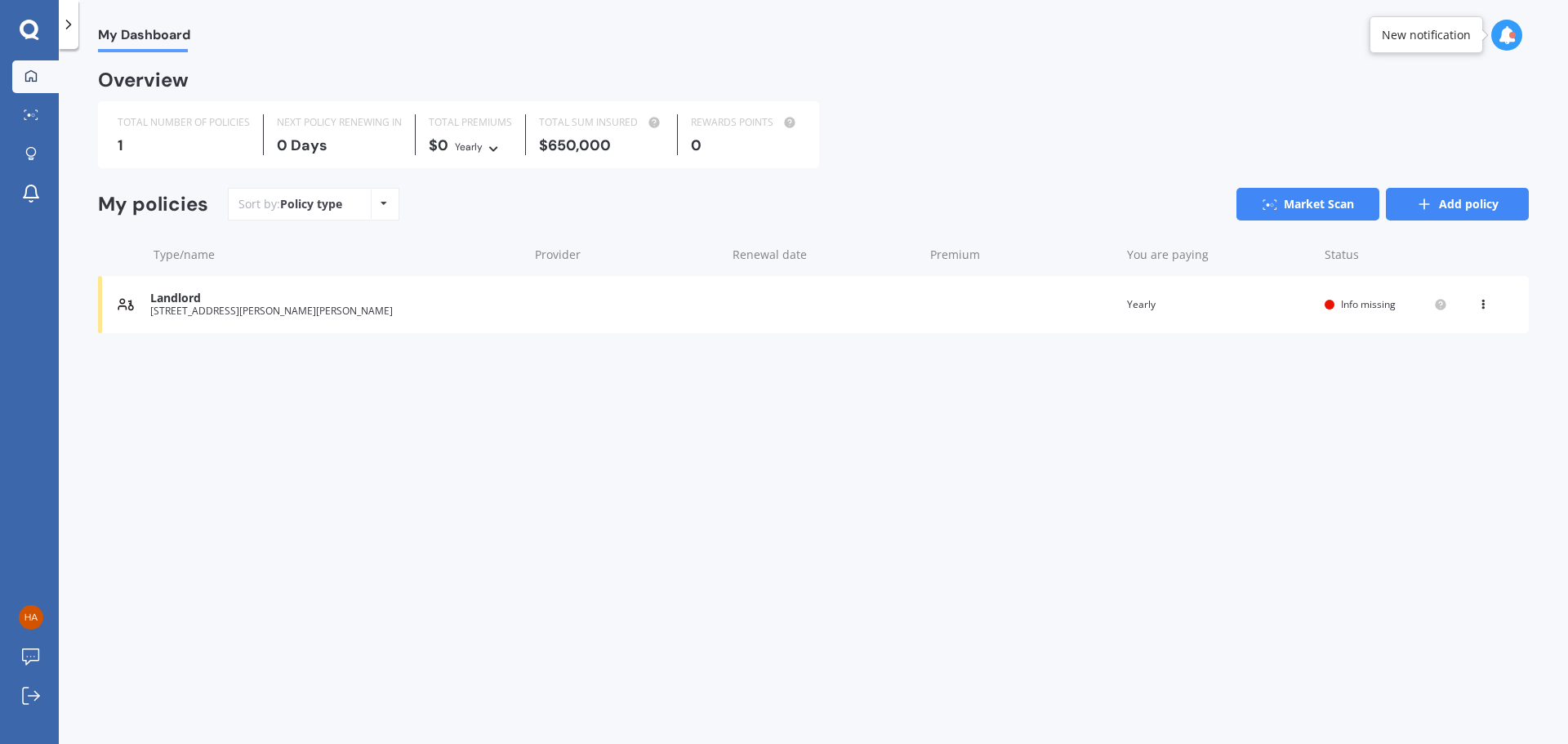
click at [1478, 204] on link "Add policy" at bounding box center [1457, 204] width 143 height 32
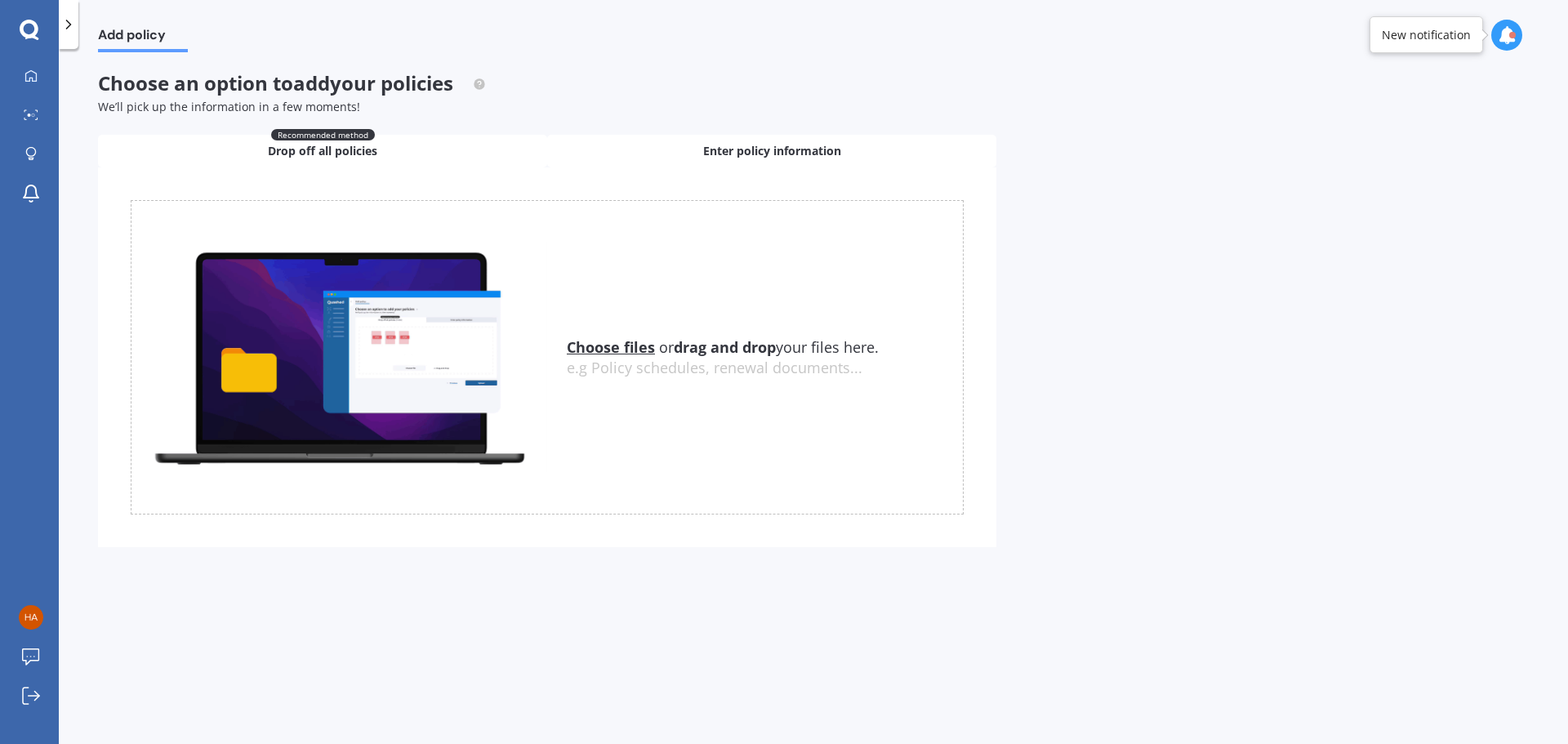
click at [761, 164] on div "Enter policy information" at bounding box center [772, 151] width 449 height 32
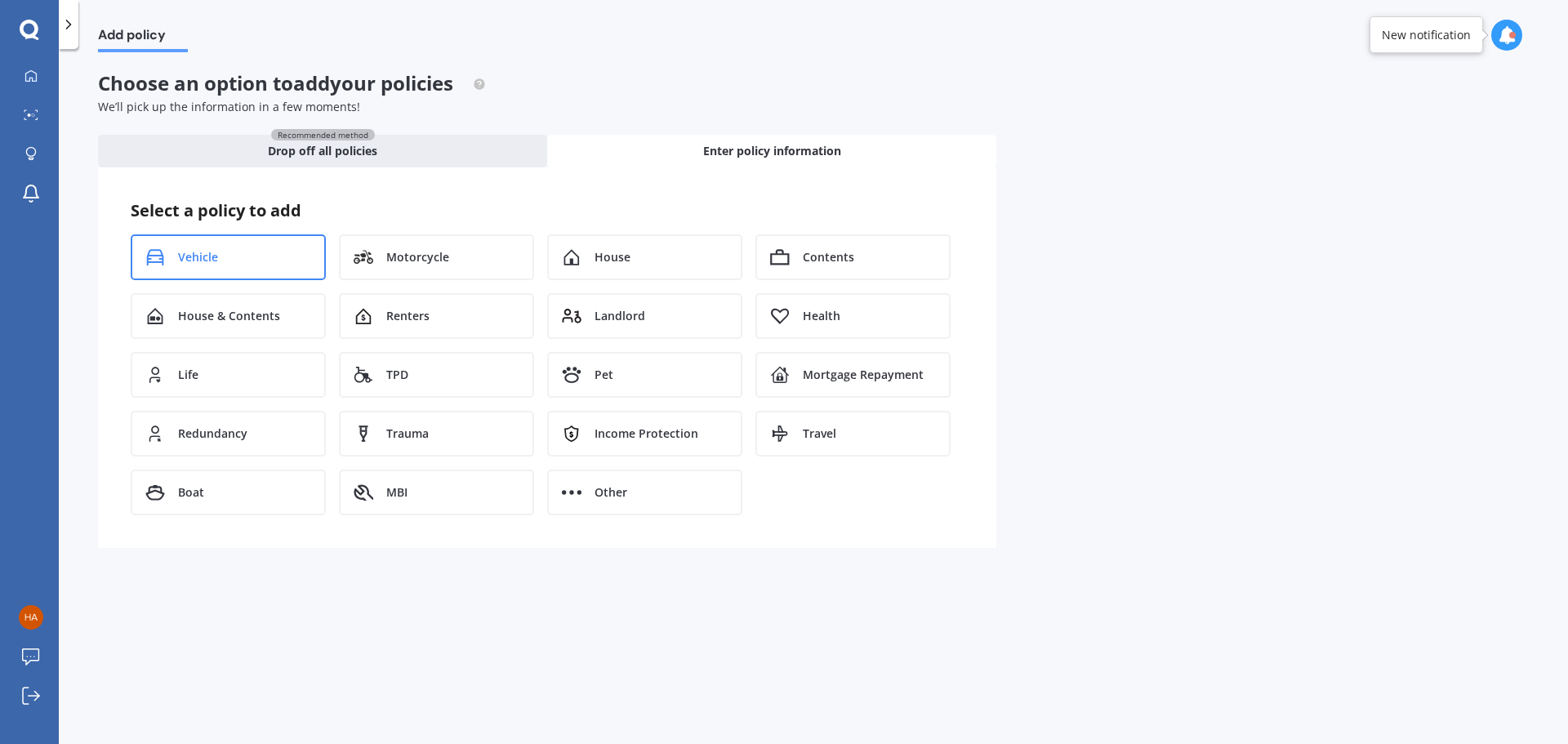
click at [196, 263] on span "Vehicle" at bounding box center [198, 257] width 40 height 16
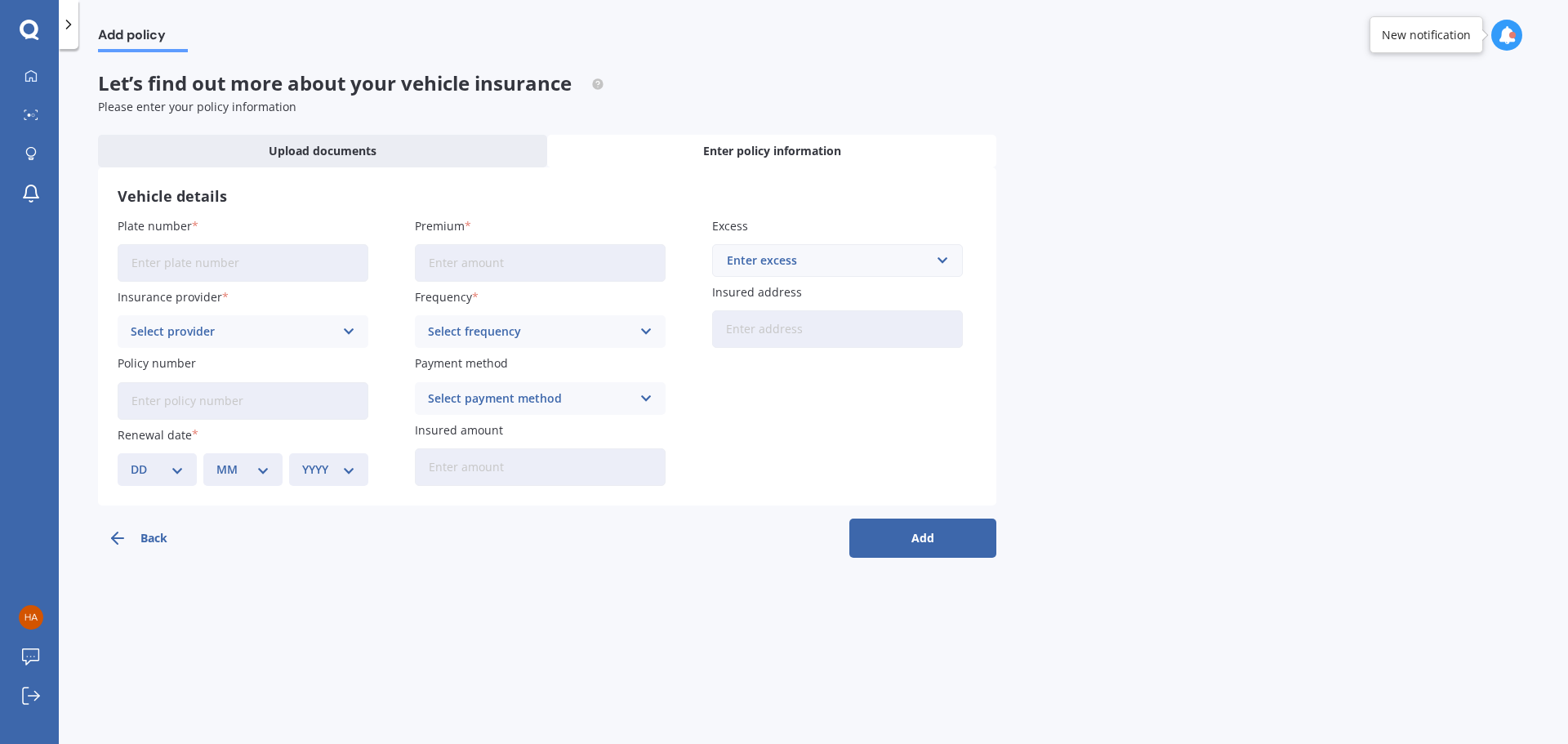
click at [260, 260] on input "Plate number" at bounding box center [243, 263] width 251 height 38
type input "QDE75"
click at [473, 263] on input "Premium" at bounding box center [541, 263] width 251 height 38
click at [834, 267] on div "Enter excess" at bounding box center [828, 261] width 202 height 18
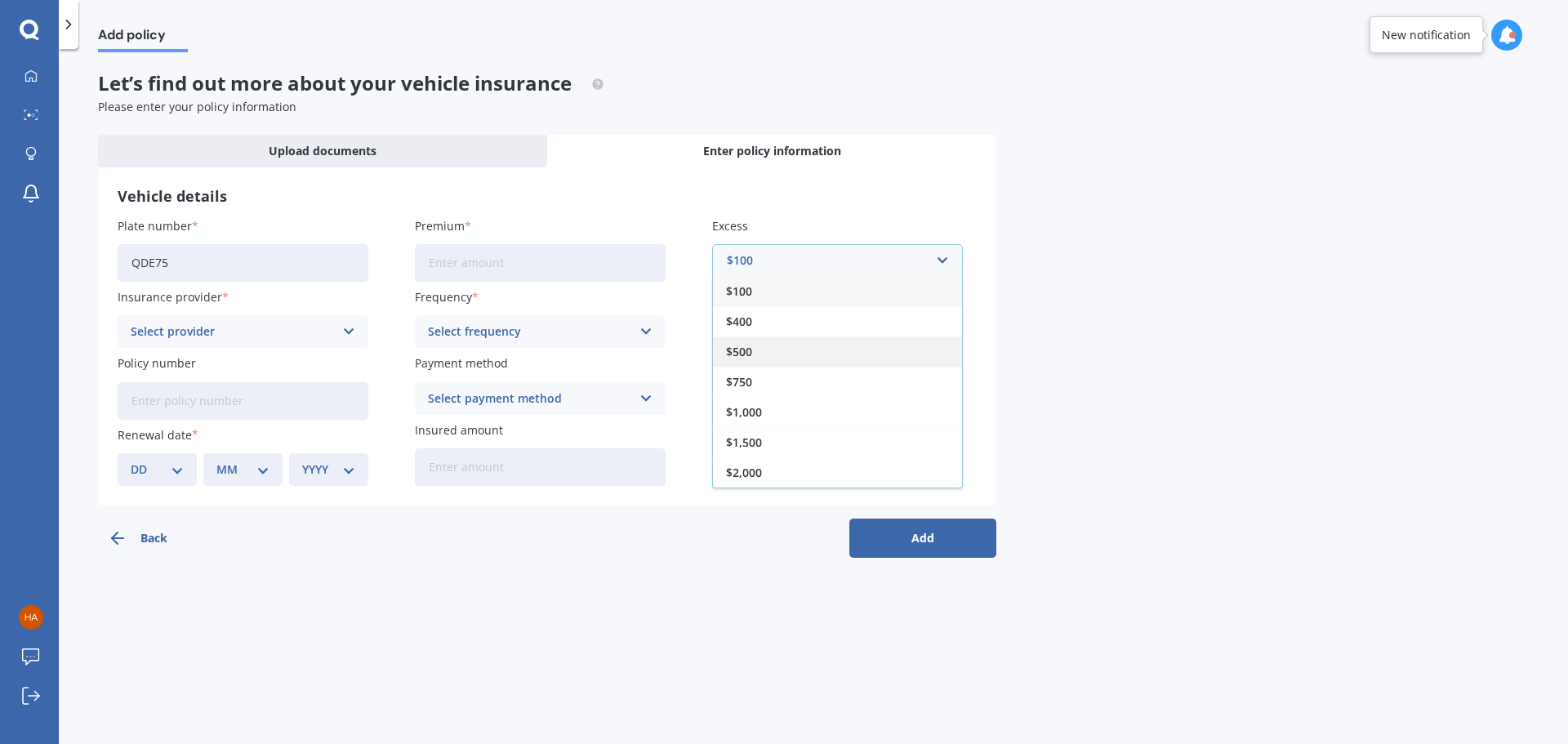
click at [765, 357] on div "$500" at bounding box center [838, 351] width 249 height 30
click at [469, 331] on div "Select frequency" at bounding box center [529, 331] width 203 height 18
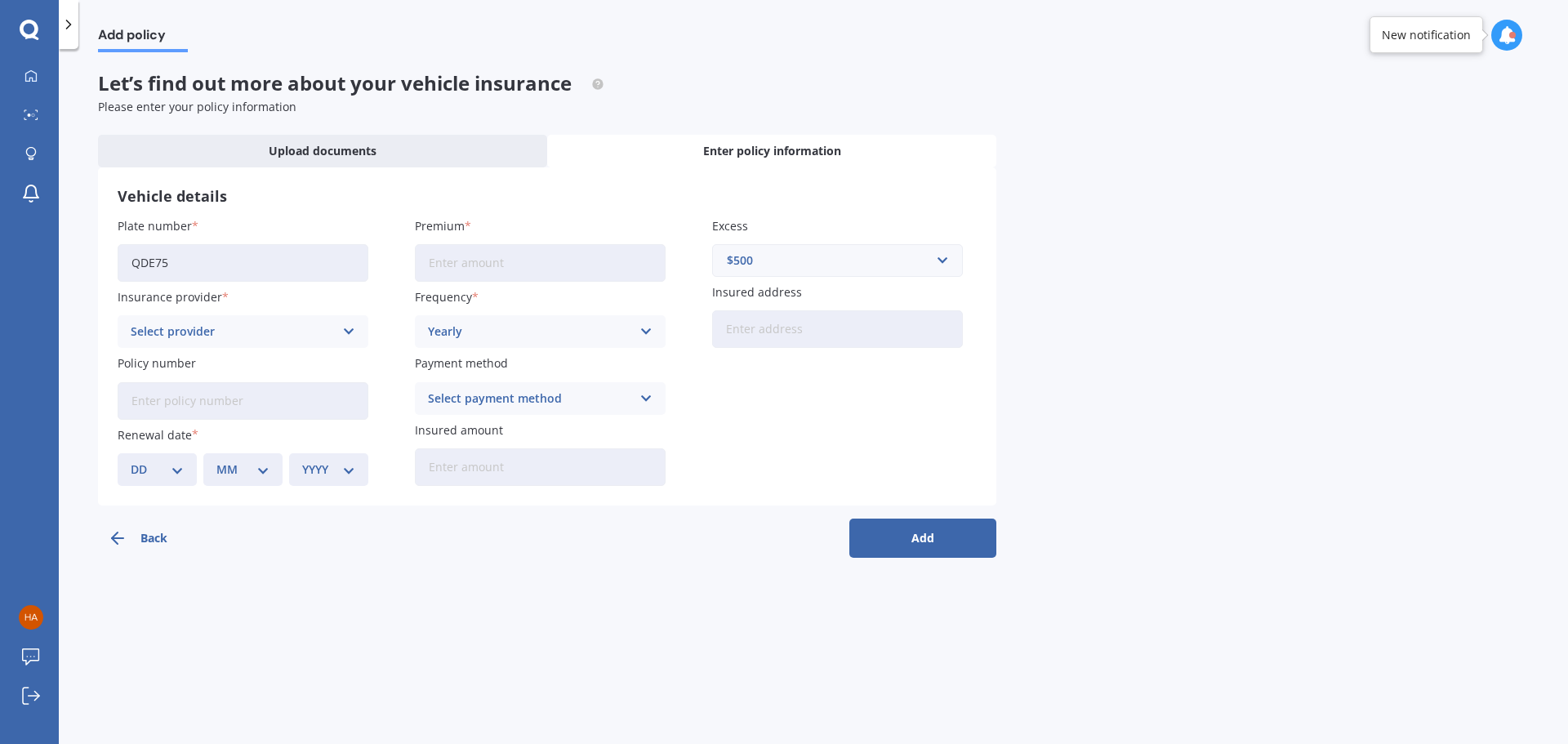
click at [221, 331] on div "Select provider" at bounding box center [232, 331] width 203 height 18
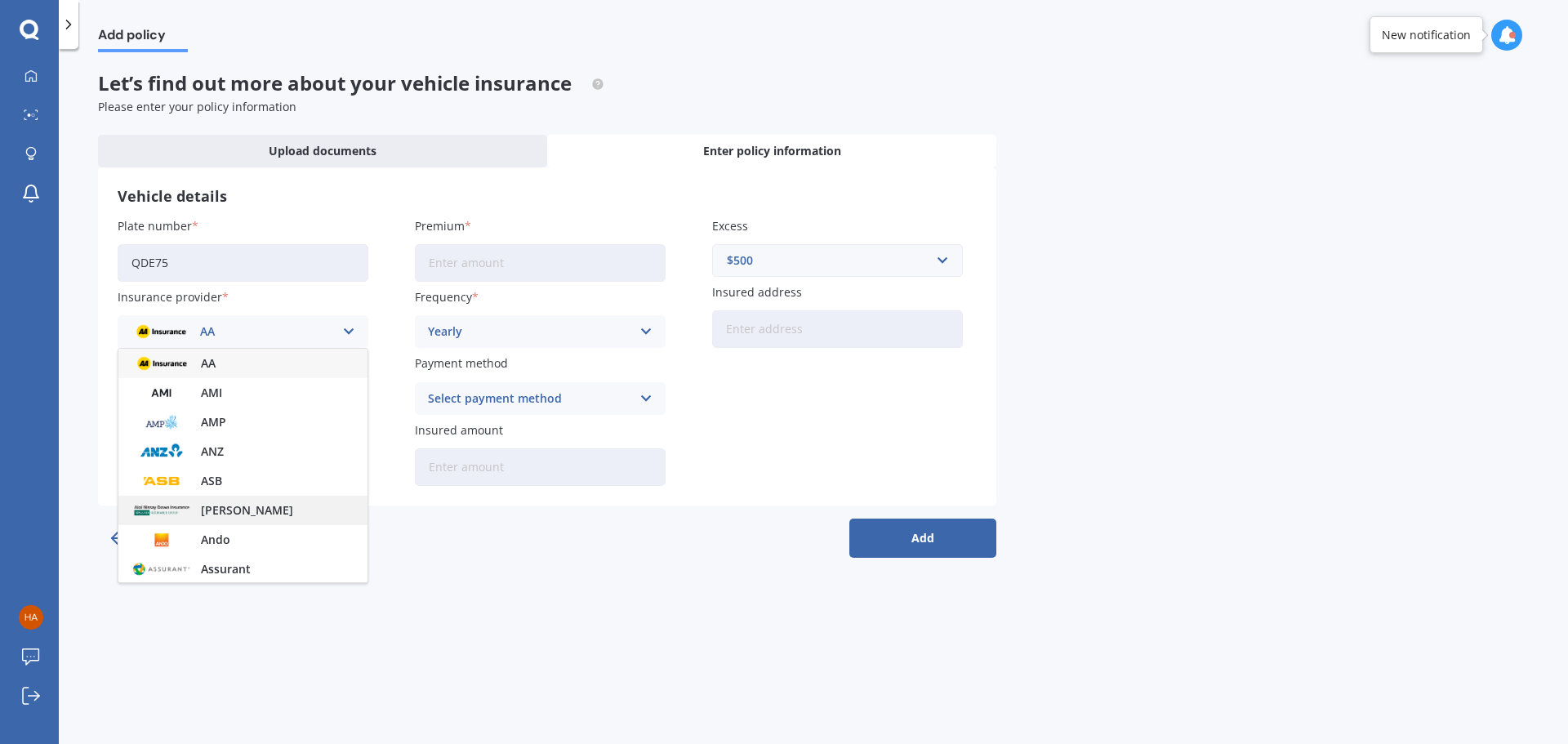
click at [196, 518] on div "Aioi Nissay Dowa" at bounding box center [243, 511] width 249 height 29
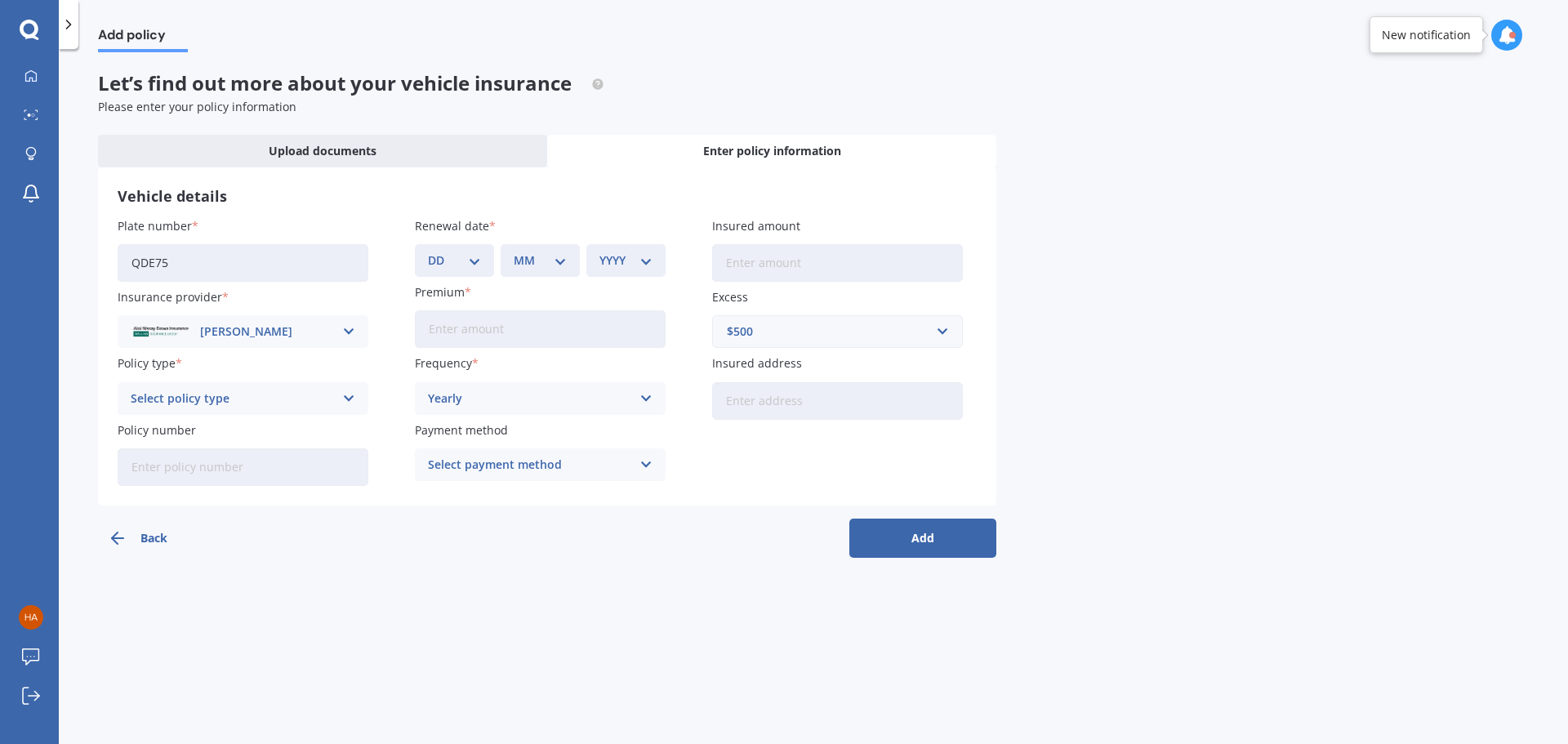
click at [440, 272] on div "DD 01 02 03 04 05 06 07 08 09 10 11 12 13 14 15 16 17 18 19 20 21 22 23 24 25 2…" at bounding box center [454, 261] width 79 height 32
click at [455, 257] on select "DD 01 02 03 04 05 06 07 08 09 10 11 12 13 14 15 16 17 18 19 20 21 22 23 24 25 2…" at bounding box center [454, 261] width 53 height 18
select select "05"
click at [428, 252] on select "DD 01 02 03 04 05 06 07 08 09 10 11 12 13 14 15 16 17 18 19 20 21 22 23 24 25 2…" at bounding box center [454, 261] width 53 height 18
click at [547, 237] on div "Renewal date DD 01 02 03 04 05 06 07 08 09 10 11 12 13 14 15 16 17 18 19 20 21 …" at bounding box center [541, 247] width 251 height 60
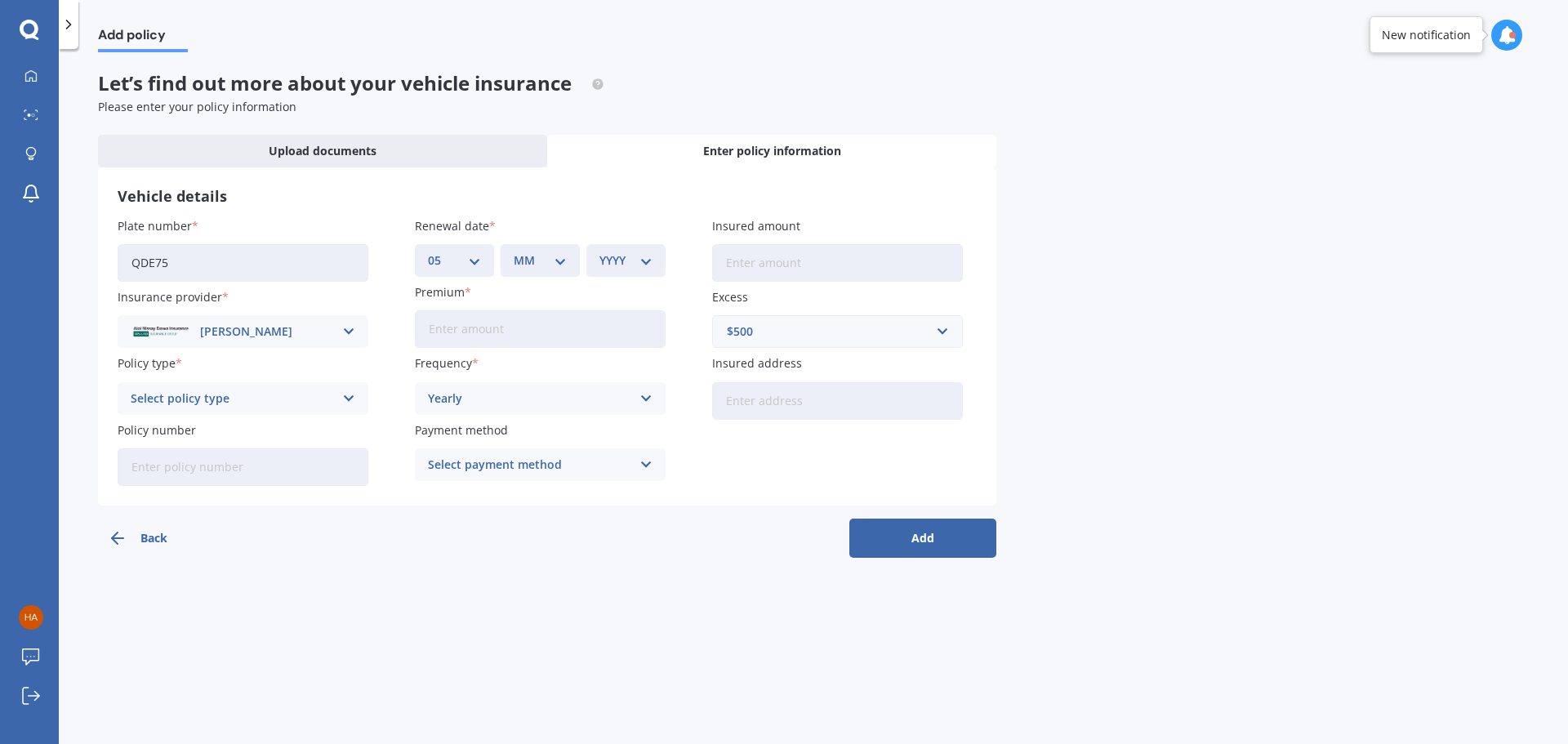
click at [541, 261] on select "MM 01 02 03 04 05 06 07 08 09 10 11 12" at bounding box center [541, 261] width 53 height 18
select select "03"
click at [514, 252] on select "MM 01 02 03 04 05 06 07 08 09 10 11 12" at bounding box center [541, 261] width 53 height 18
click at [620, 260] on select "YYYY 2027 2026 2025 2024 2023 2022 2021 2020 2019 2018 2017 2016 2015 2014 2013…" at bounding box center [626, 261] width 53 height 18
select select "2026"
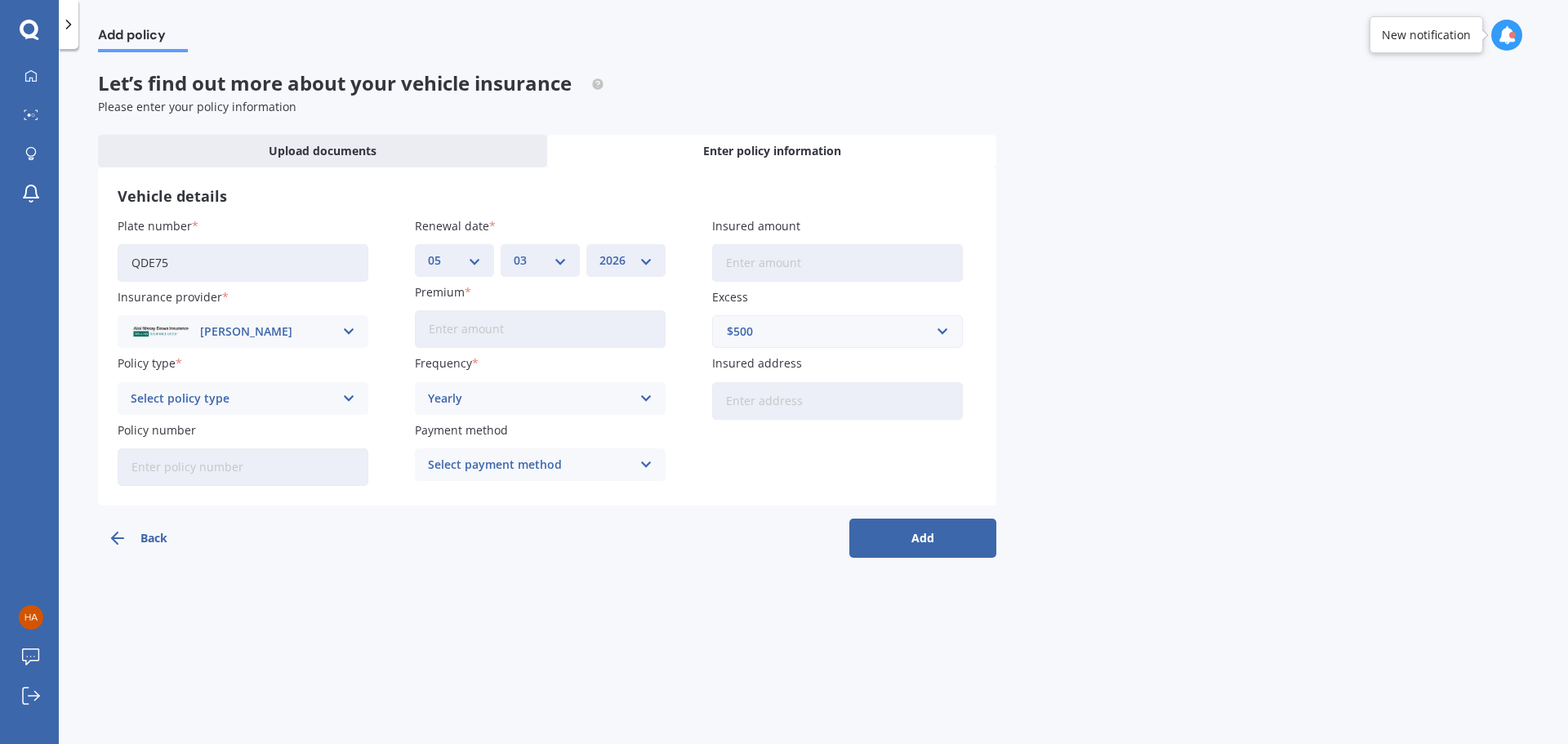
click at [600, 252] on select "YYYY 2027 2026 2025 2024 2023 2022 2021 2020 2019 2018 2017 2016 2015 2014 2013…" at bounding box center [626, 261] width 53 height 18
click at [761, 262] on input "Insured amount" at bounding box center [838, 263] width 251 height 38
type input "$51,900"
click at [505, 330] on input "Premium" at bounding box center [541, 329] width 251 height 38
type input "$135.47"
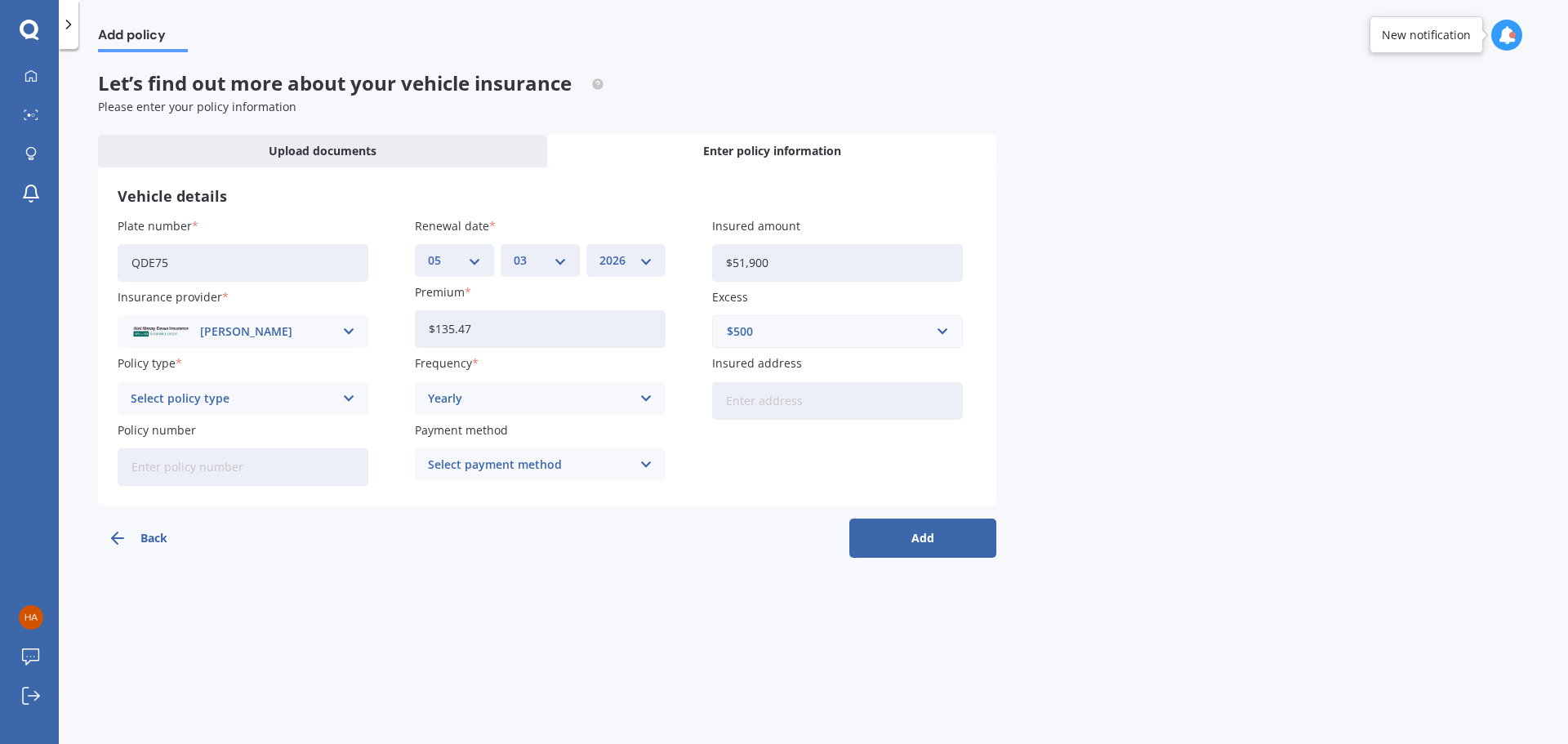
click at [855, 330] on div "$500" at bounding box center [828, 331] width 202 height 18
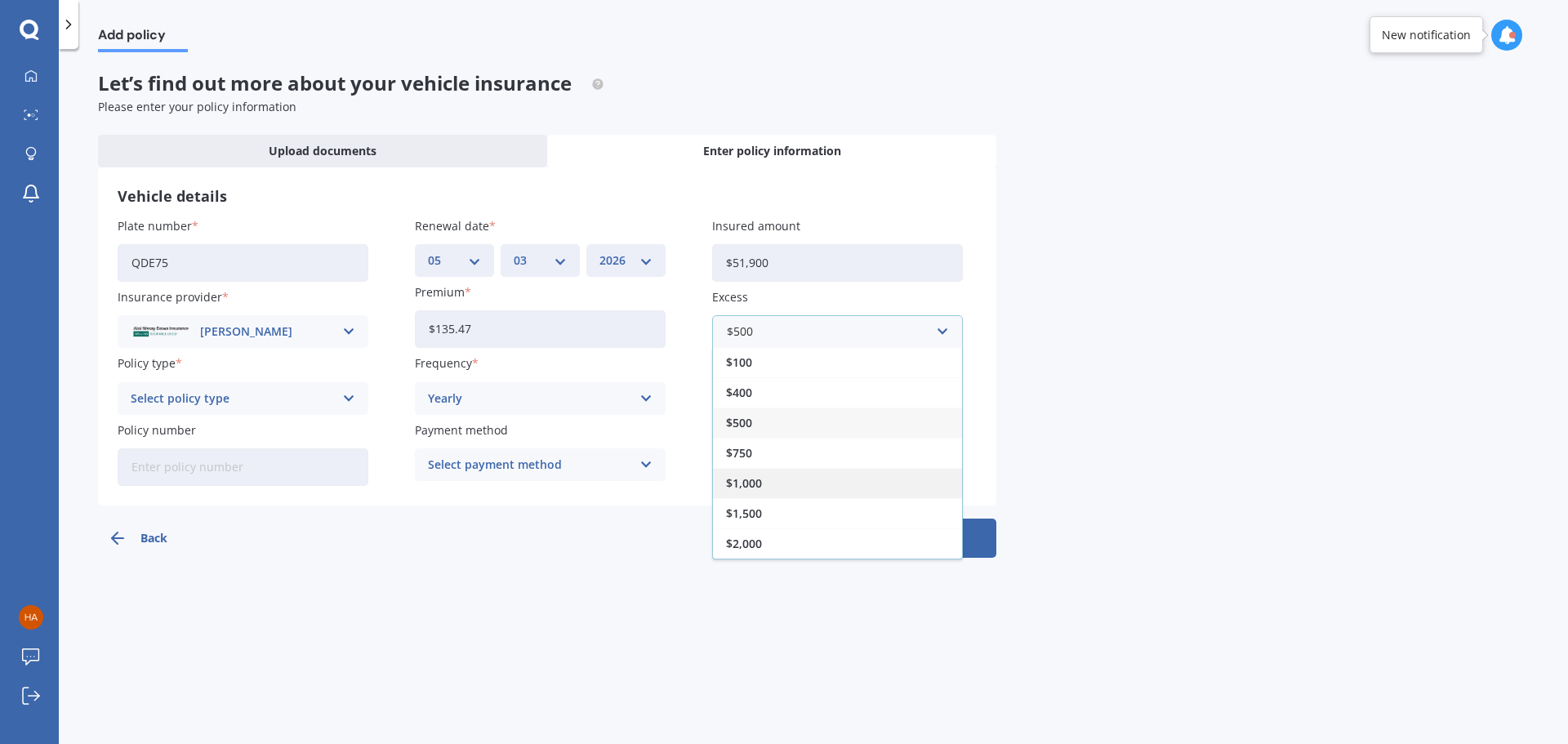
click at [822, 492] on div "$1,000" at bounding box center [838, 483] width 249 height 30
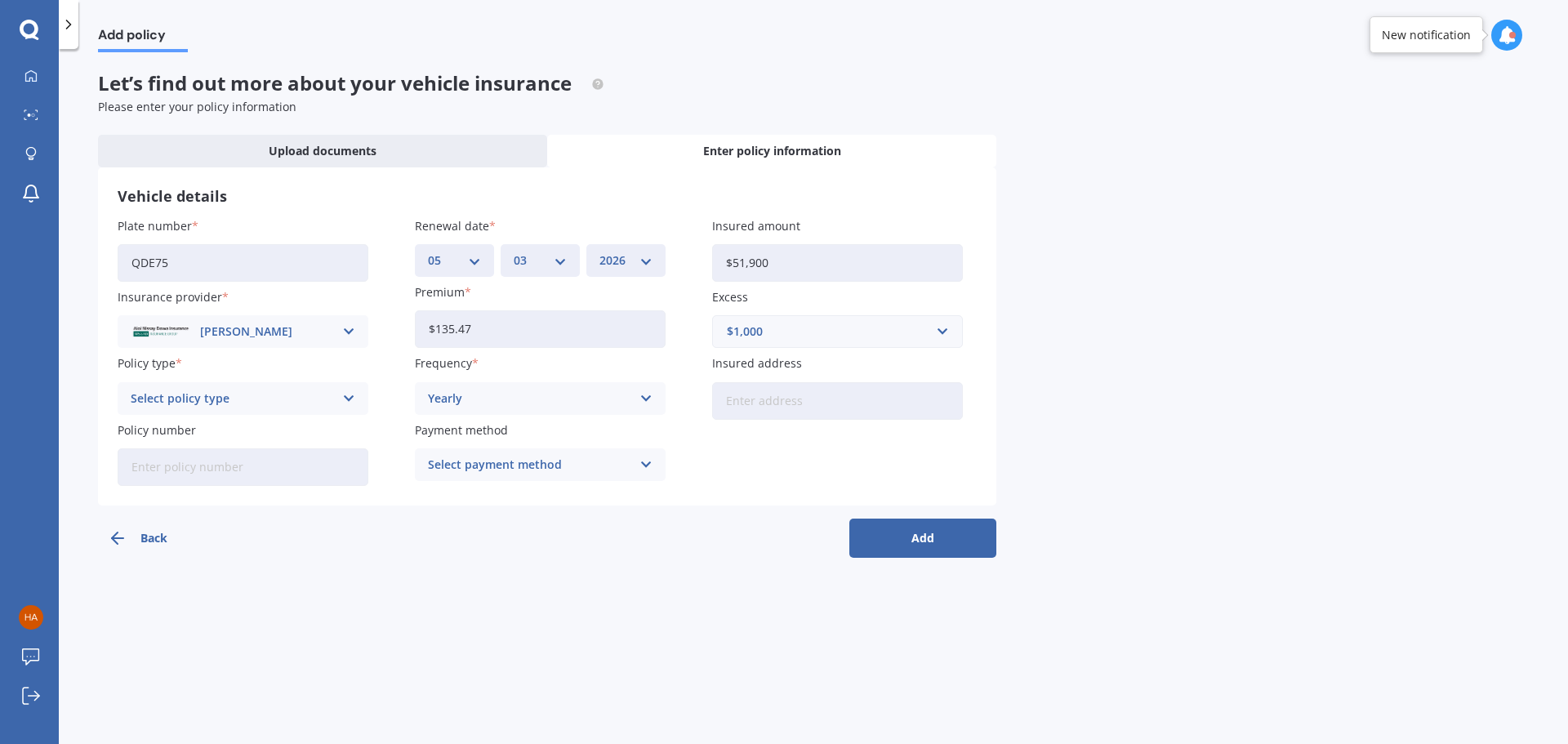
click at [223, 399] on div "Select policy type" at bounding box center [232, 398] width 203 height 18
click at [235, 434] on div "Comprehensive" at bounding box center [243, 431] width 249 height 29
click at [516, 403] on div "Yearly" at bounding box center [529, 398] width 203 height 18
click at [477, 518] on div "Monthly" at bounding box center [541, 518] width 249 height 29
click at [792, 412] on input "Insured address" at bounding box center [838, 401] width 251 height 38
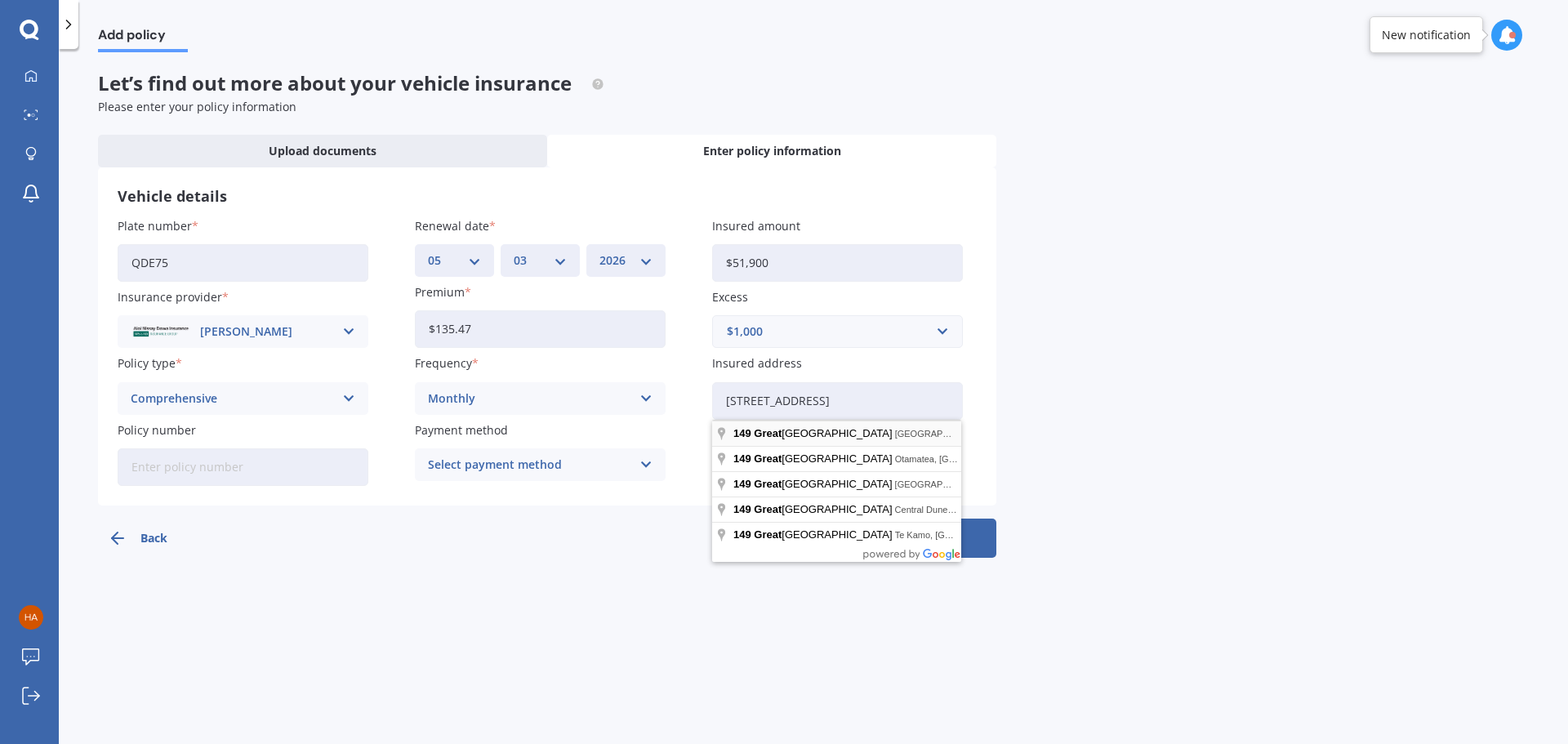
type input "149 Great South Road, Greenlane, Auckland 1051"
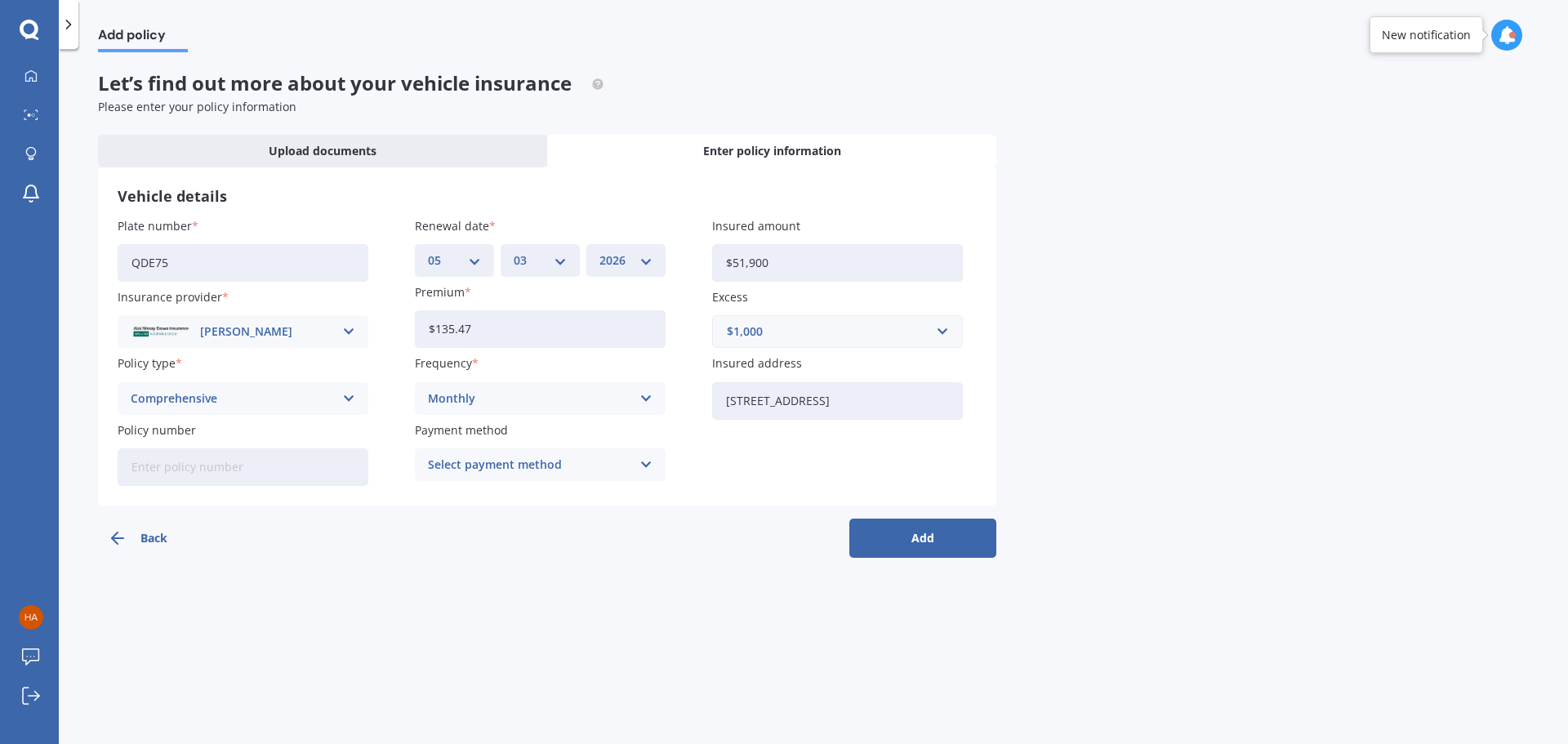
click at [472, 470] on div "Select payment method" at bounding box center [529, 465] width 203 height 18
drag, startPoint x: 490, startPoint y: 501, endPoint x: 517, endPoint y: 506, distance: 27.5
click at [491, 502] on span "Direct debit - bank account" at bounding box center [505, 496] width 153 height 11
click at [932, 535] on button "Add" at bounding box center [923, 538] width 147 height 39
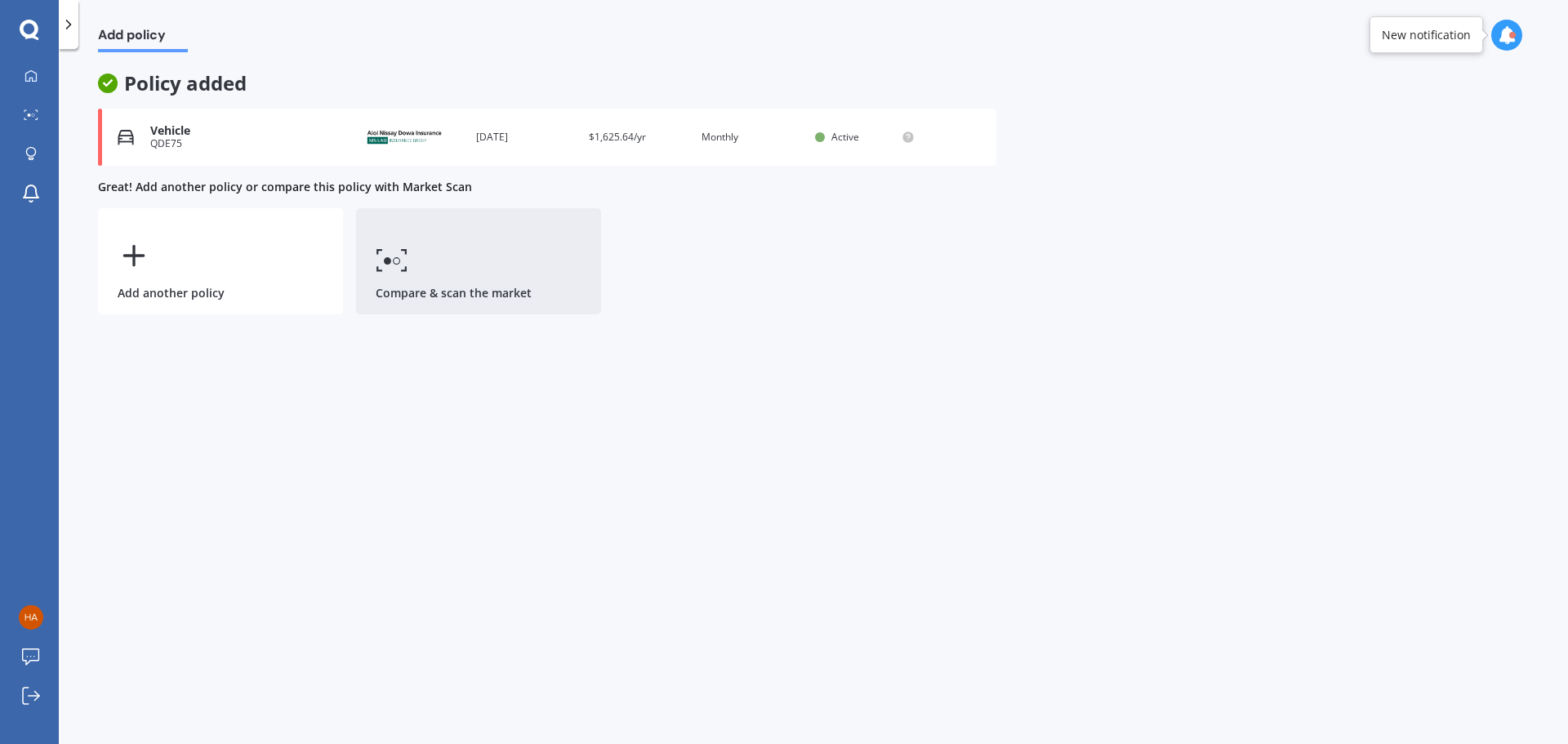
click at [471, 259] on link "Compare & scan the market" at bounding box center [478, 261] width 245 height 106
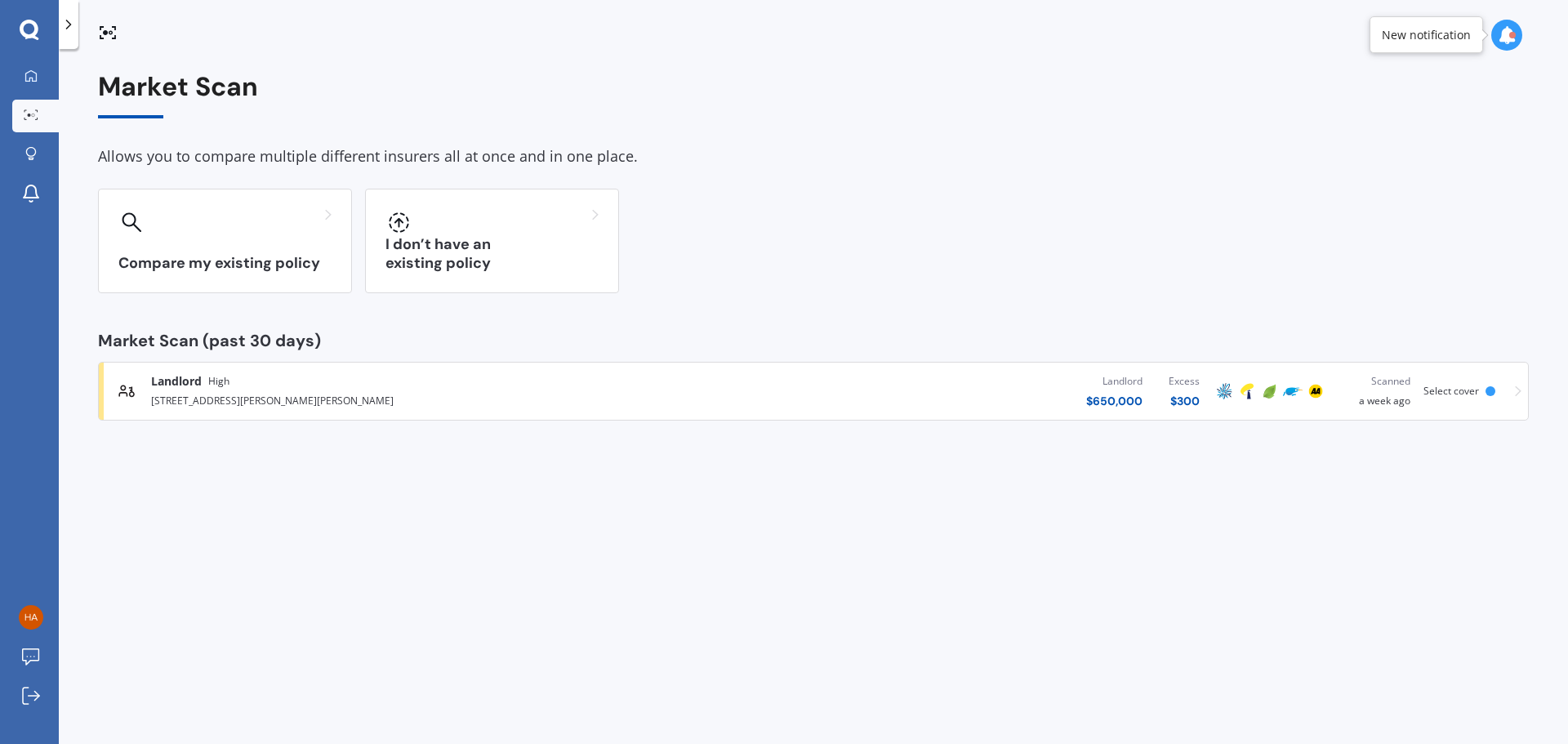
click at [58, 28] on div at bounding box center [29, 30] width 59 height 21
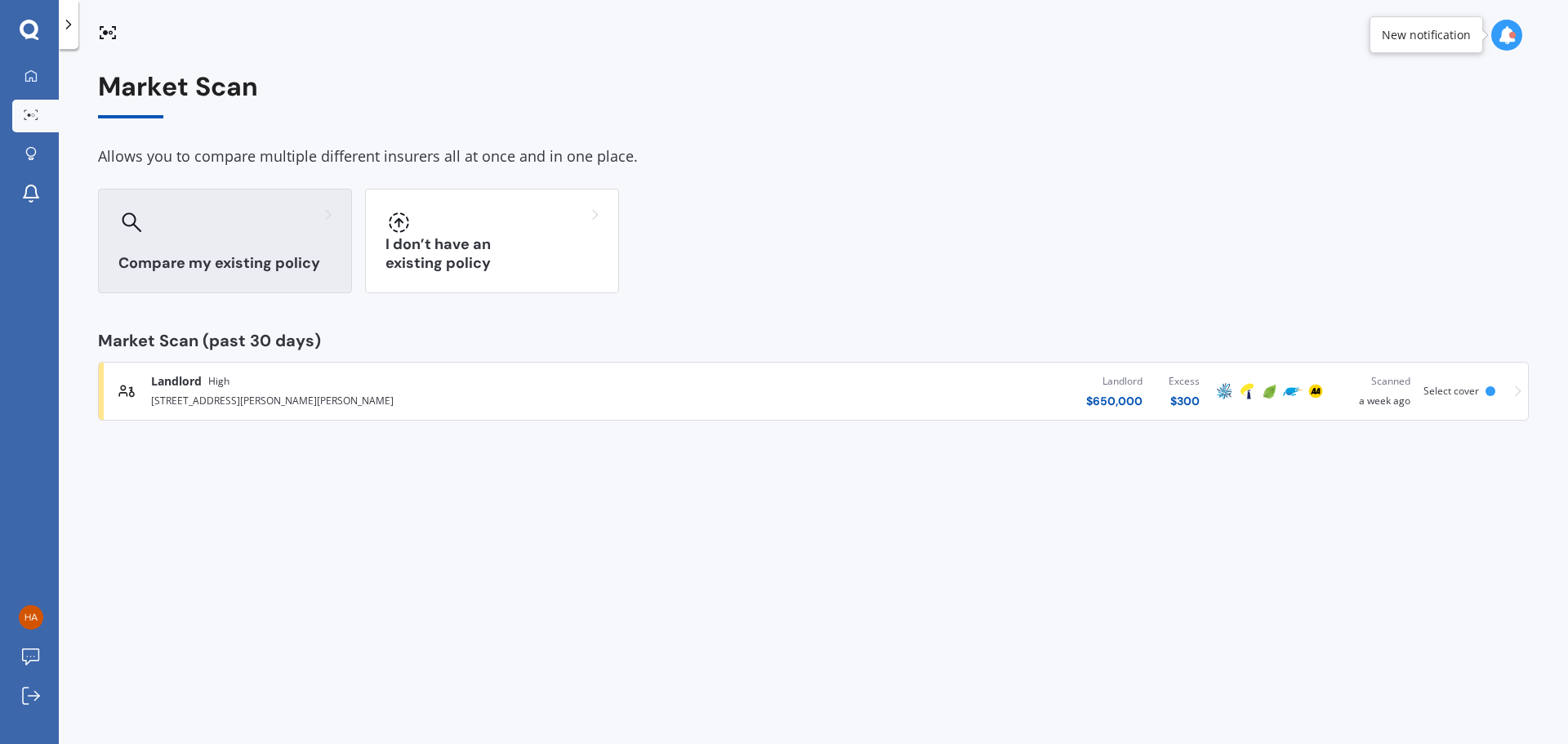
click at [263, 231] on div at bounding box center [225, 222] width 214 height 26
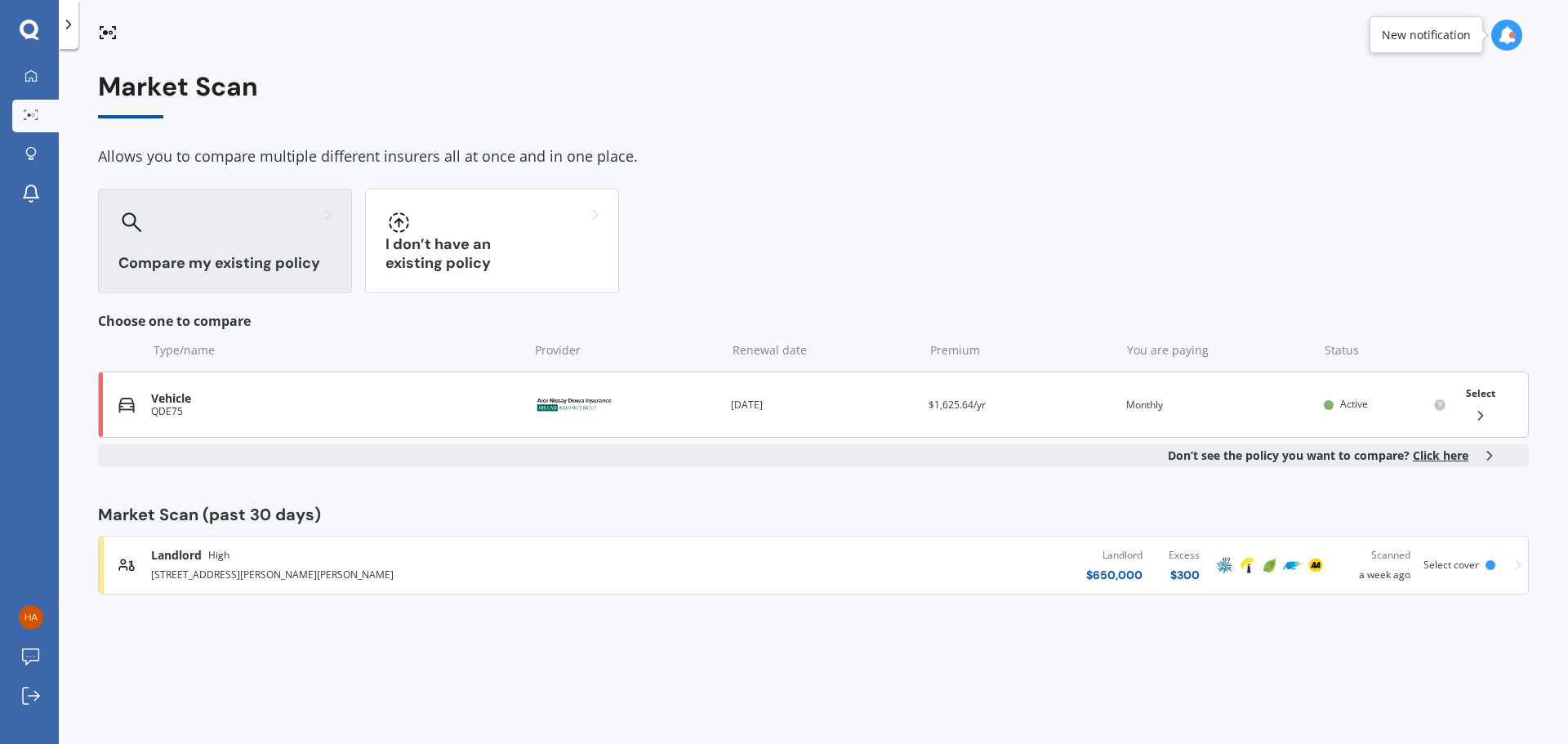
click at [285, 392] on div "Vehicle" at bounding box center [336, 399] width 369 height 14
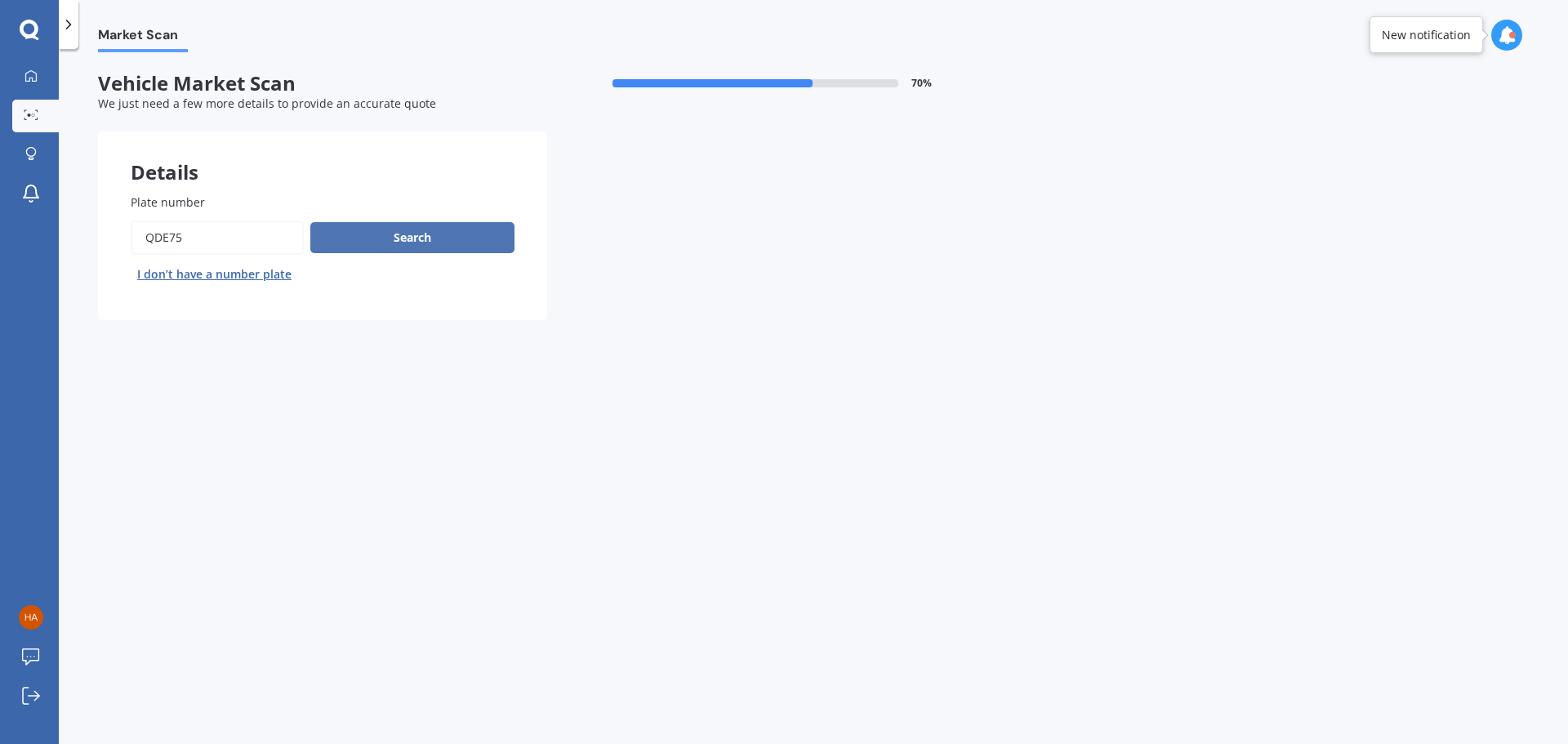
click at [420, 243] on button "Search" at bounding box center [412, 237] width 204 height 31
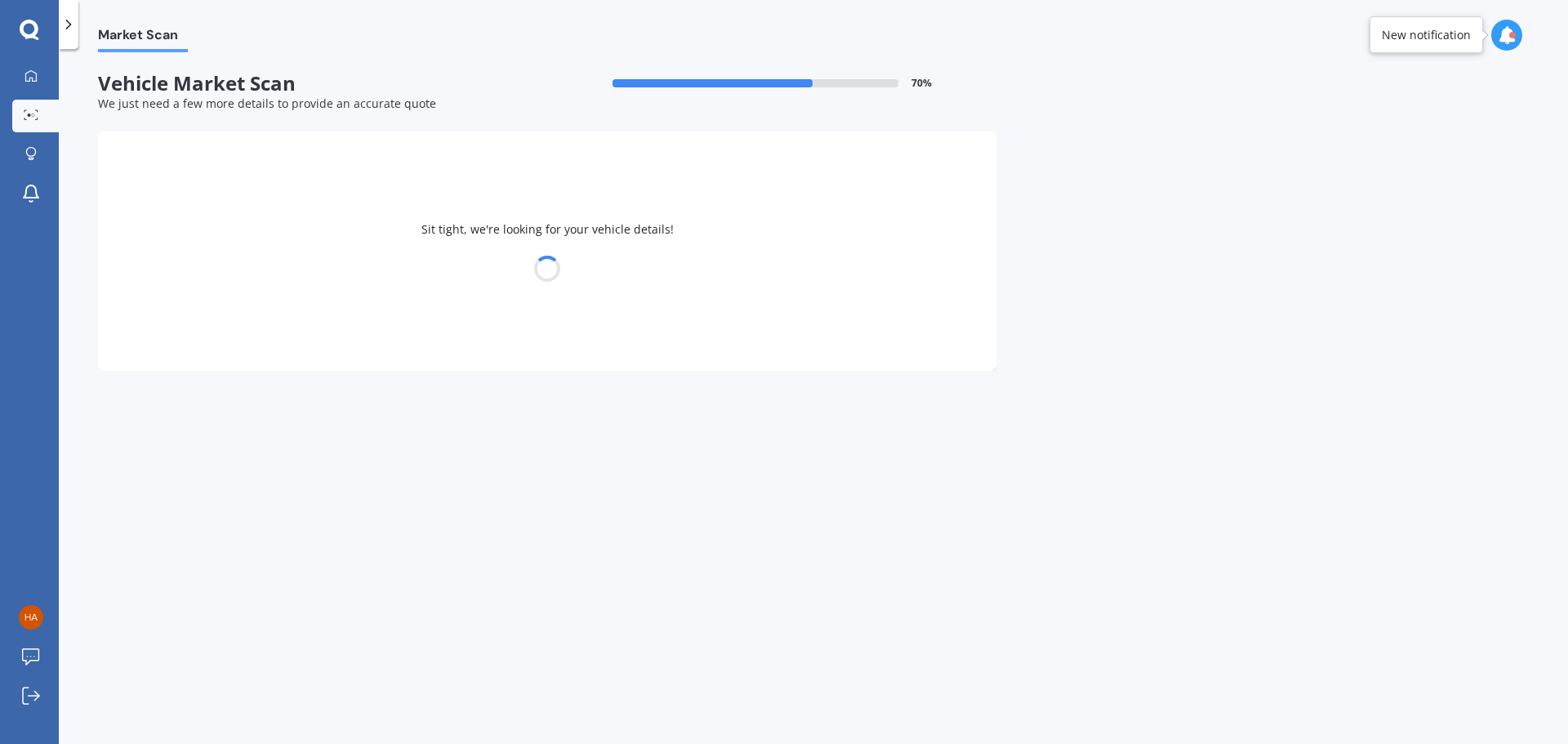
select select "TOYOTA"
select select "03"
select select "05"
select select "1991"
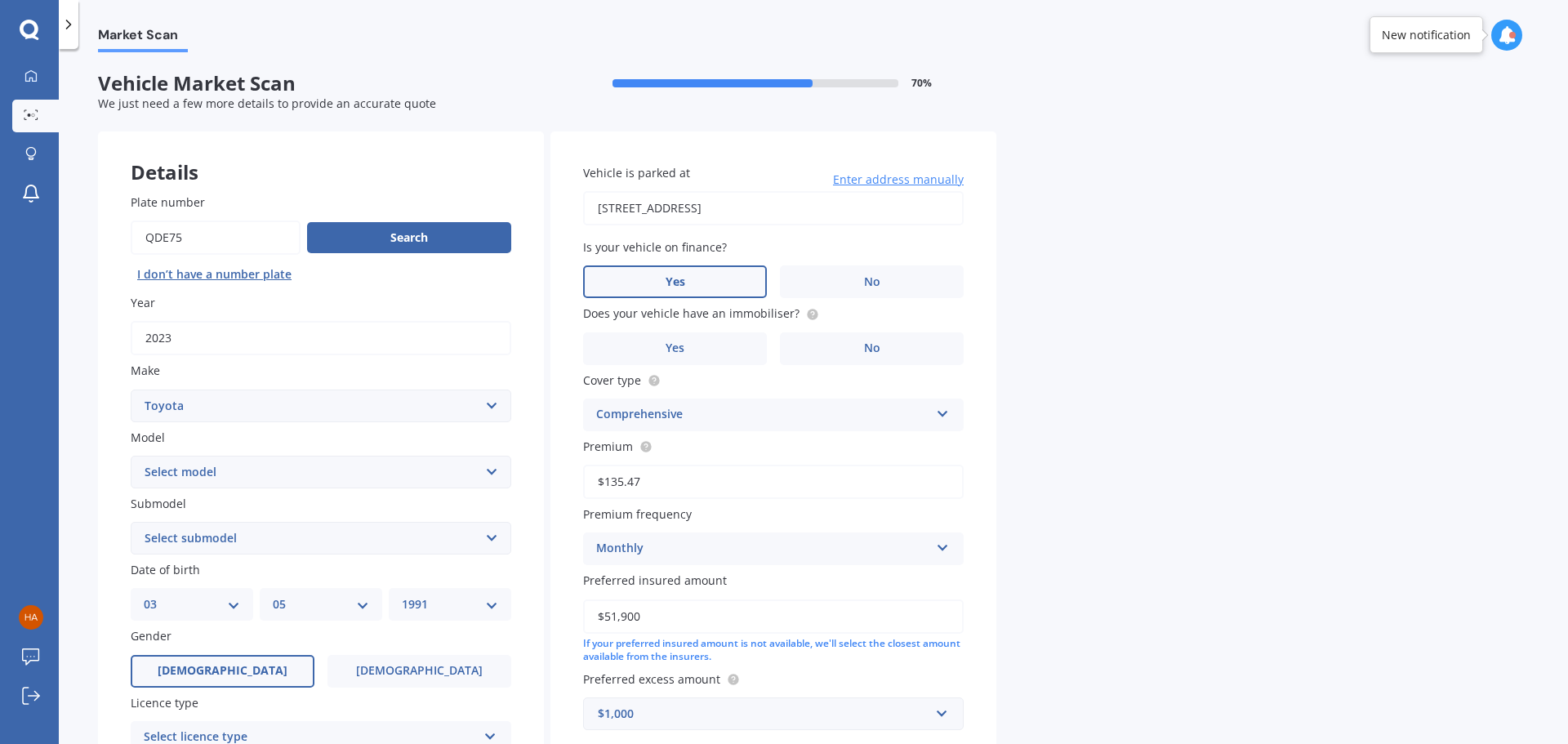
click at [672, 280] on span "Yes" at bounding box center [675, 282] width 20 height 14
click at [0, 0] on input "Yes" at bounding box center [0, 0] width 0 height 0
click at [868, 351] on span "No" at bounding box center [872, 349] width 16 height 14
click at [0, 0] on input "No" at bounding box center [0, 0] width 0 height 0
click at [265, 466] on select "Select model 4 Runner 86 Allex Allion Alphard Altezza Aqua Aristo Aurion Auris …" at bounding box center [321, 472] width 381 height 32
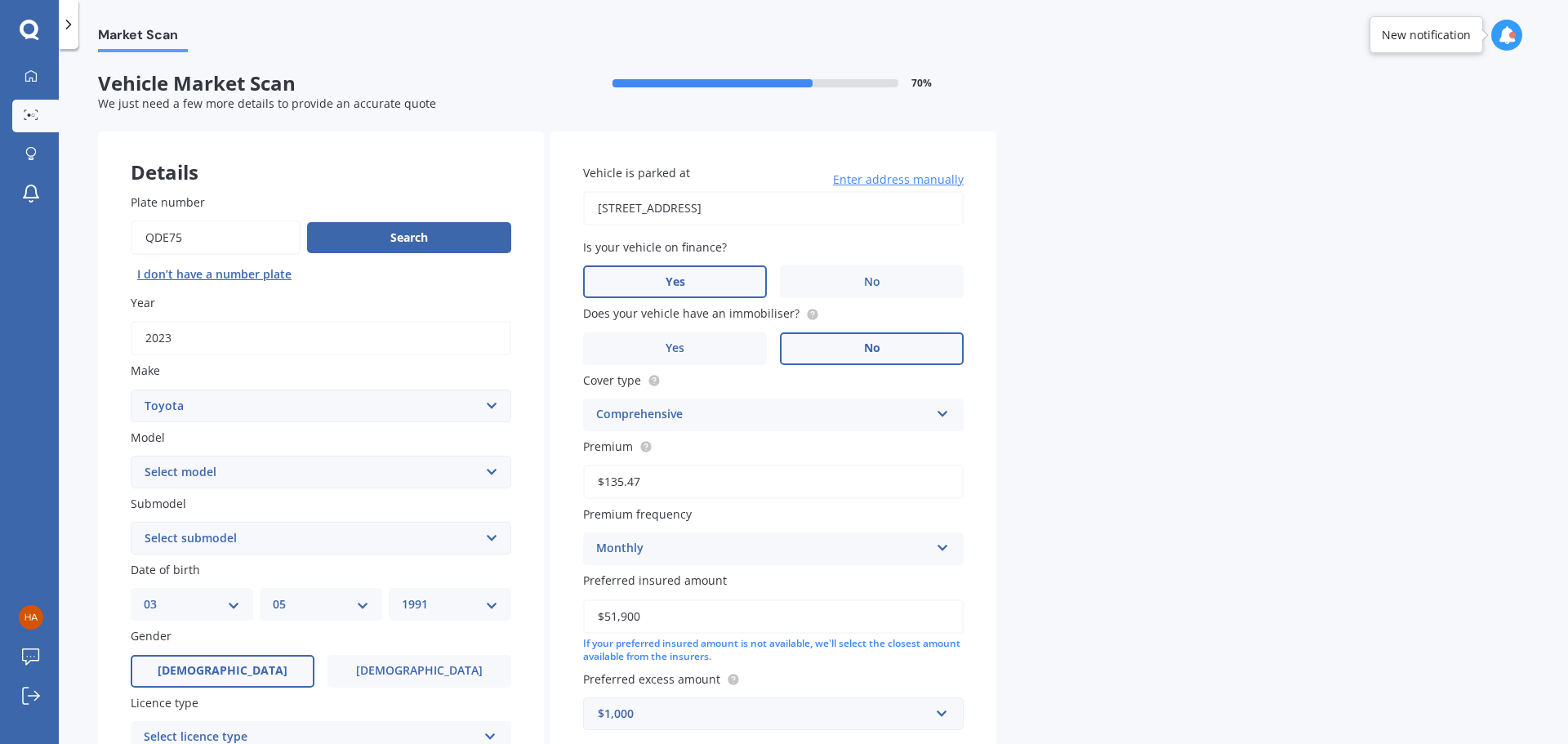
select select "RAV-4"
click at [131, 456] on select "Select model 4 Runner 86 Allex Allion Alphard Altezza Aqua Aristo Aurion Auris …" at bounding box center [321, 472] width 381 height 32
click at [220, 539] on select "Select submodel Diesel EV GX SUV 2.2/4WD/6AT Hybrid Hybrid 2WD Petrol" at bounding box center [321, 538] width 381 height 32
select select "HYBRID"
click at [131, 522] on select "Select submodel Diesel EV GX SUV 2.2/4WD/6AT Hybrid Hybrid 2WD Petrol" at bounding box center [321, 538] width 381 height 32
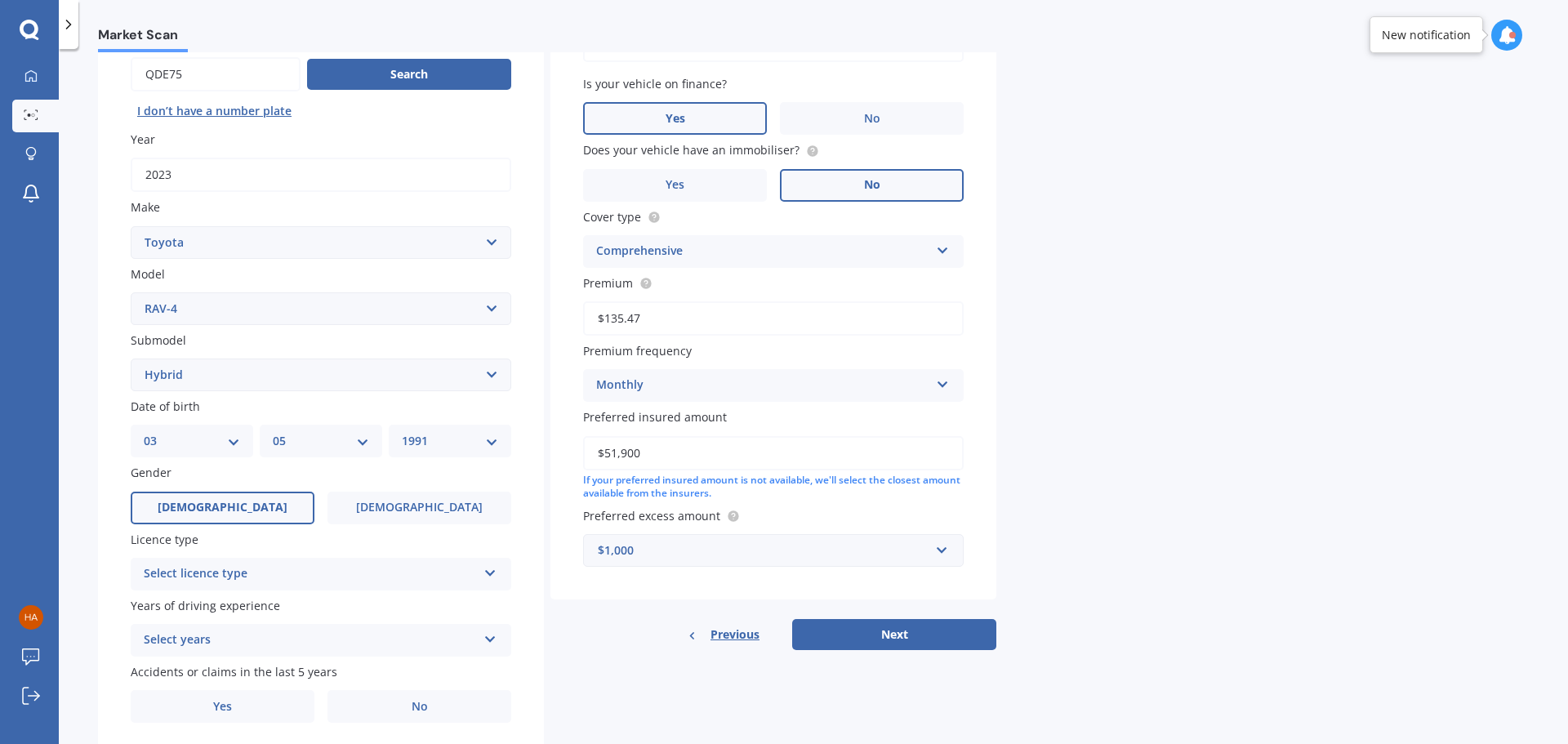
scroll to position [217, 0]
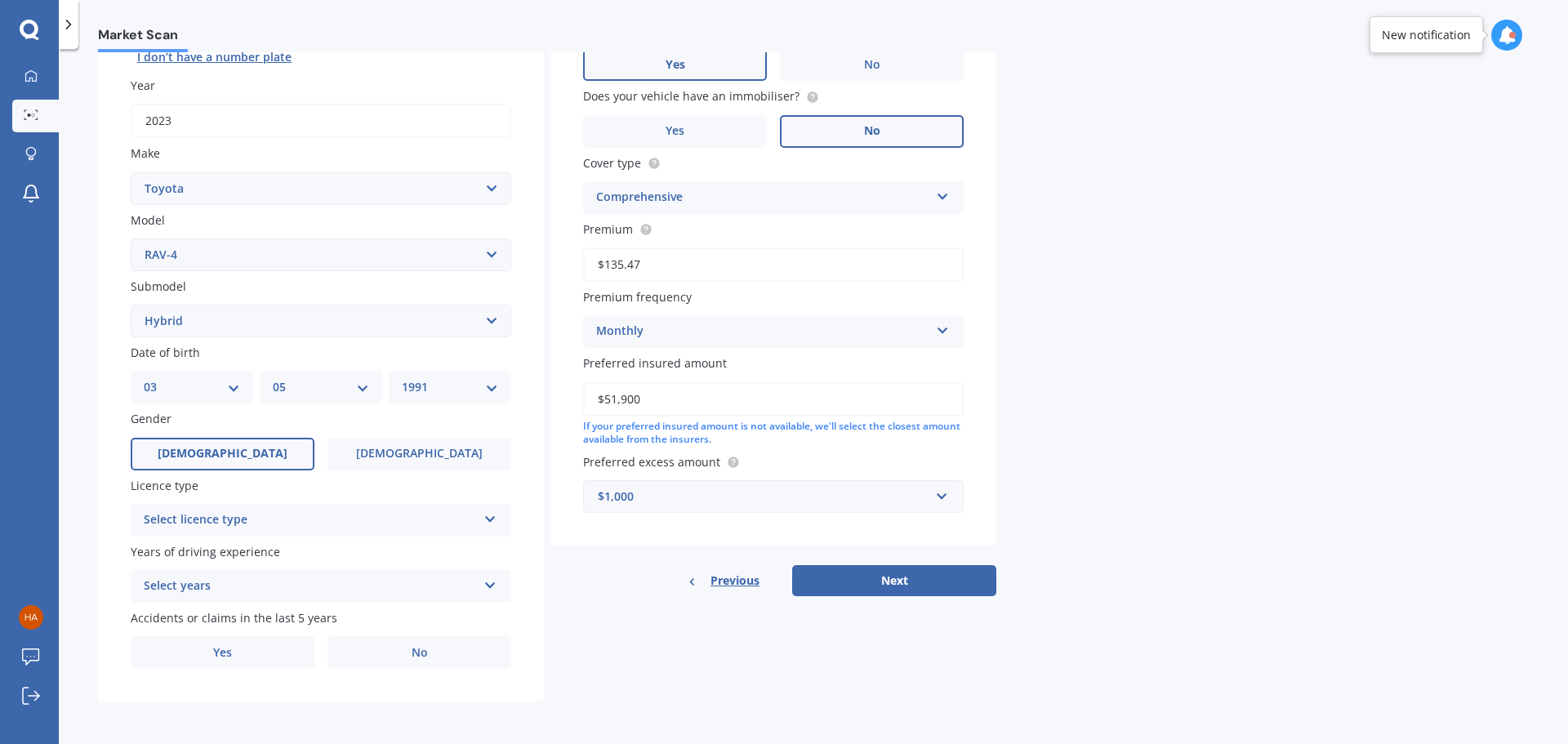
click at [264, 505] on div "Select licence type NZ Full NZ Restricted NZ Learners Australia United Kingdom …" at bounding box center [321, 520] width 381 height 32
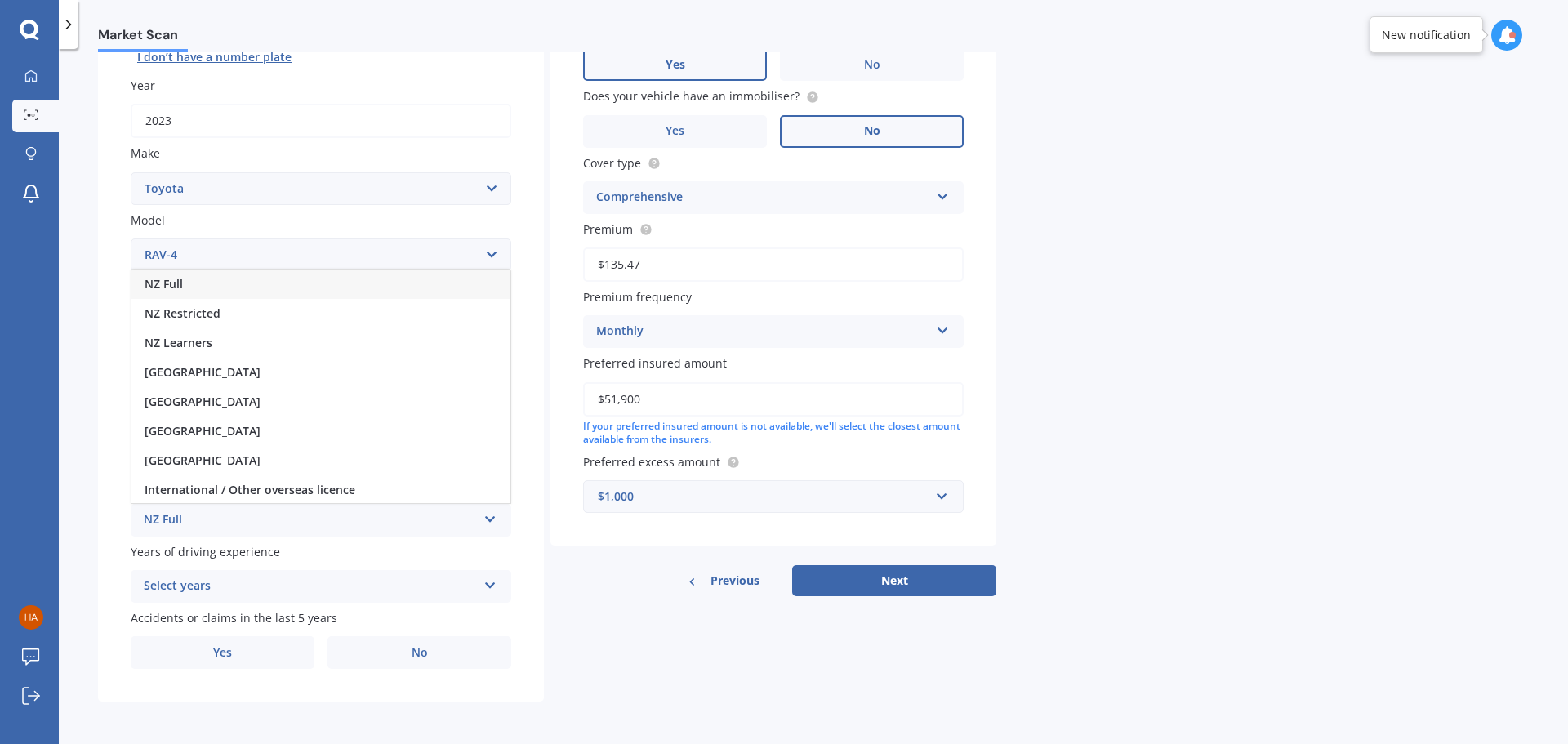
click at [247, 289] on div "NZ Full" at bounding box center [321, 284] width 379 height 29
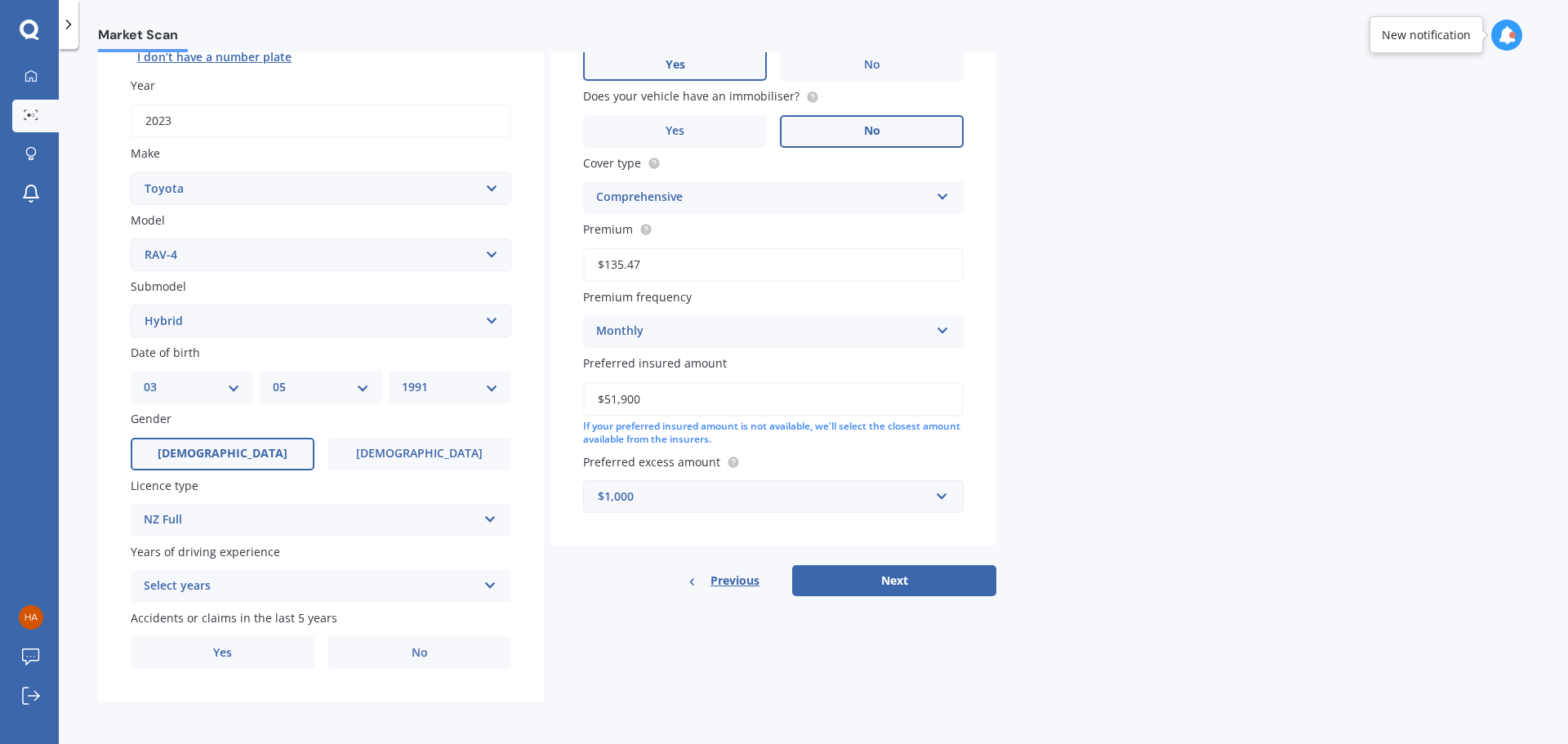
click at [225, 578] on div "Select years" at bounding box center [310, 586] width 333 height 20
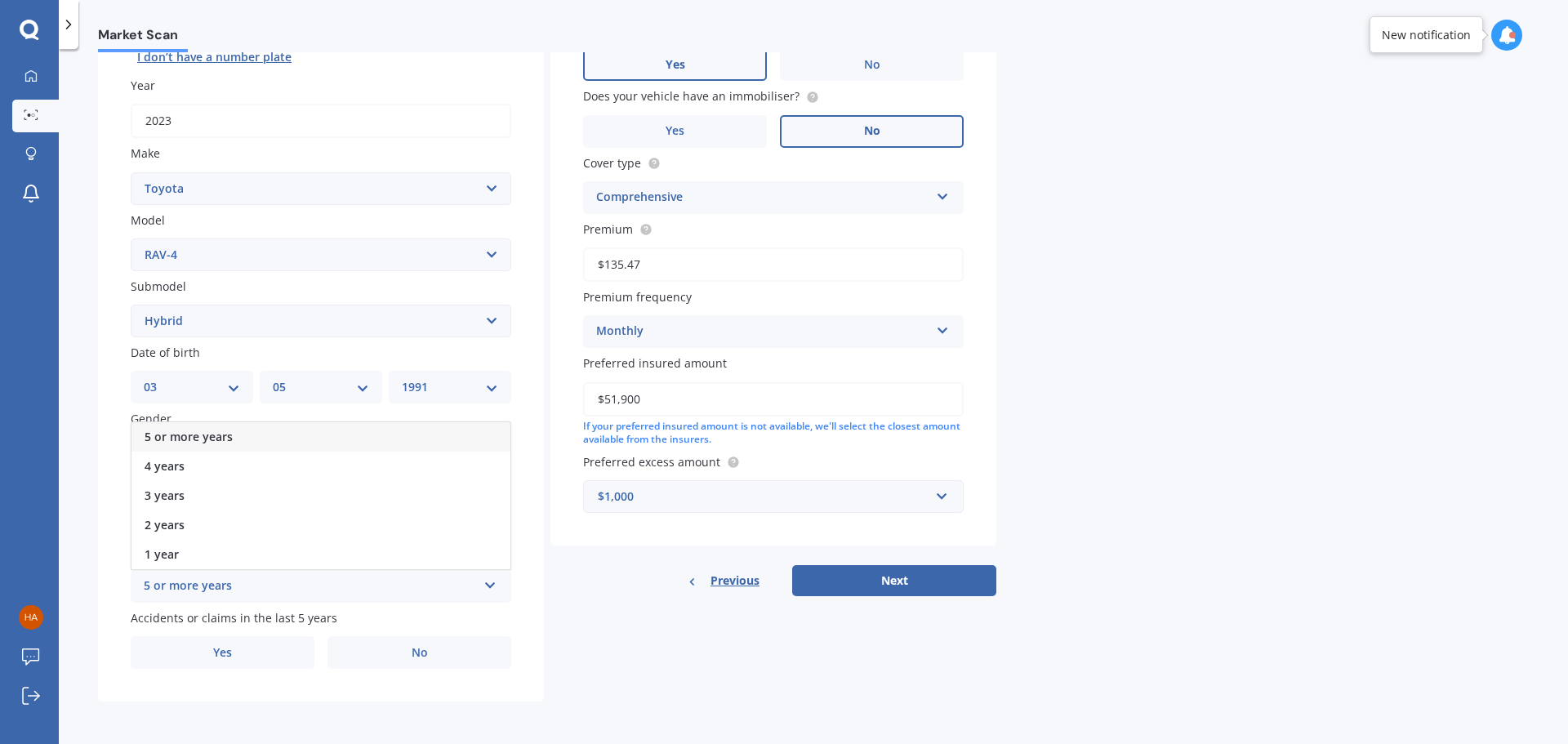
click at [235, 436] on div "5 or more years" at bounding box center [321, 436] width 379 height 29
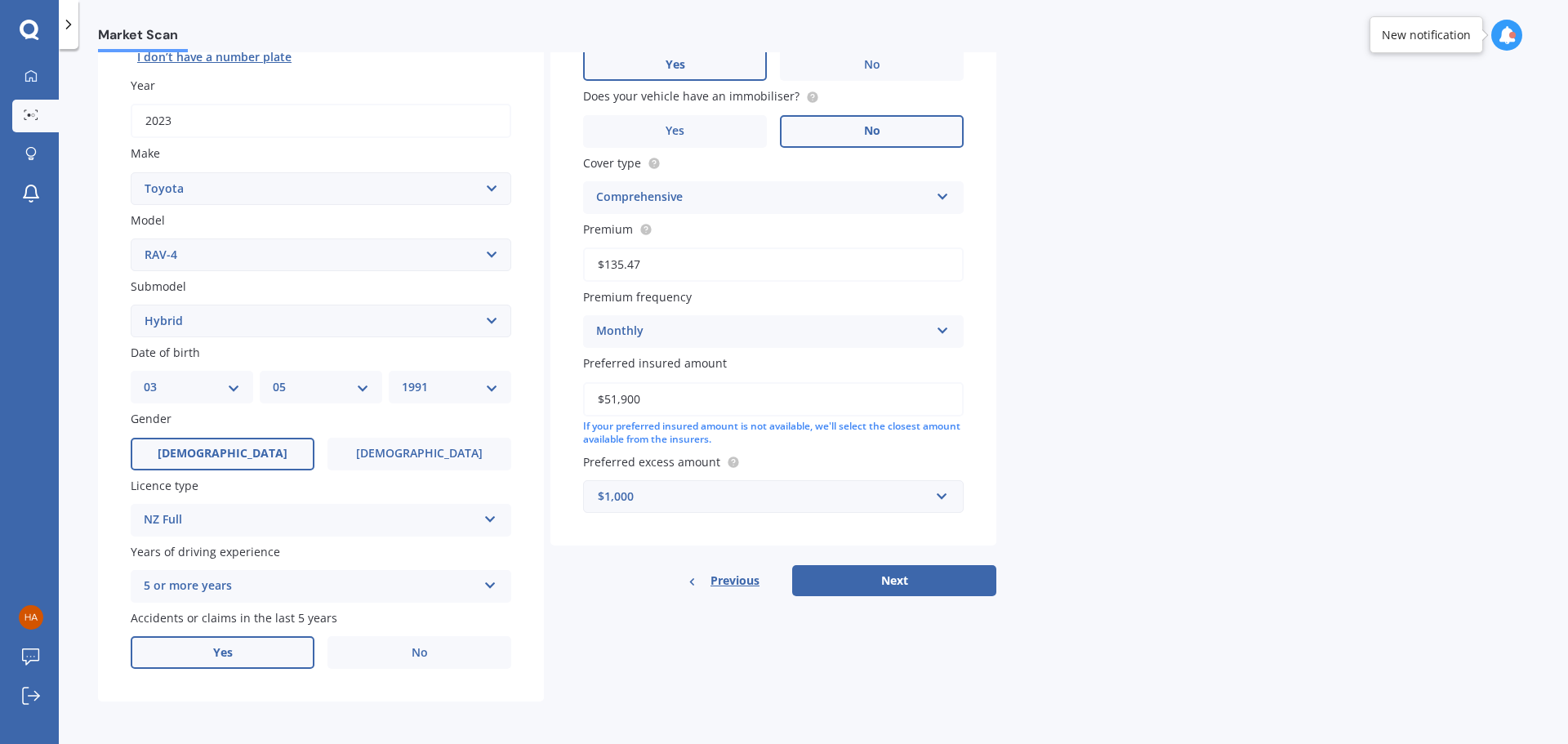
click at [272, 663] on label "Yes" at bounding box center [222, 653] width 184 height 32
click at [0, 0] on input "Yes" at bounding box center [0, 0] width 0 height 0
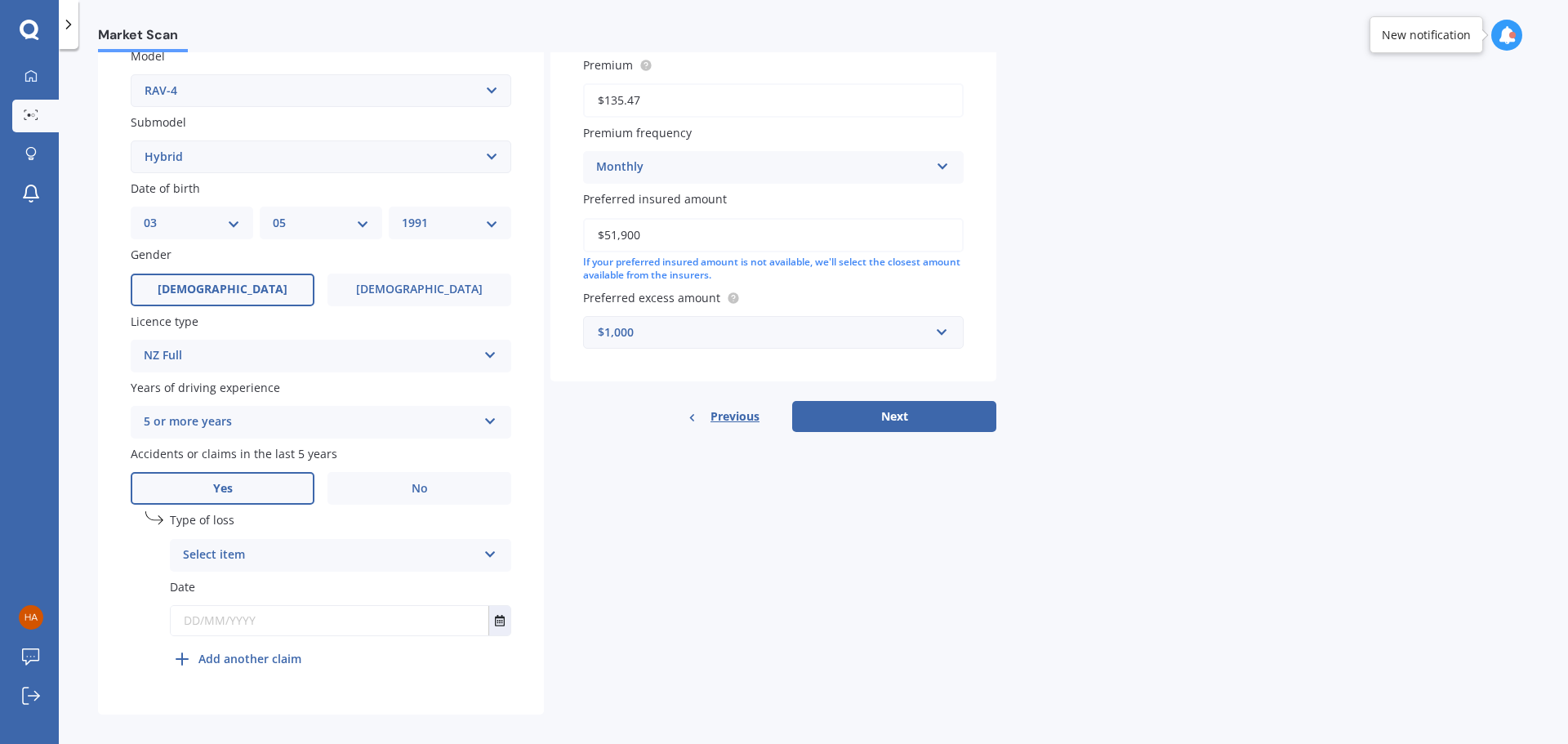
scroll to position [395, 0]
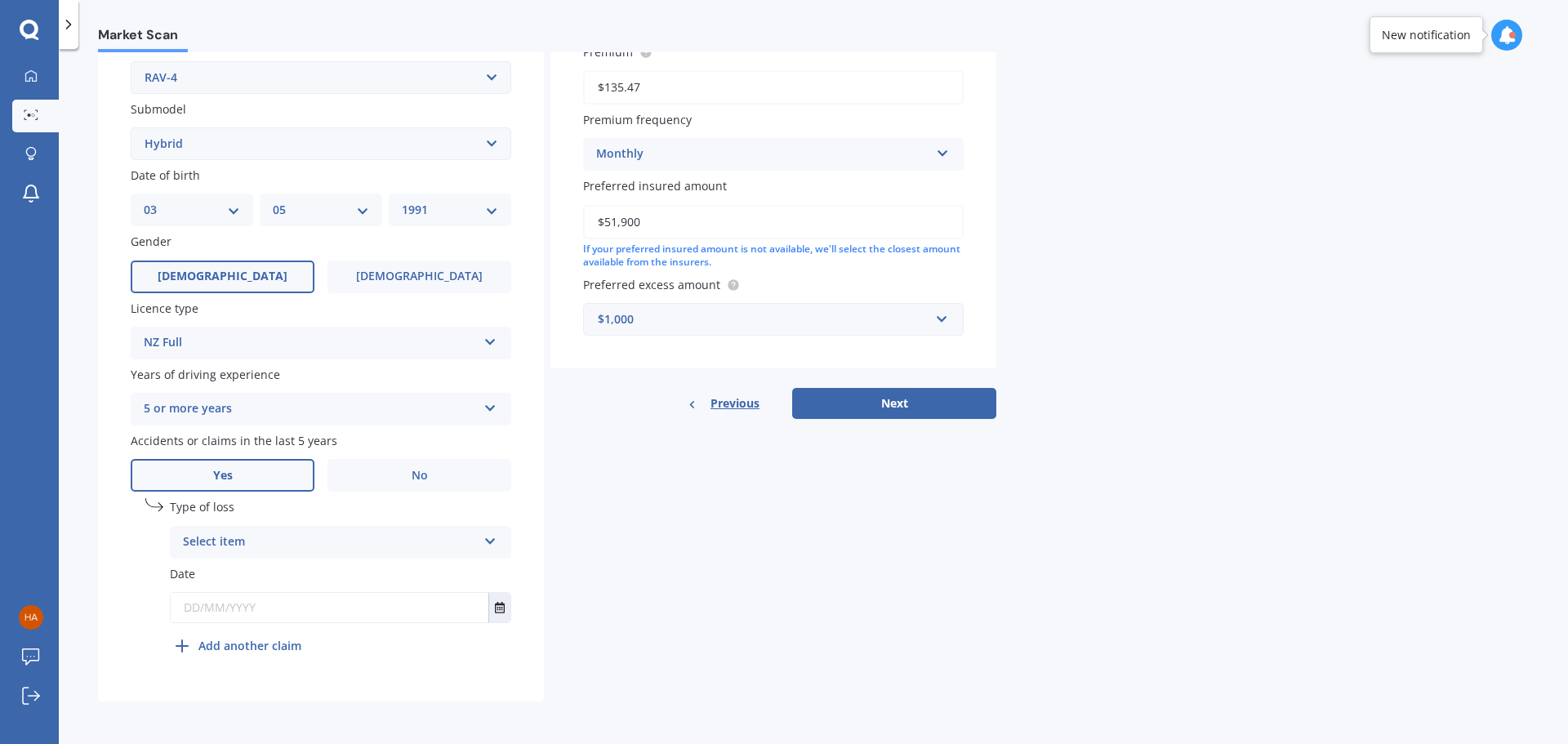
click at [366, 538] on div "Select item" at bounding box center [330, 542] width 294 height 20
click at [305, 572] on div "At fault accident" at bounding box center [341, 574] width 340 height 29
click at [277, 608] on input "text" at bounding box center [330, 607] width 318 height 29
type input "10/11/2023"
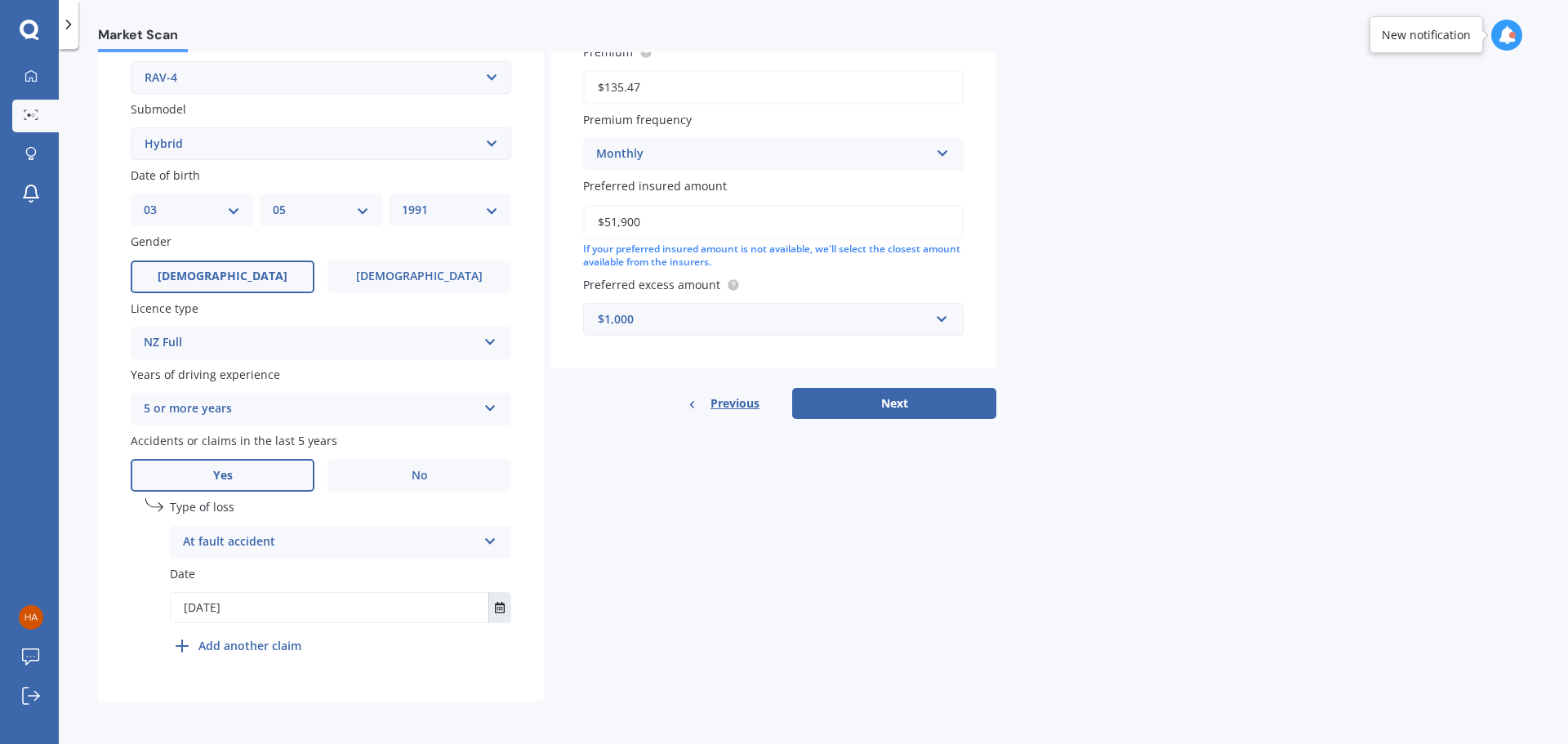
click at [500, 608] on icon "Select date" at bounding box center [500, 607] width 9 height 11
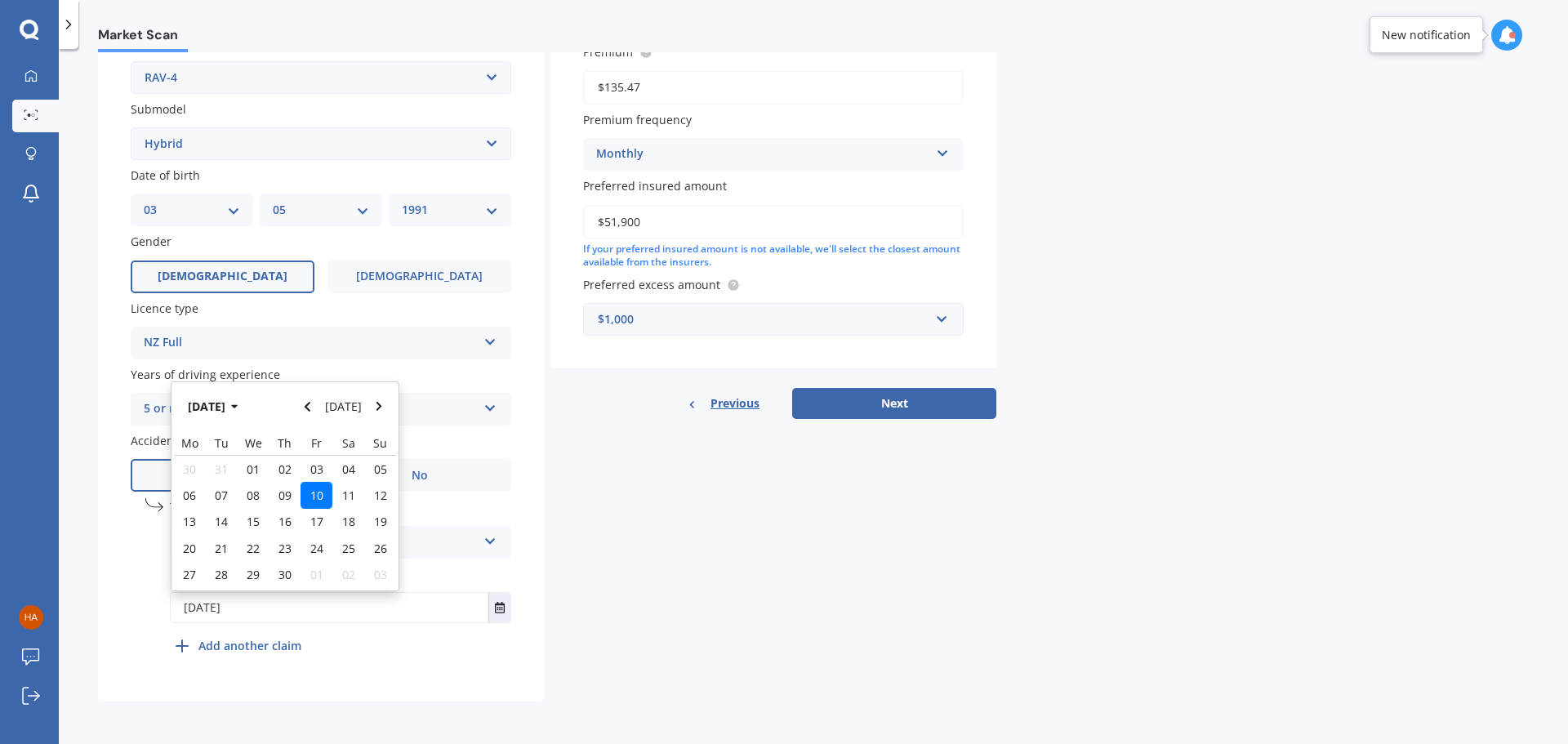
click at [312, 492] on span "10" at bounding box center [316, 495] width 13 height 15
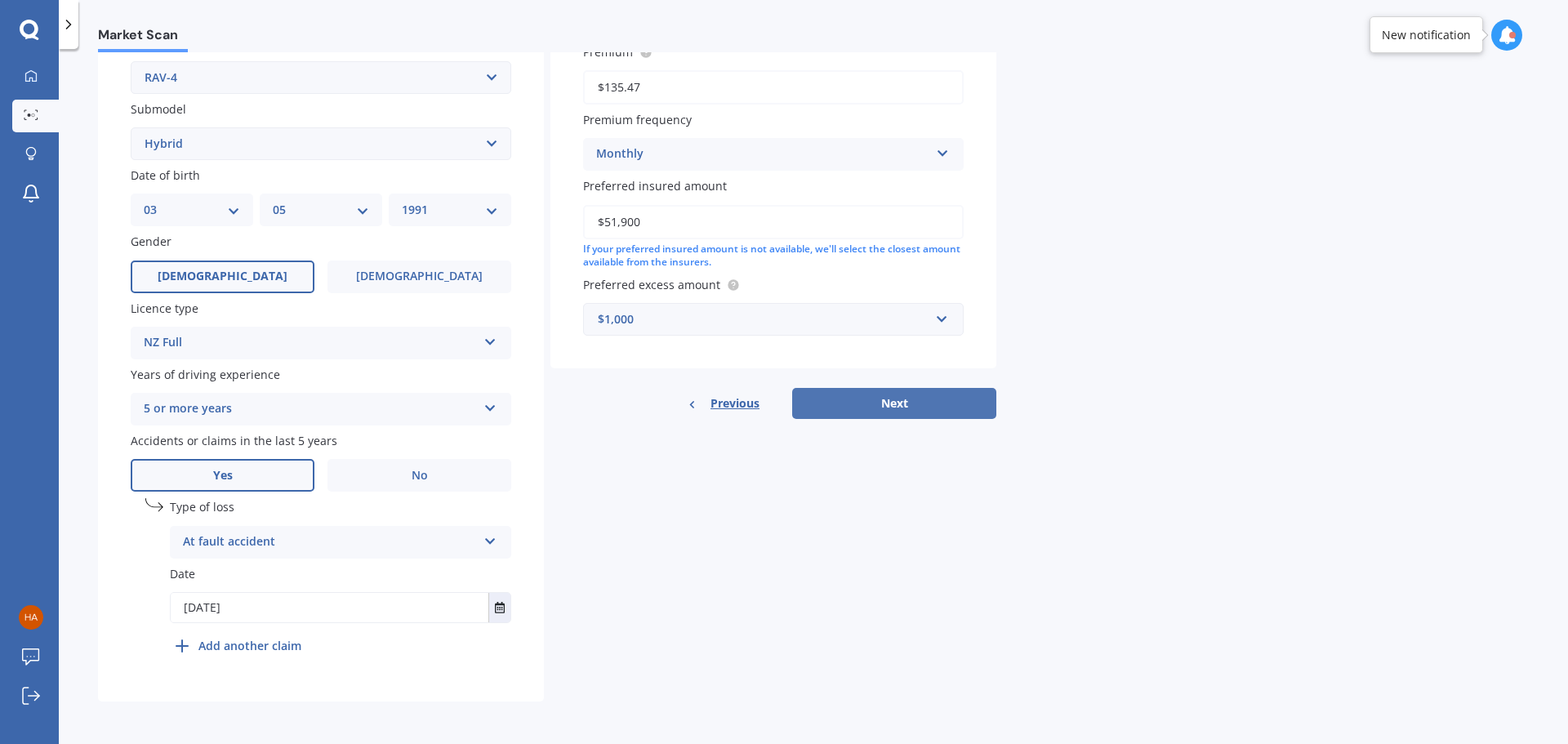
click at [857, 408] on button "Next" at bounding box center [894, 403] width 204 height 31
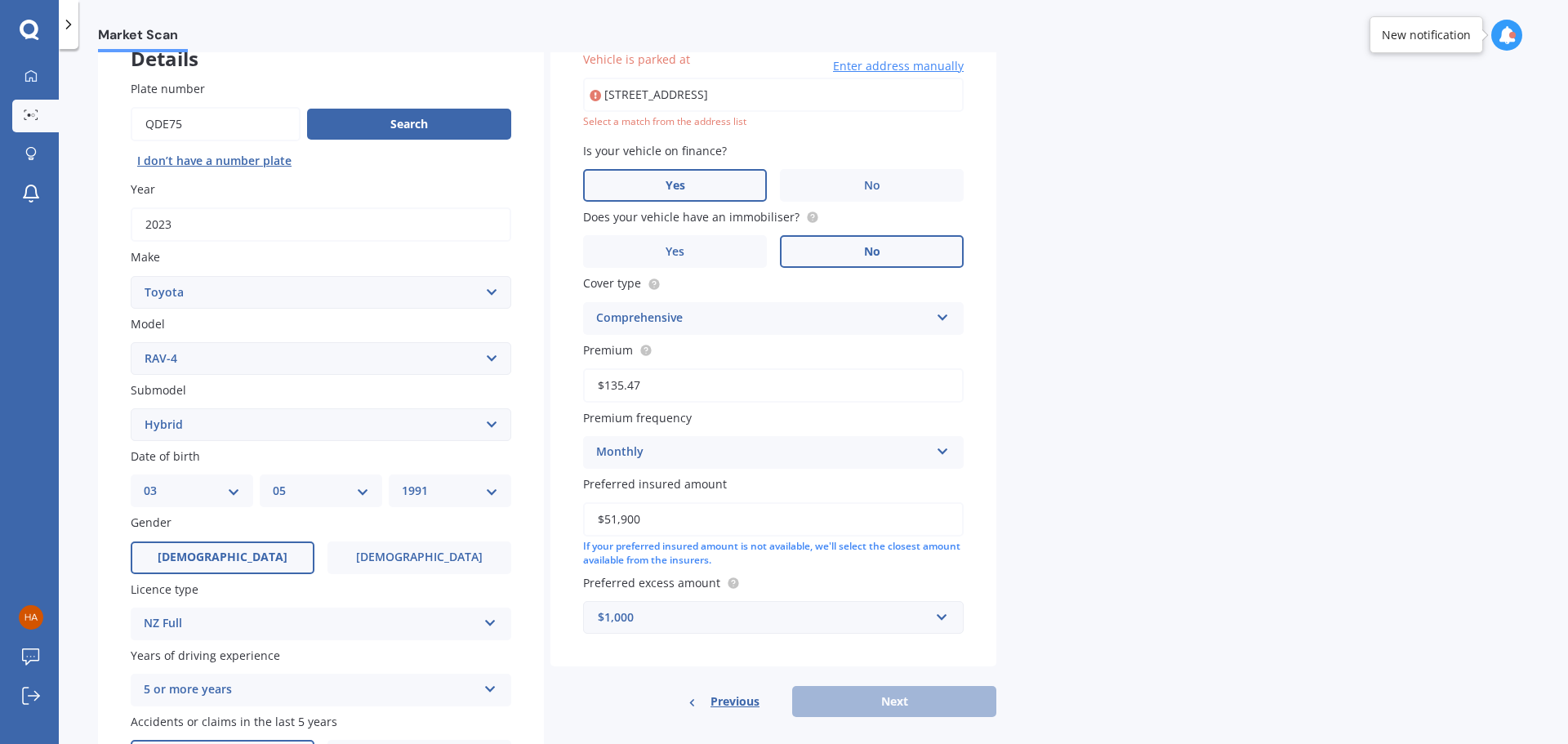
scroll to position [112, 0]
type input "149 Great South Road, Greenlane, Auckland 1051"
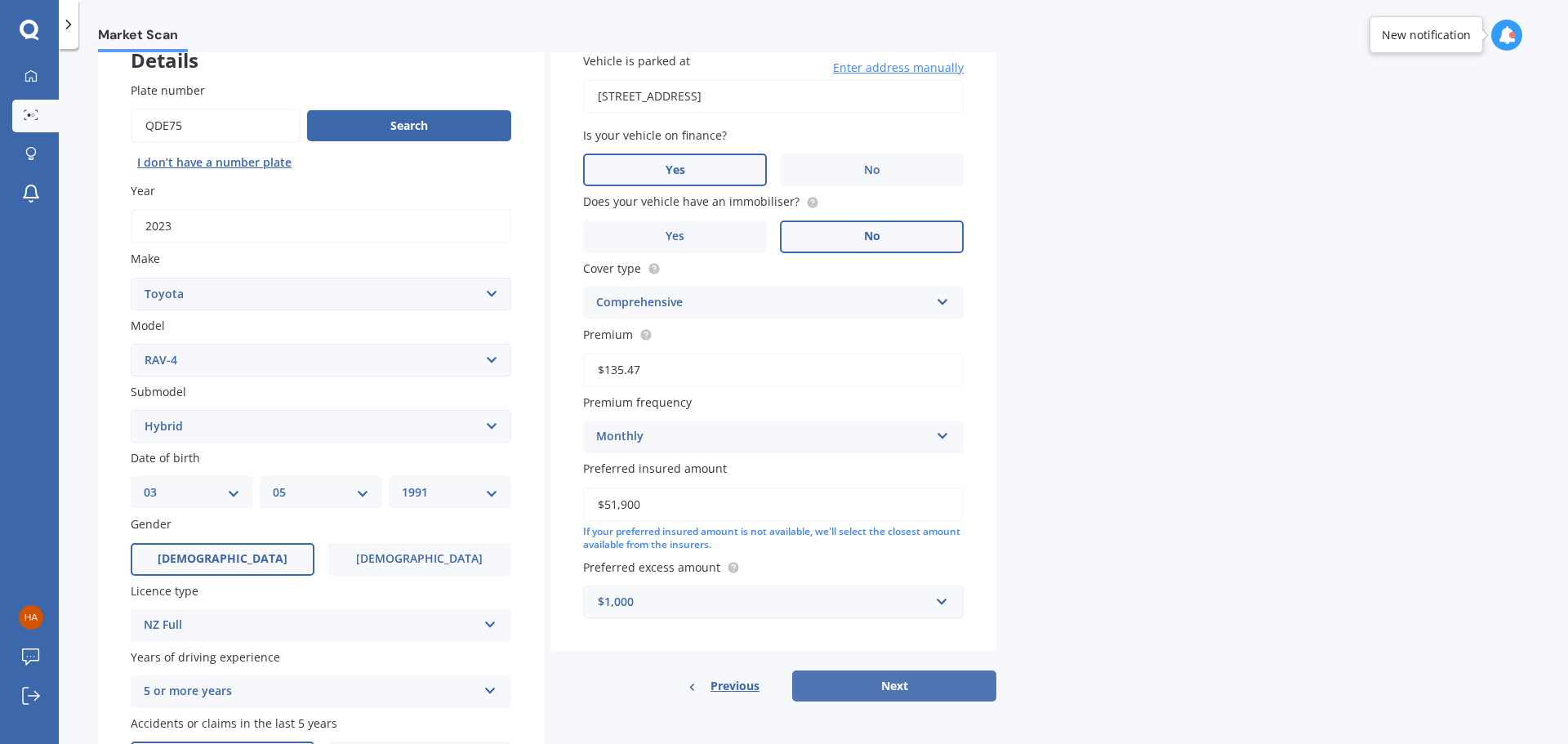
click at [875, 684] on button "Next" at bounding box center [894, 686] width 204 height 31
select select "03"
select select "05"
select select "1991"
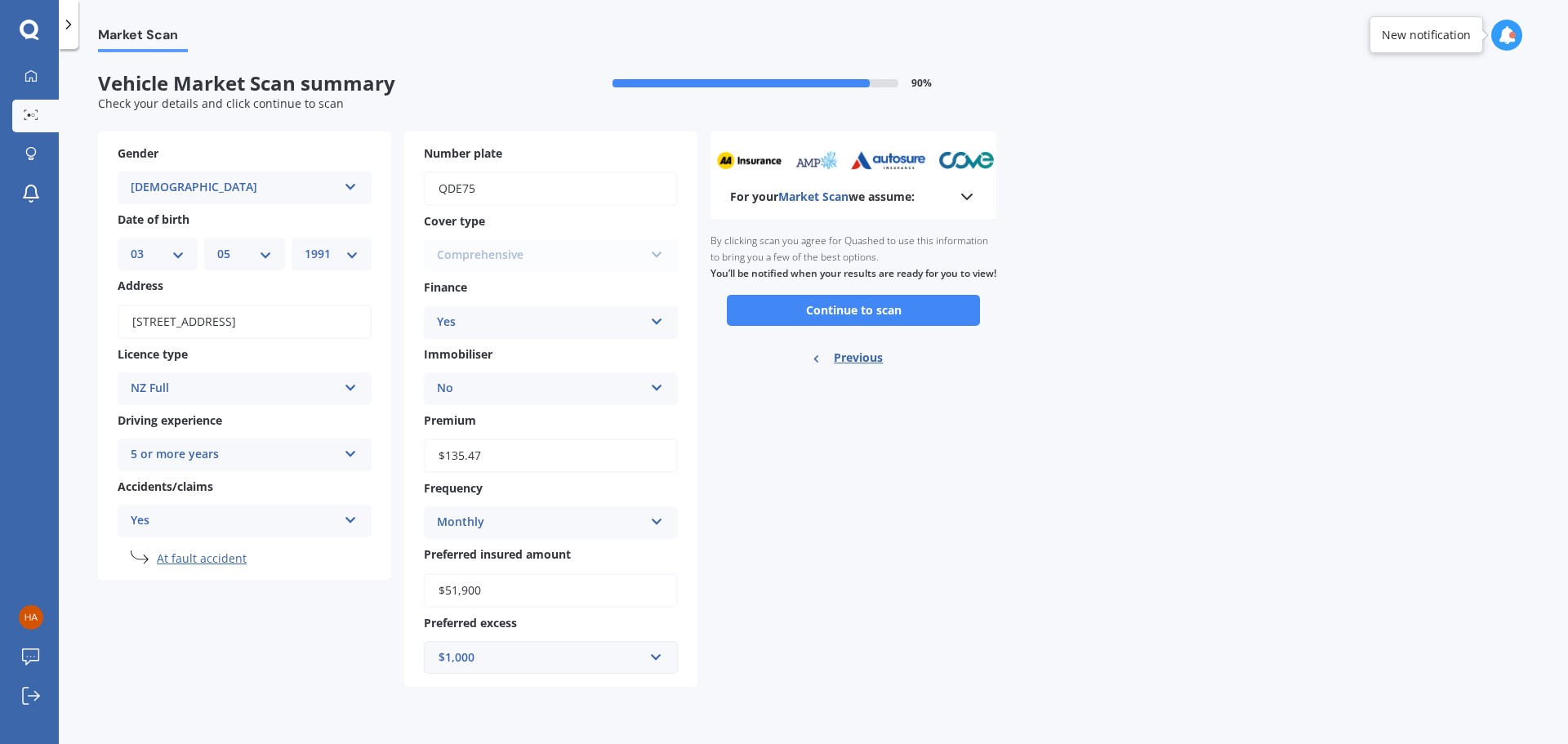
scroll to position [0, 0]
click at [804, 326] on button "Continue to scan" at bounding box center [853, 310] width 253 height 31
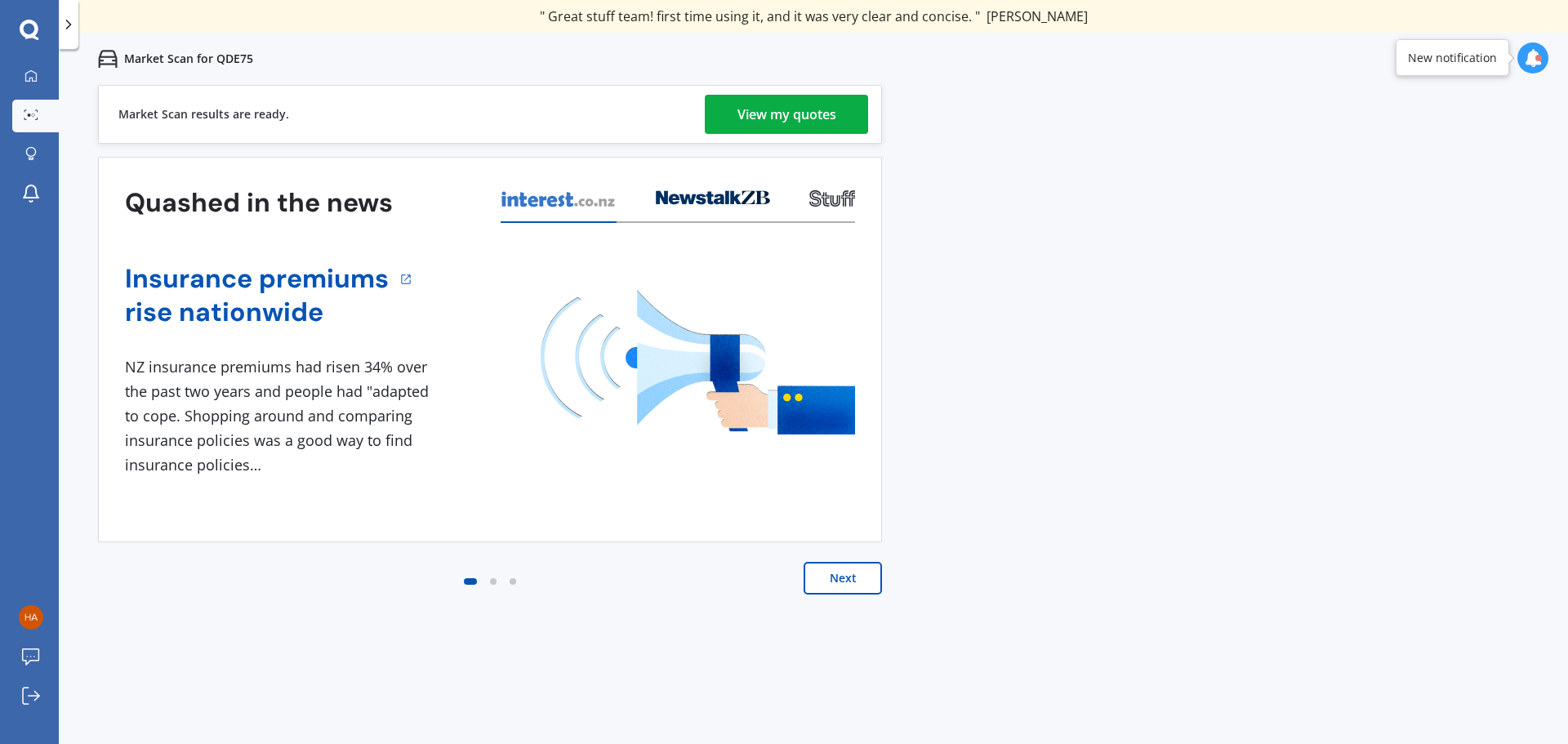
click at [804, 119] on div "View my quotes" at bounding box center [787, 114] width 99 height 39
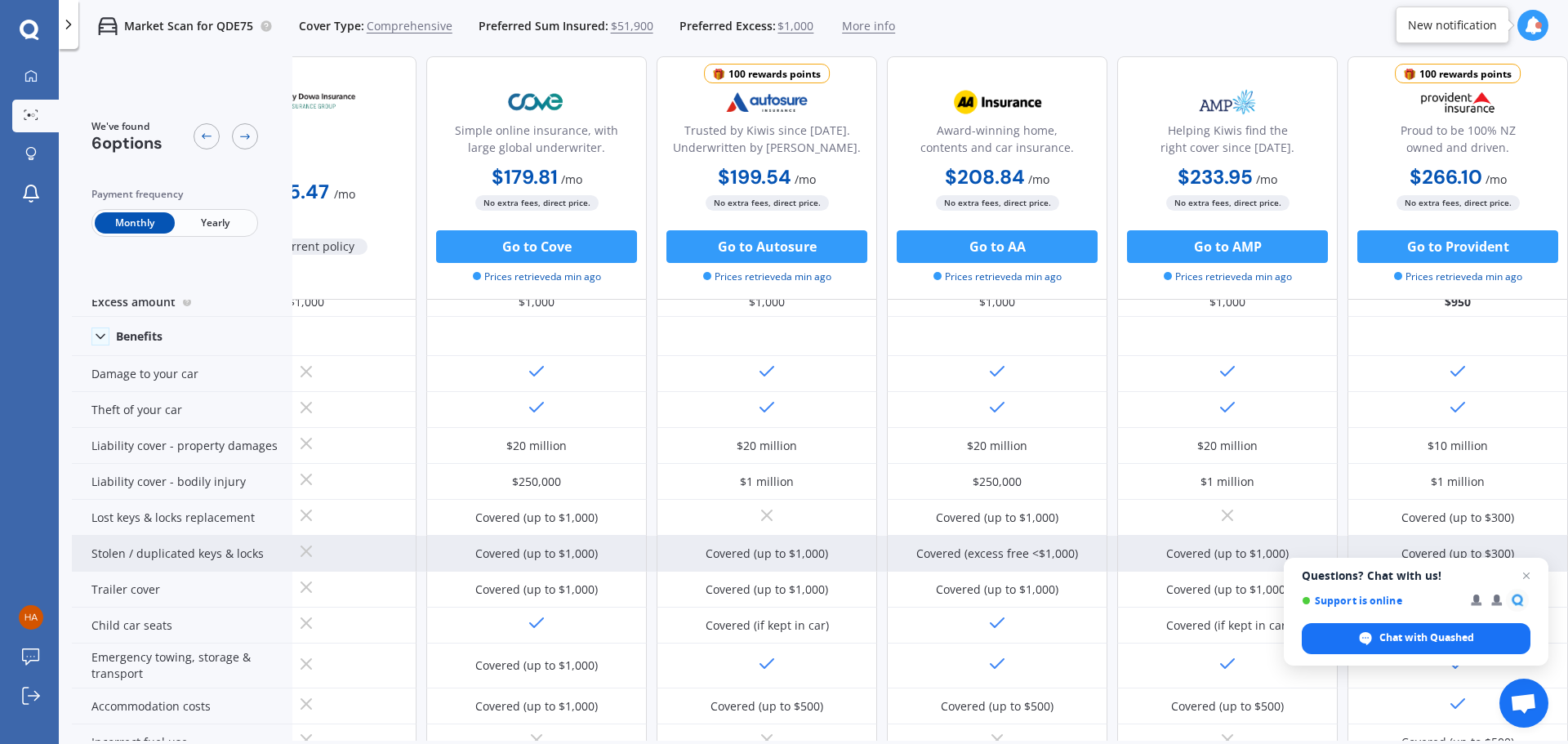
scroll to position [0, 104]
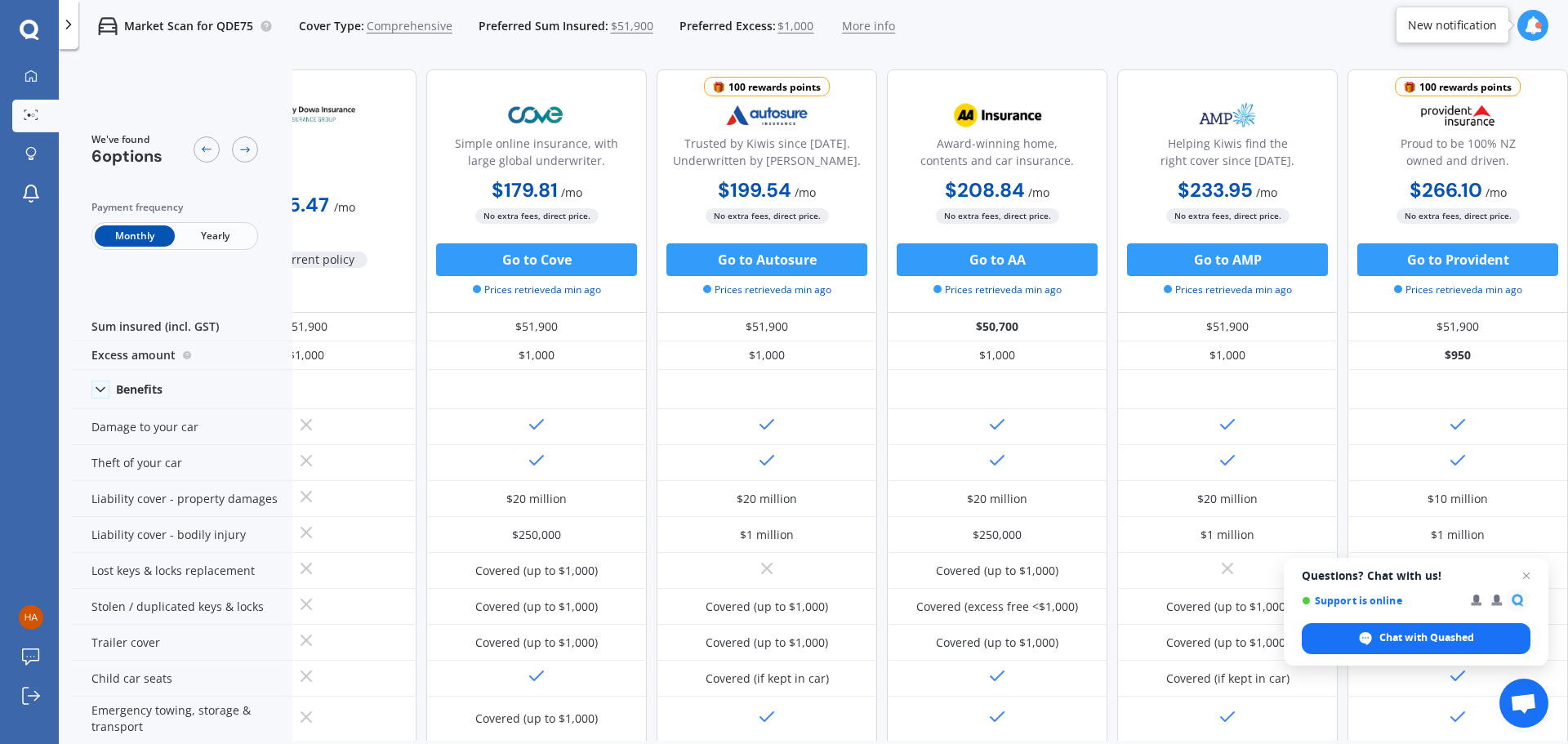
click at [798, 27] on span "$1,000" at bounding box center [796, 26] width 36 height 16
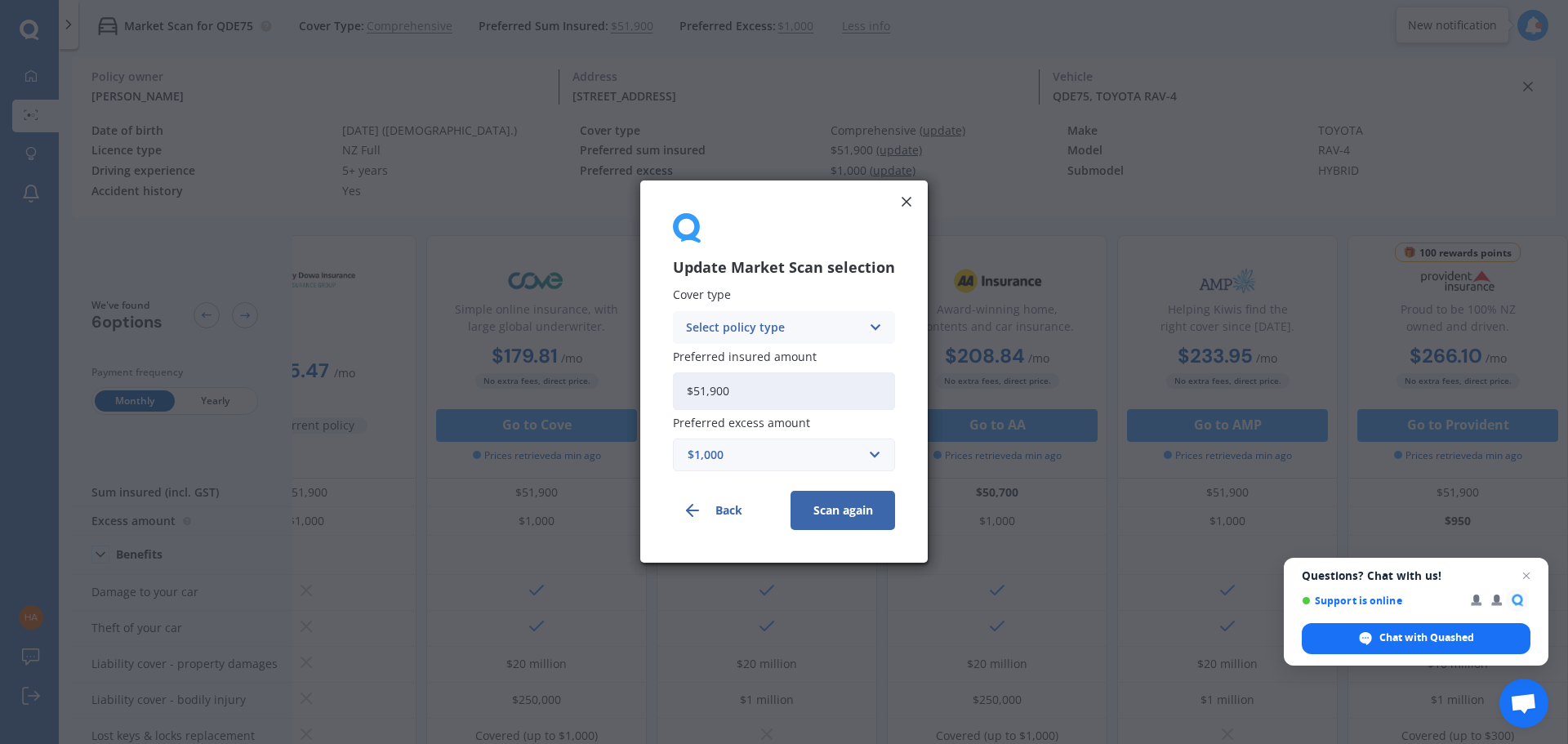
click at [748, 452] on div "$1,000" at bounding box center [774, 455] width 173 height 18
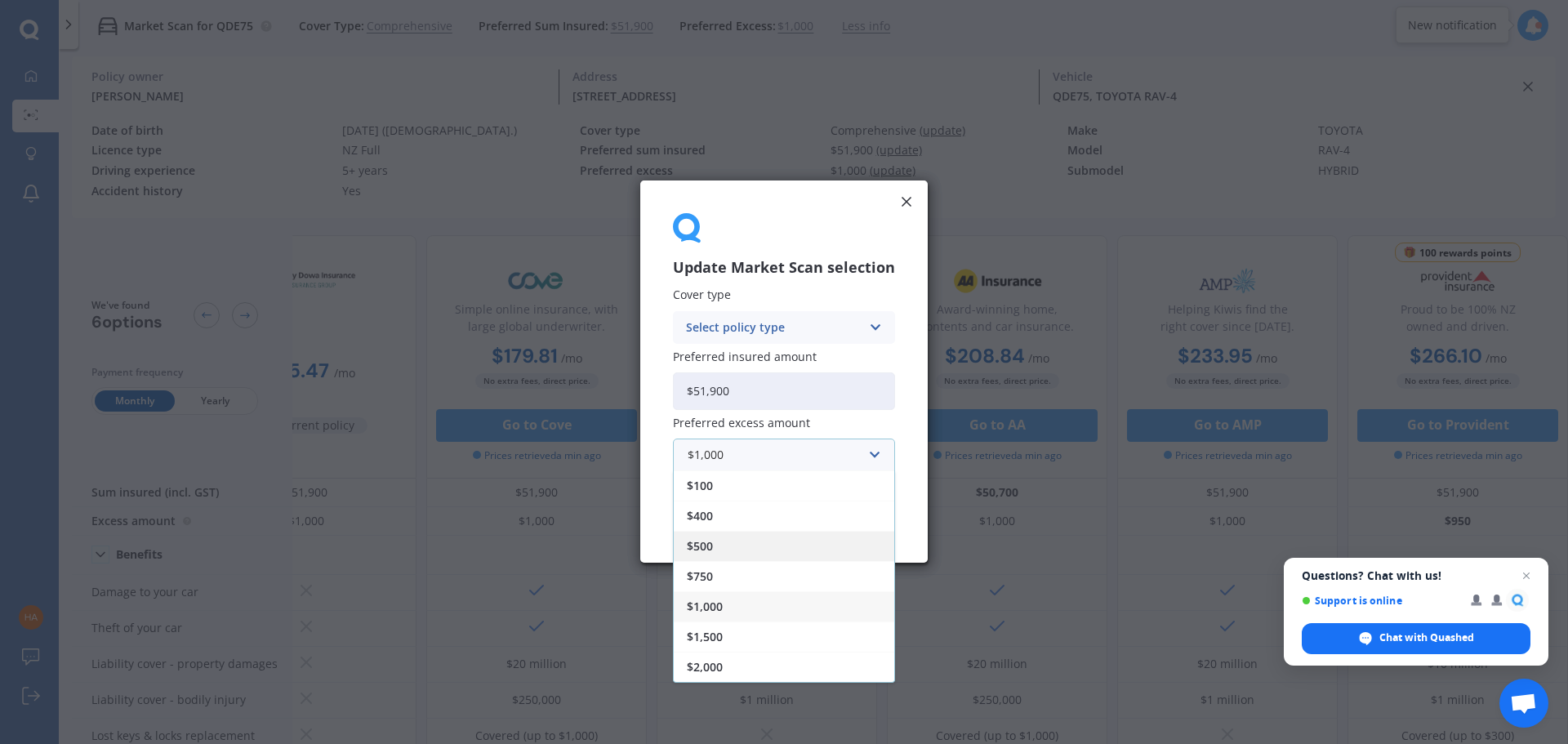
click at [743, 538] on div "$500" at bounding box center [784, 547] width 220 height 30
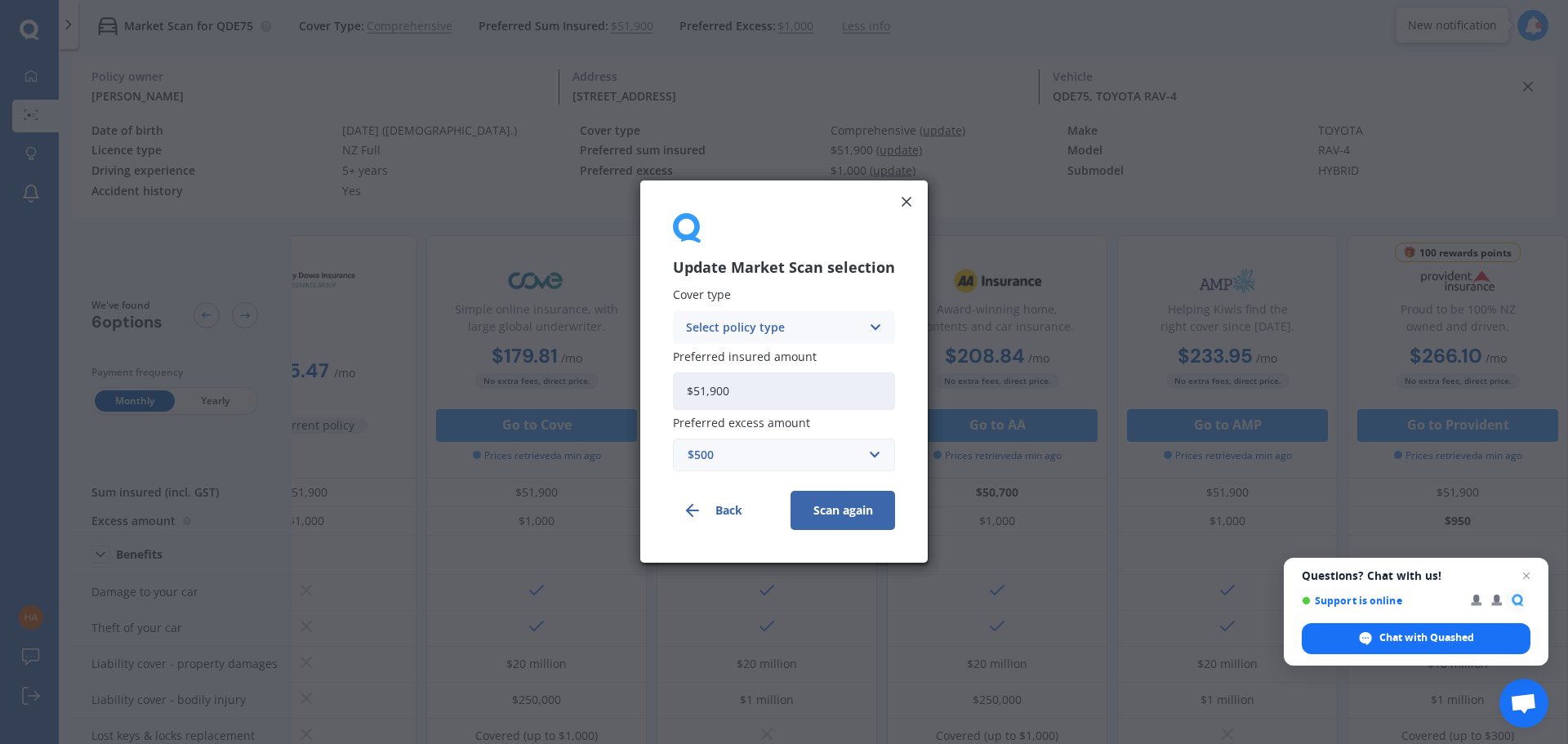
click at [851, 517] on button "Scan again" at bounding box center [843, 512] width 104 height 39
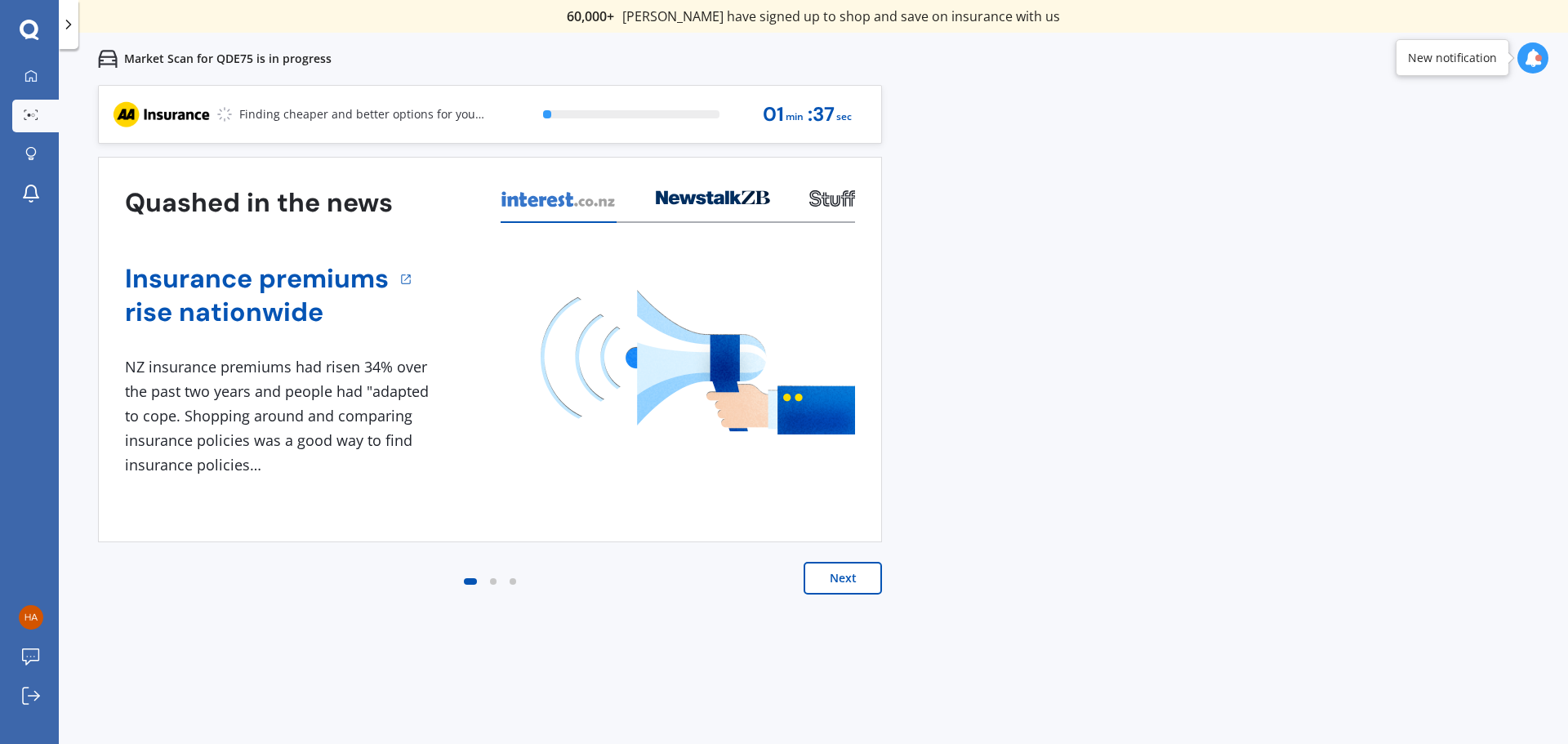
click at [834, 577] on button "Next" at bounding box center [843, 578] width 79 height 32
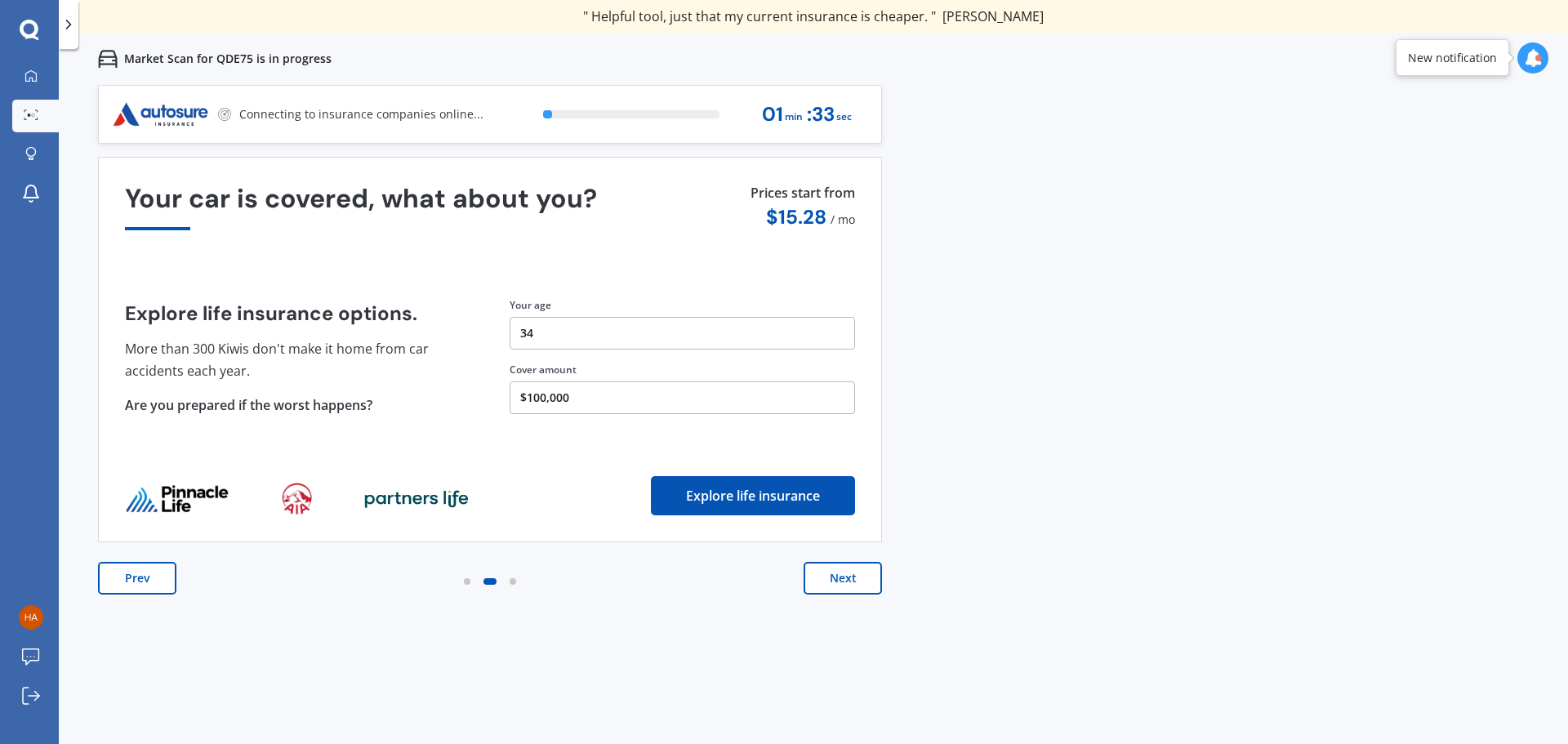
click at [144, 577] on button "Prev" at bounding box center [137, 578] width 79 height 32
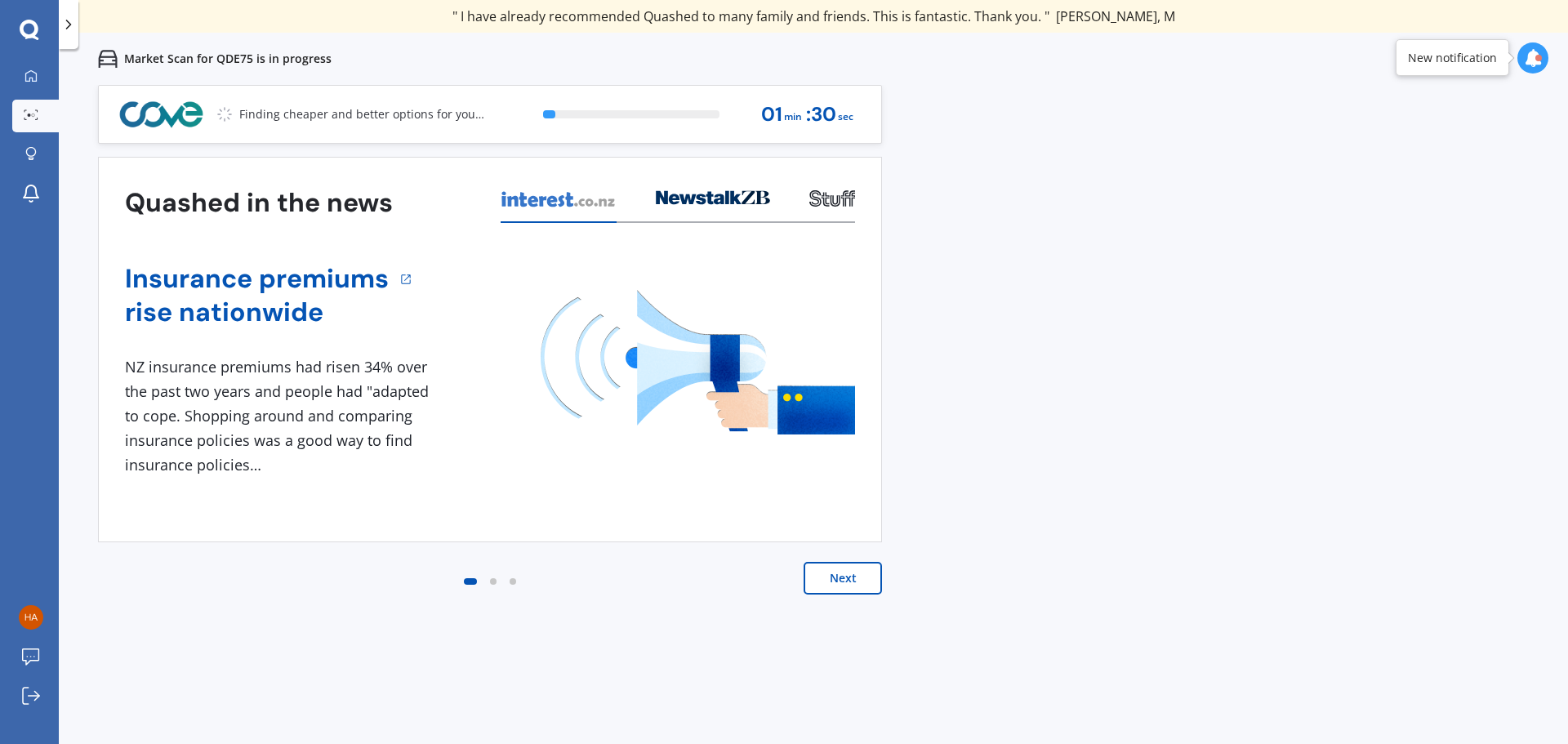
click at [834, 587] on button "Next" at bounding box center [843, 578] width 79 height 32
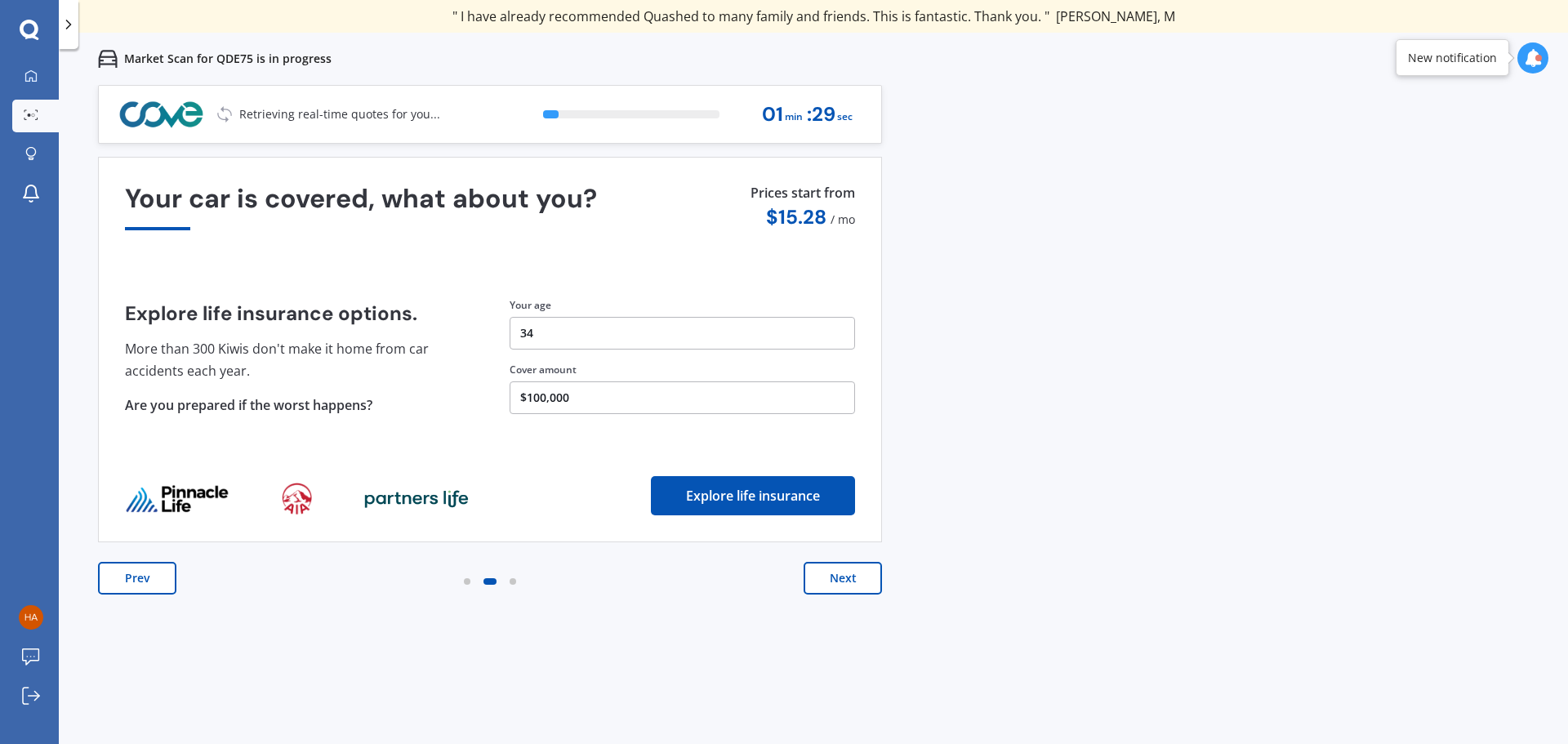
click at [834, 587] on button "Next" at bounding box center [843, 578] width 79 height 32
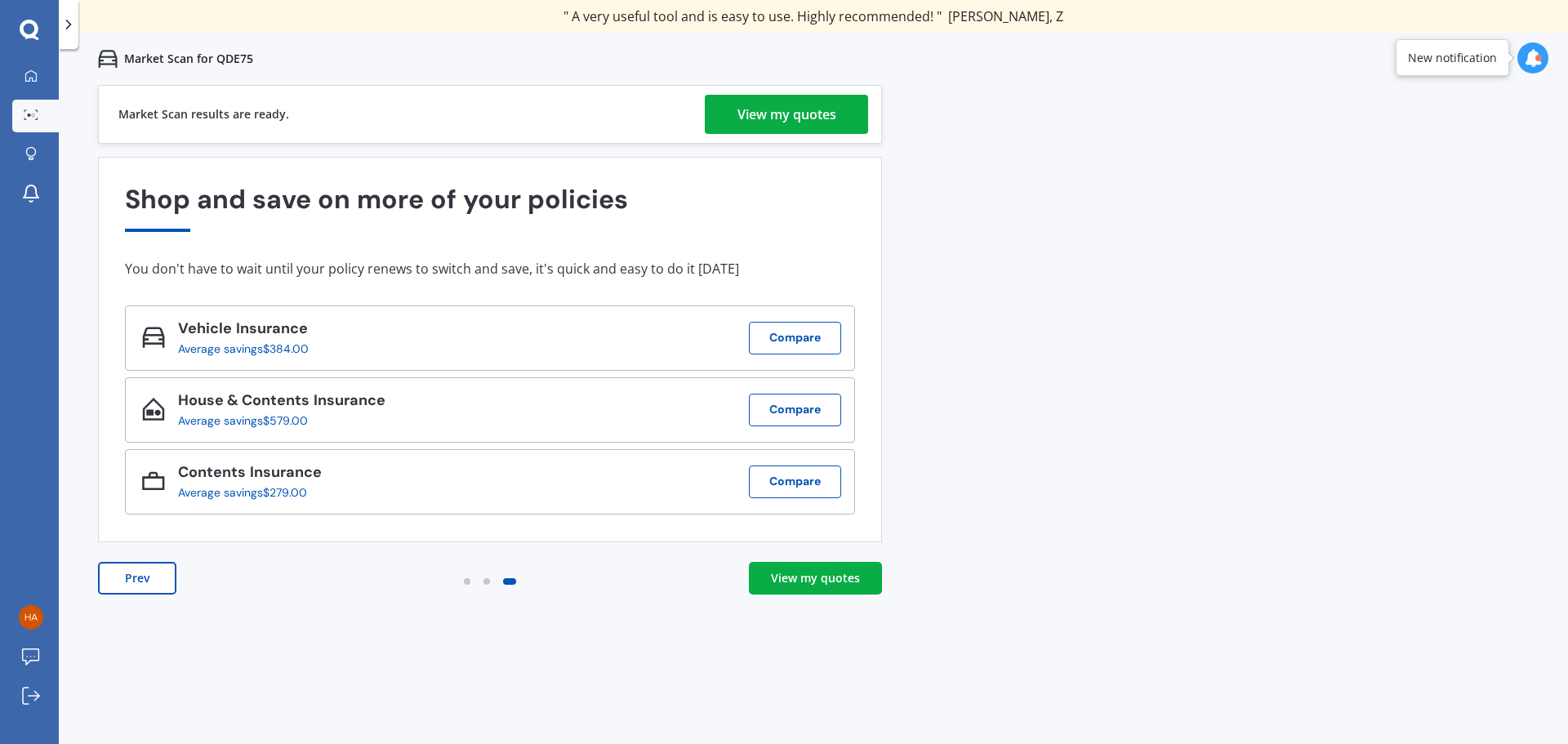
click at [822, 108] on div "View my quotes" at bounding box center [787, 114] width 99 height 39
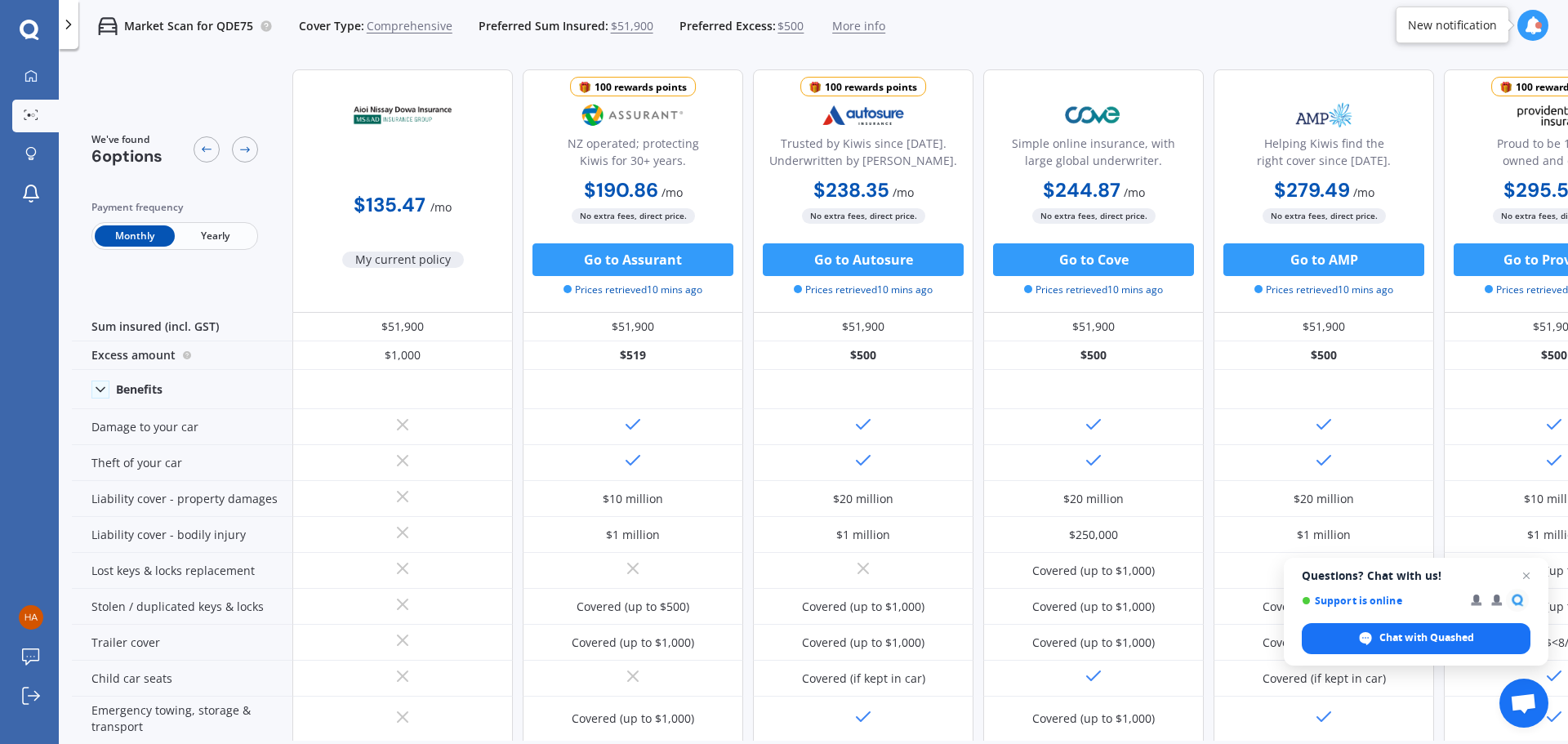
click at [867, 21] on span "More info" at bounding box center [859, 26] width 53 height 16
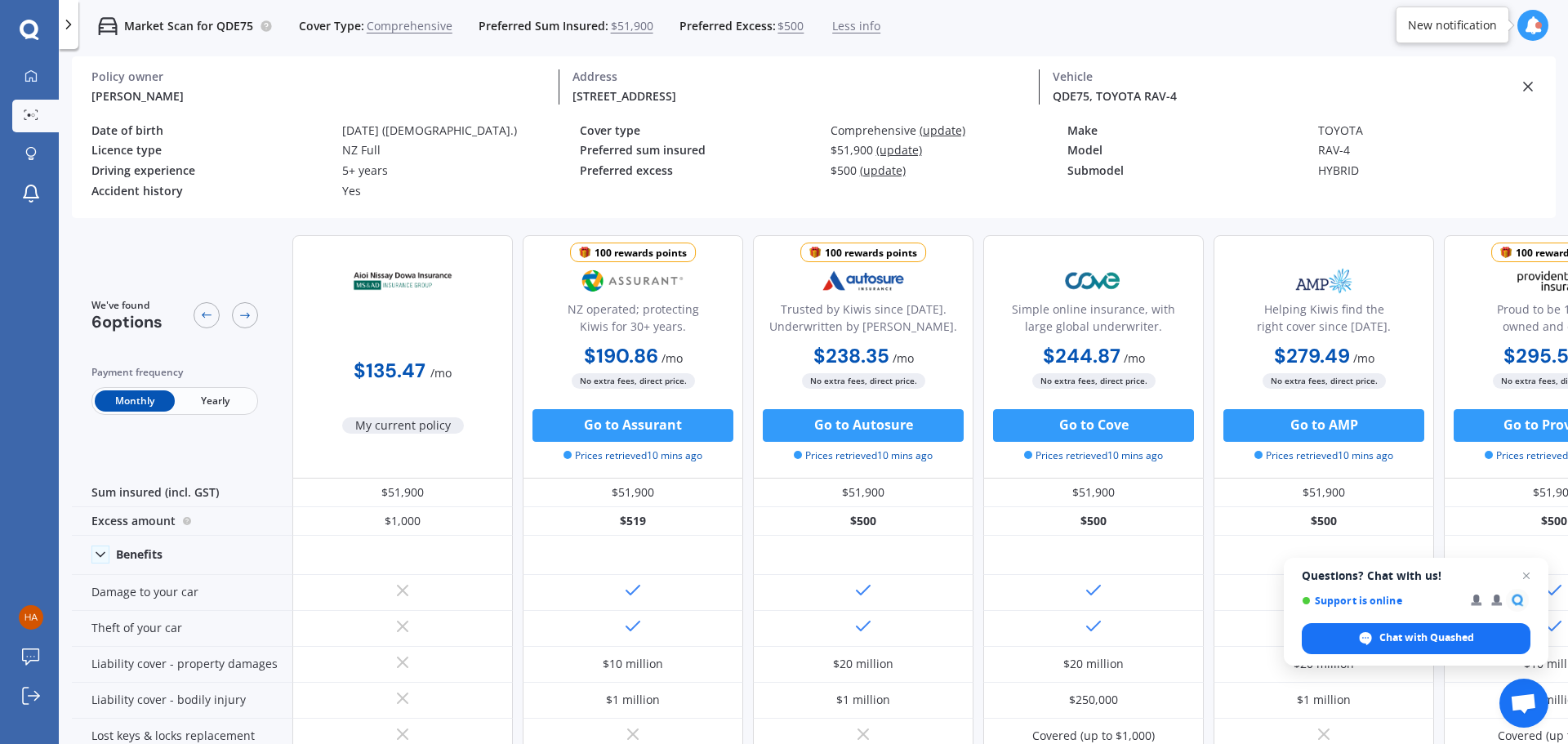
click at [203, 27] on p "Market Scan for QDE75" at bounding box center [188, 26] width 129 height 16
click at [161, 195] on div "Accident history" at bounding box center [210, 191] width 237 height 14
click at [1529, 80] on icon at bounding box center [1528, 86] width 16 height 16
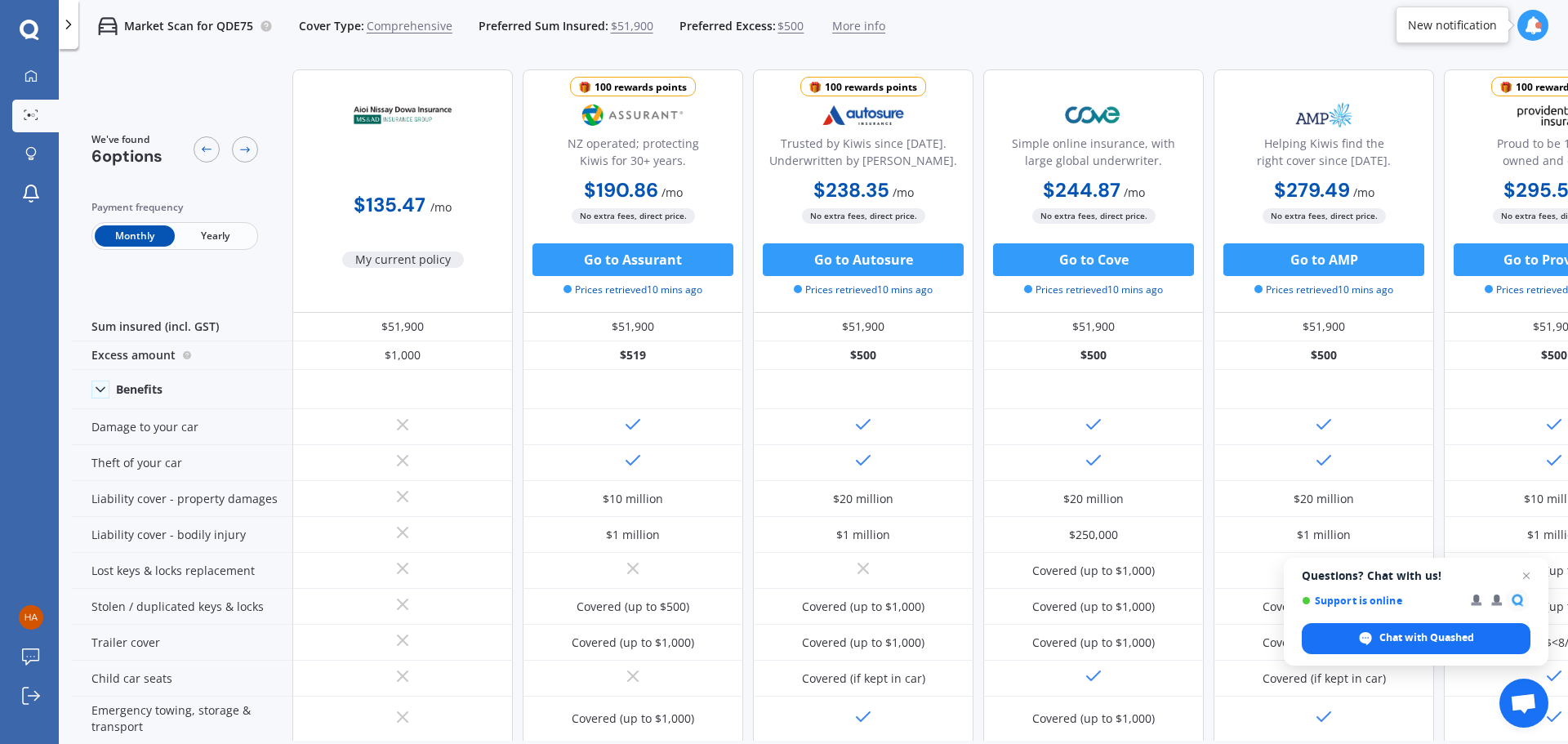
click at [61, 20] on icon at bounding box center [68, 24] width 16 height 16
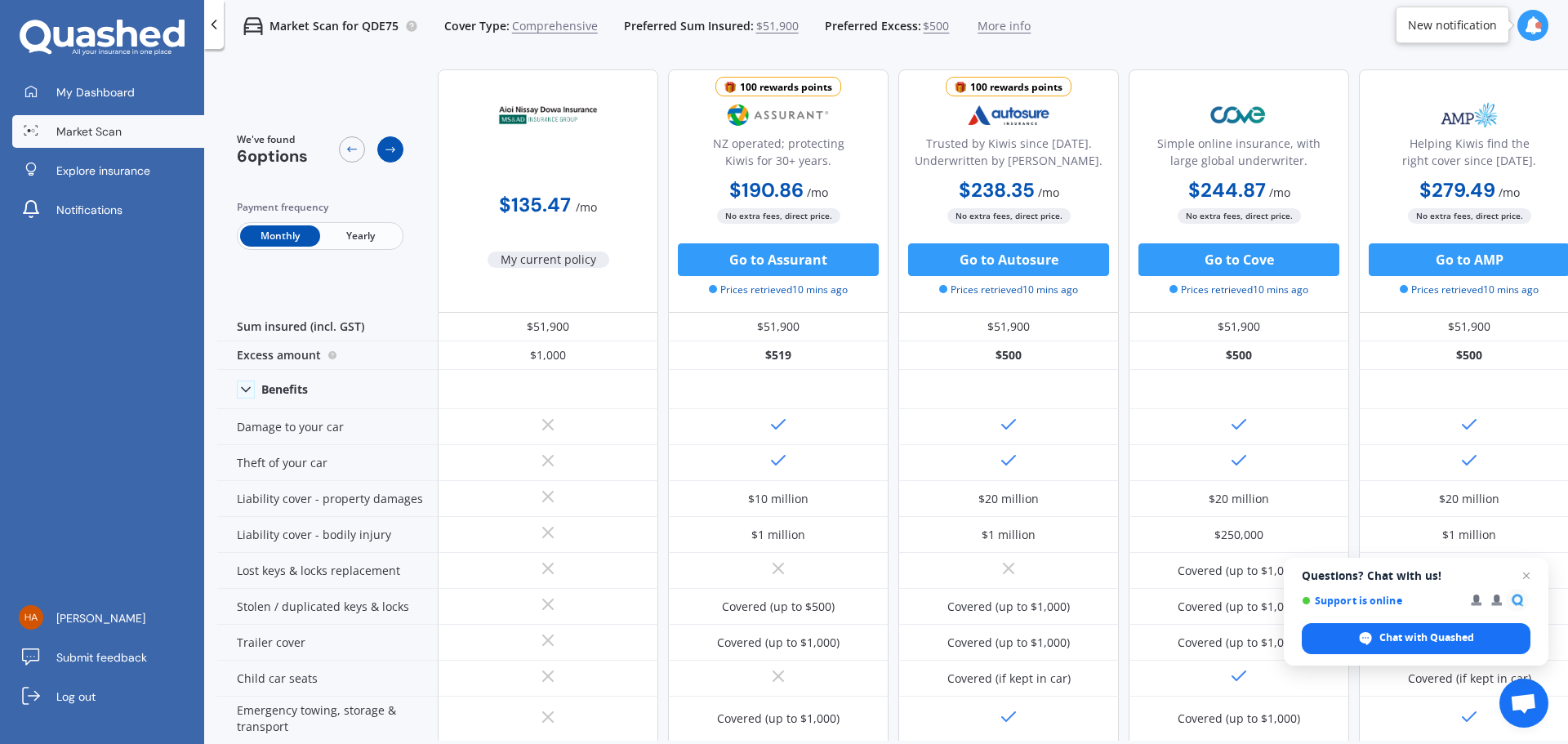
click at [399, 149] on div at bounding box center [390, 149] width 26 height 26
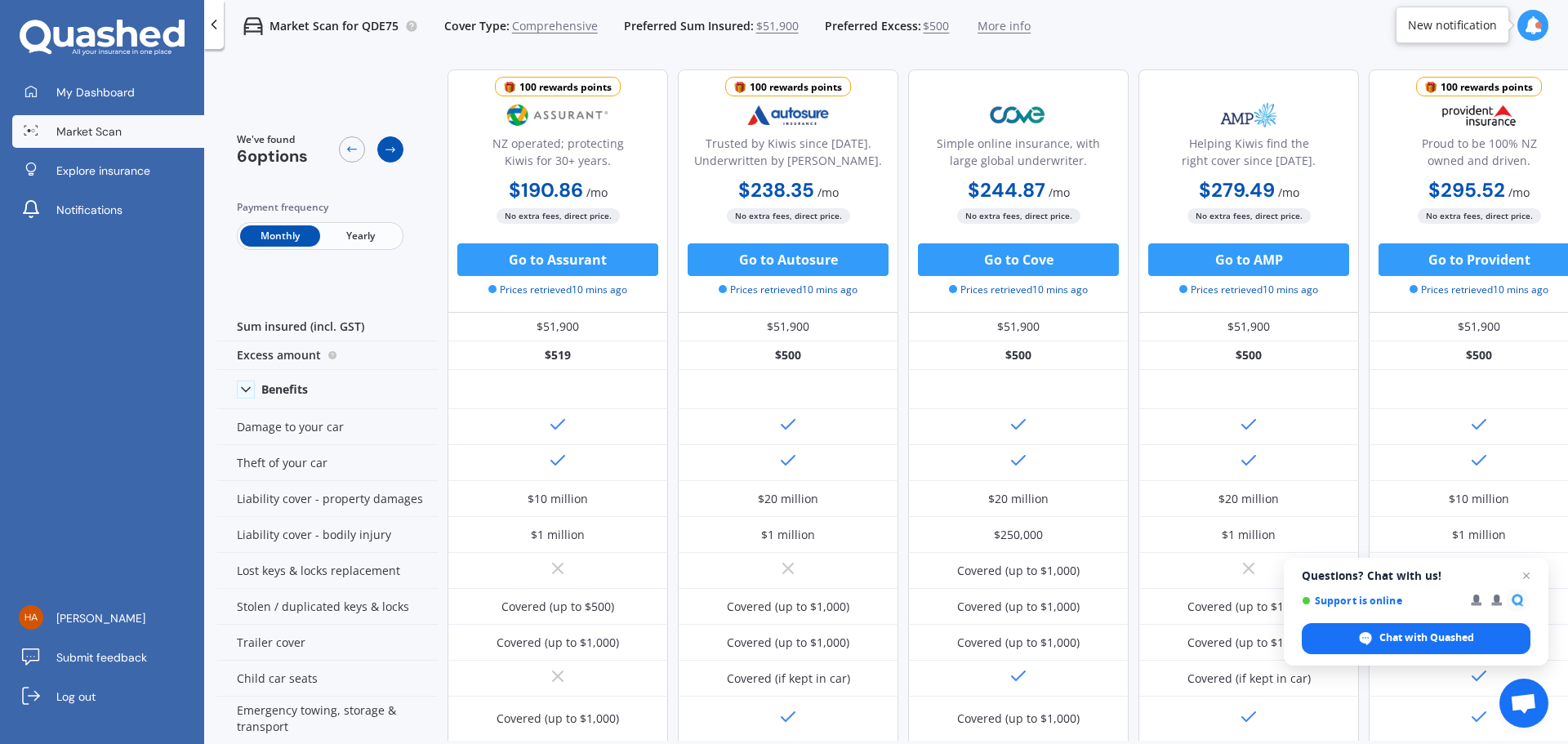
click at [401, 149] on div at bounding box center [390, 149] width 26 height 26
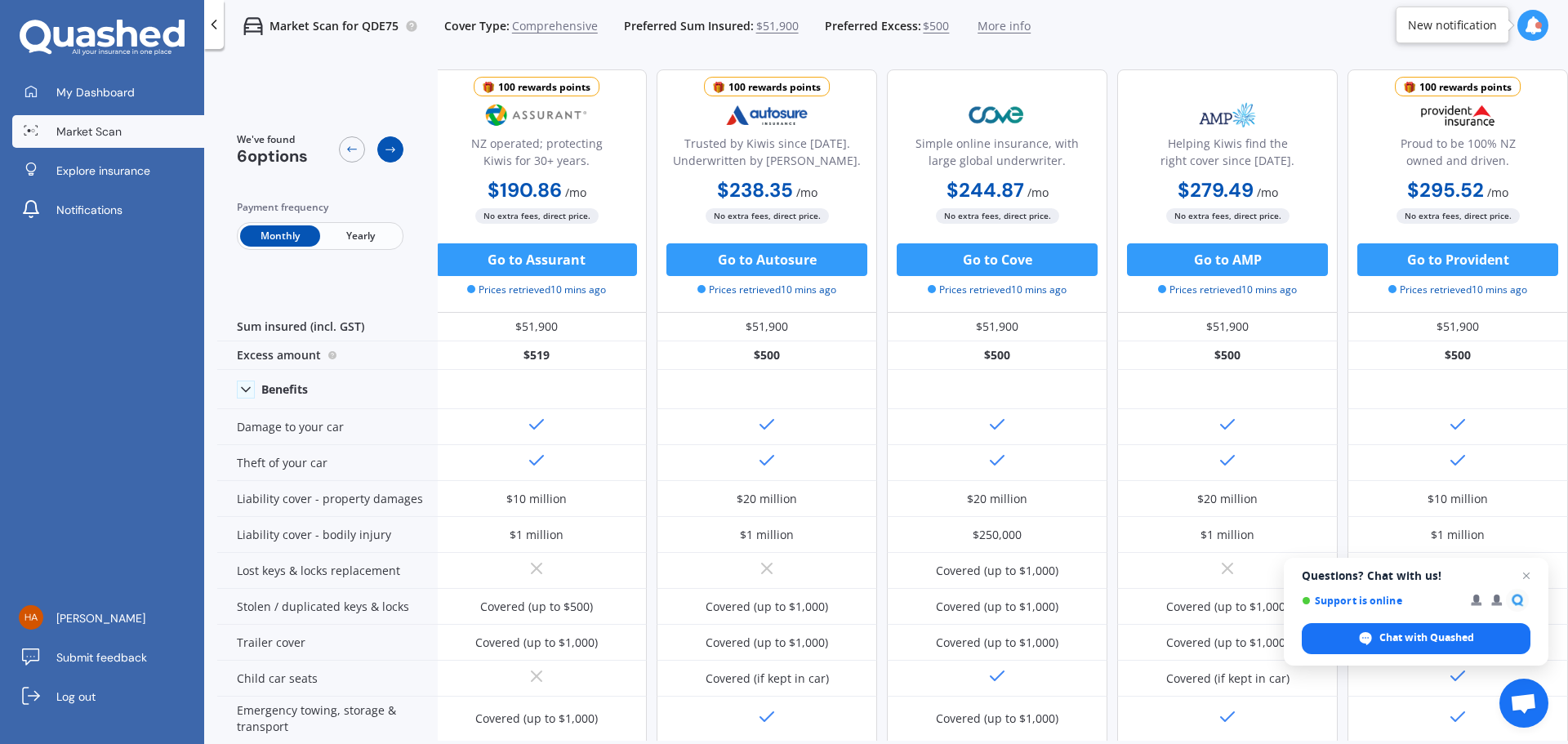
click at [401, 148] on div at bounding box center [390, 149] width 26 height 26
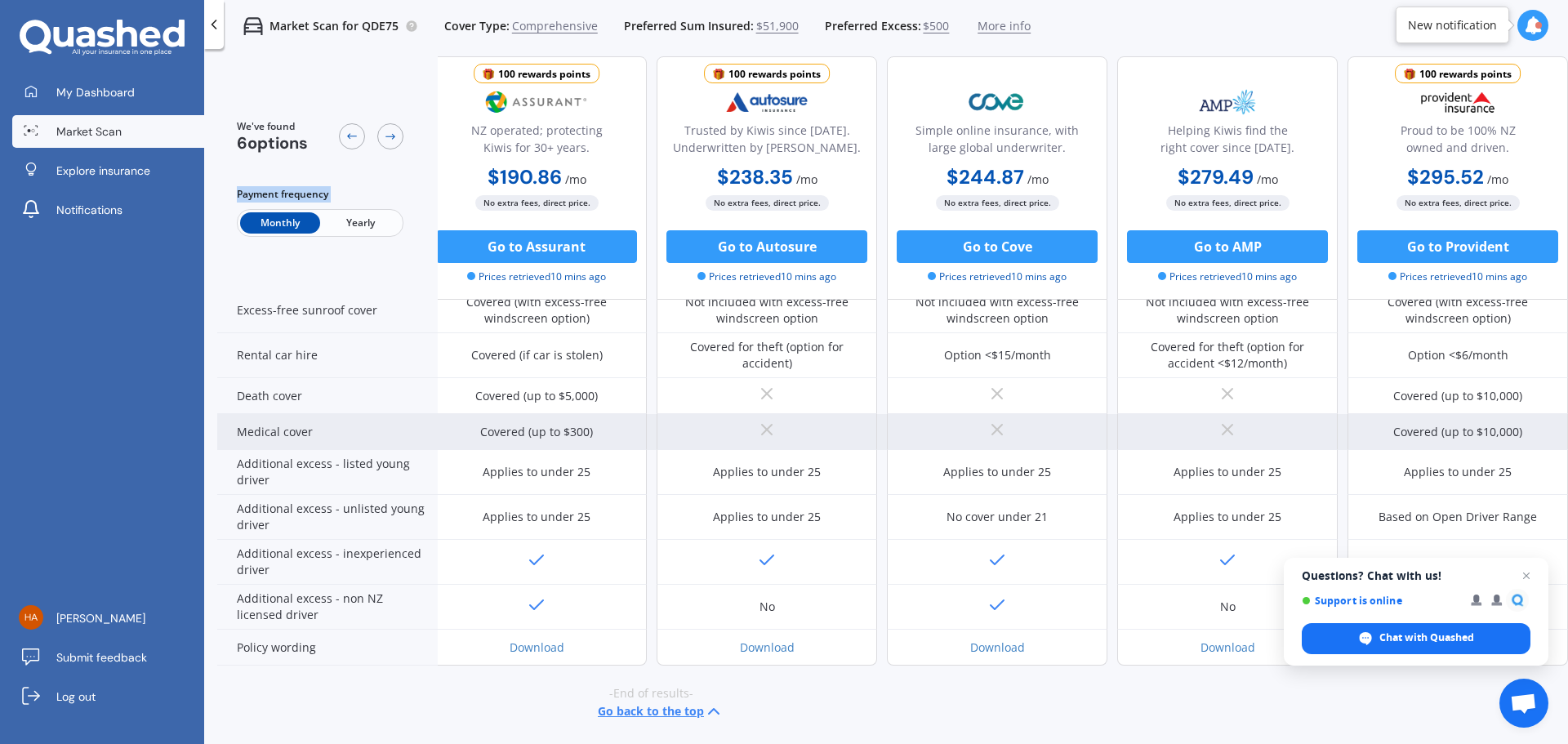
scroll to position [706, 250]
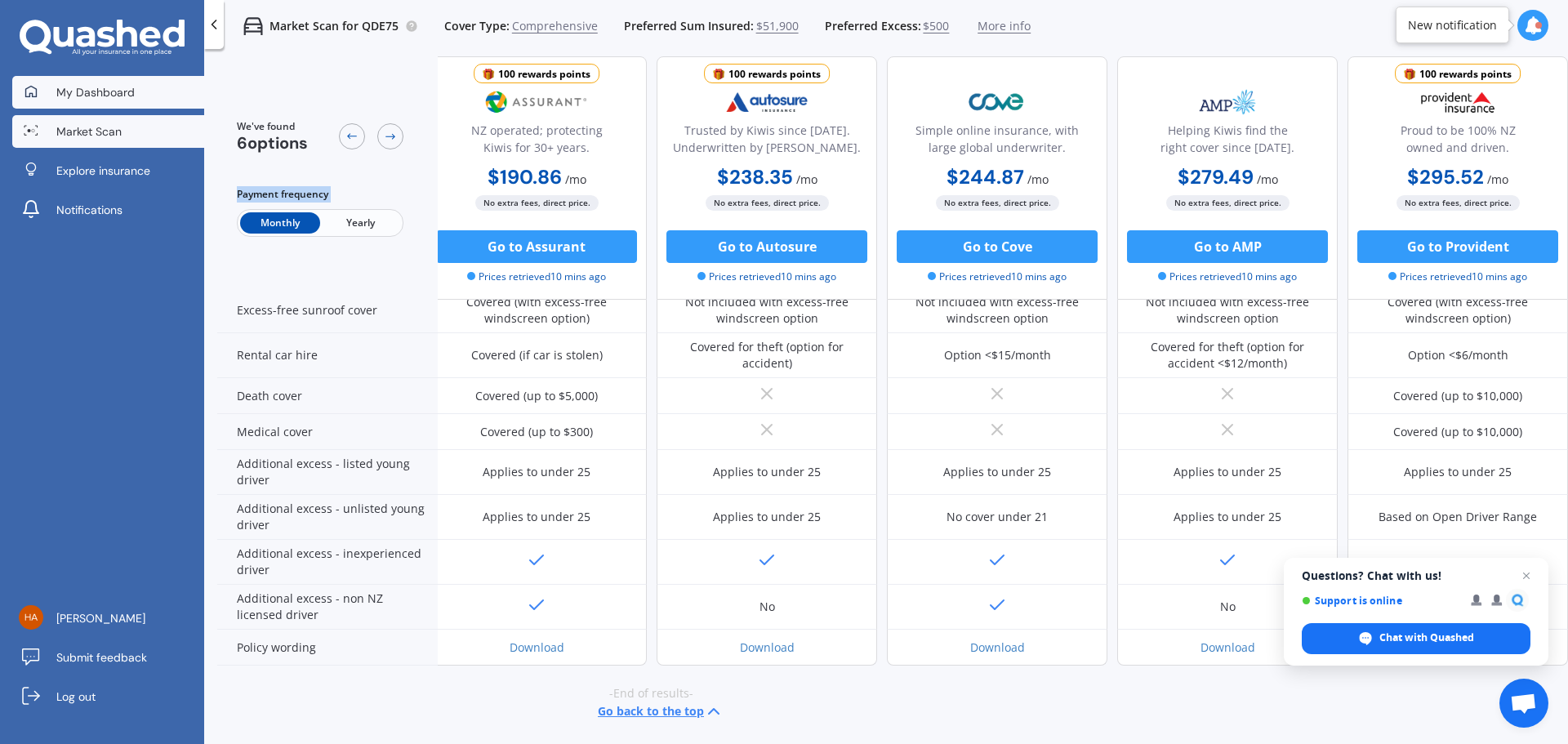
click at [89, 95] on span "My Dashboard" at bounding box center [96, 92] width 79 height 16
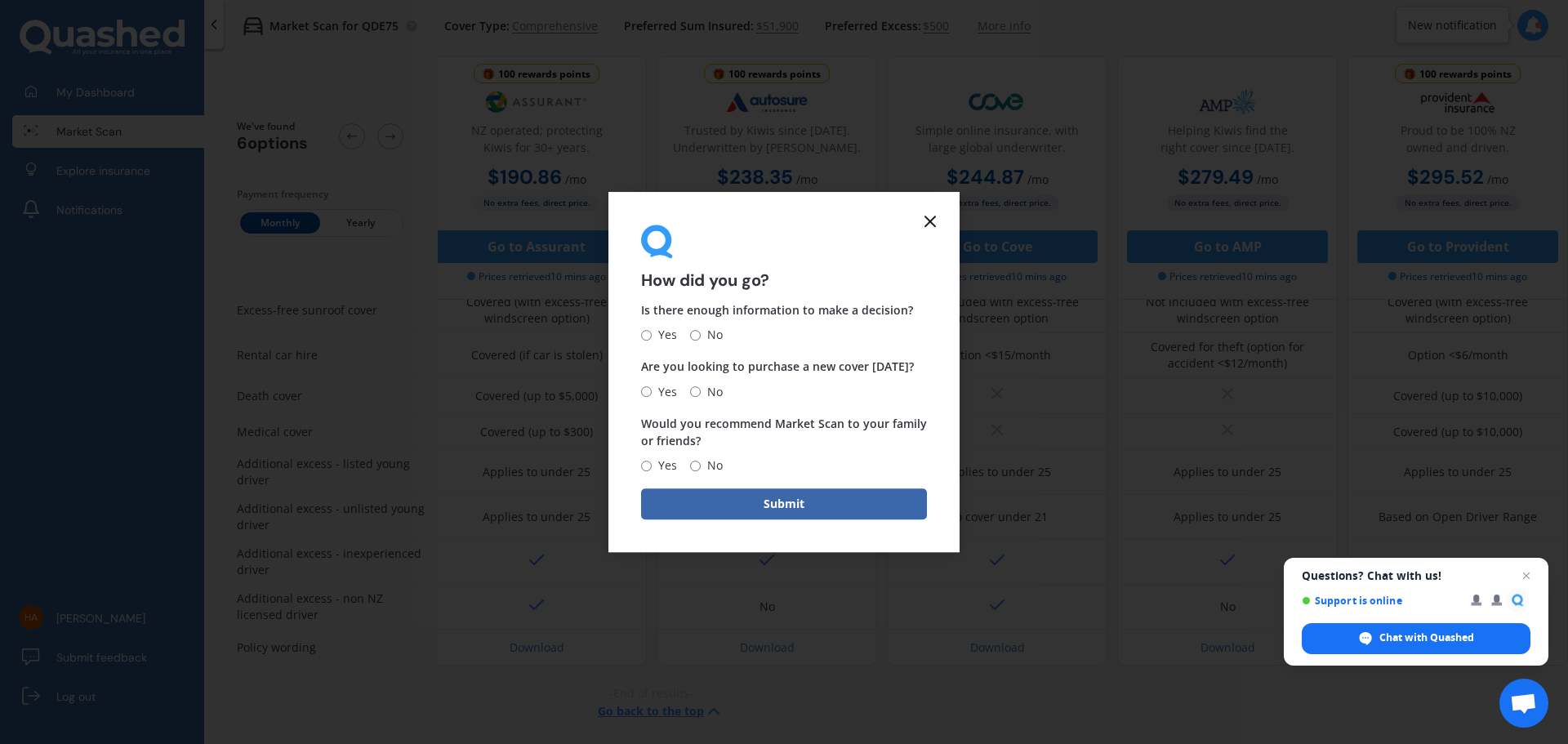
click at [933, 221] on icon at bounding box center [930, 221] width 20 height 20
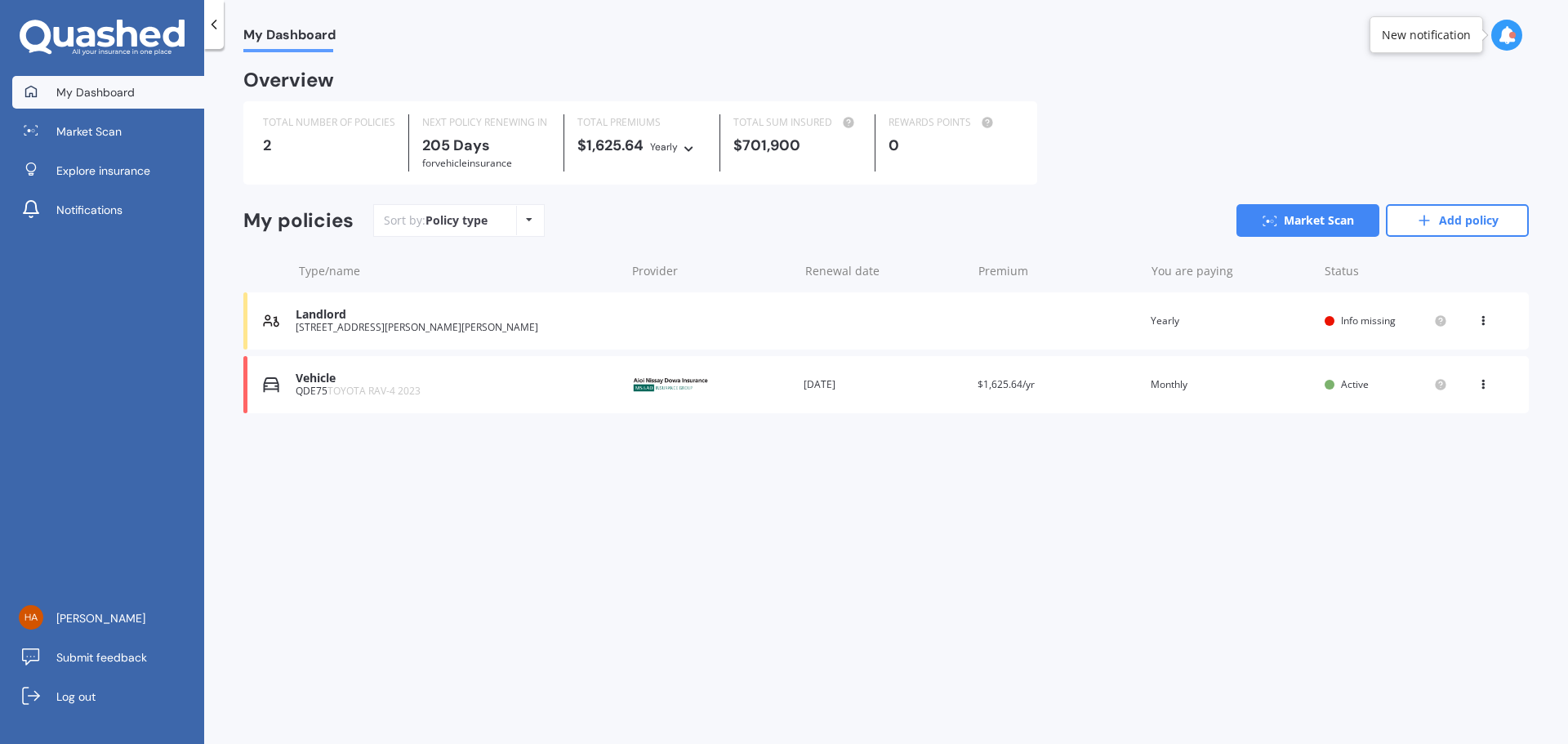
click at [403, 341] on div "Landlord 413 Don Buck Road, Massey, Auckland 0614 Renewal date Premium You are …" at bounding box center [886, 320] width 1285 height 57
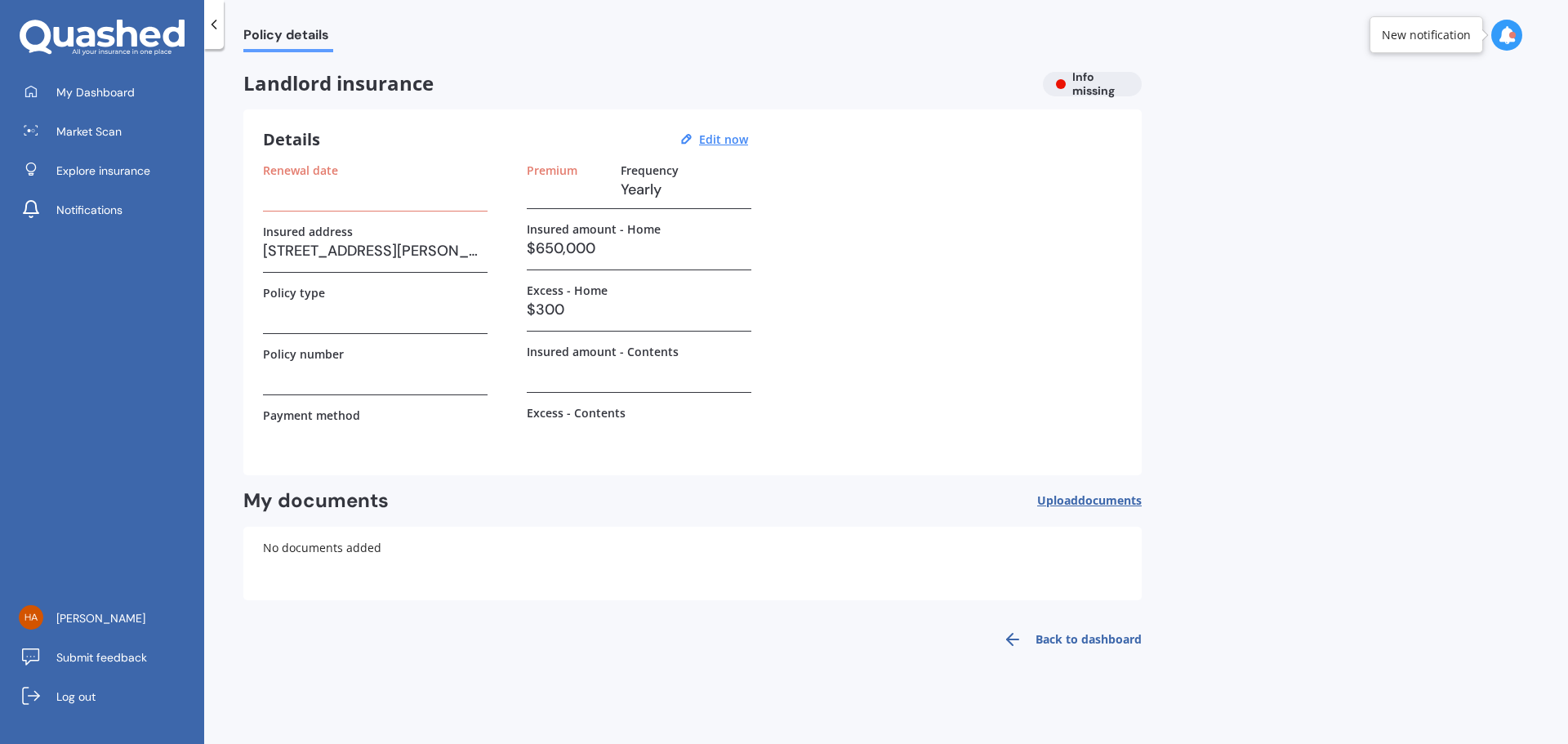
click at [215, 30] on icon at bounding box center [214, 24] width 16 height 16
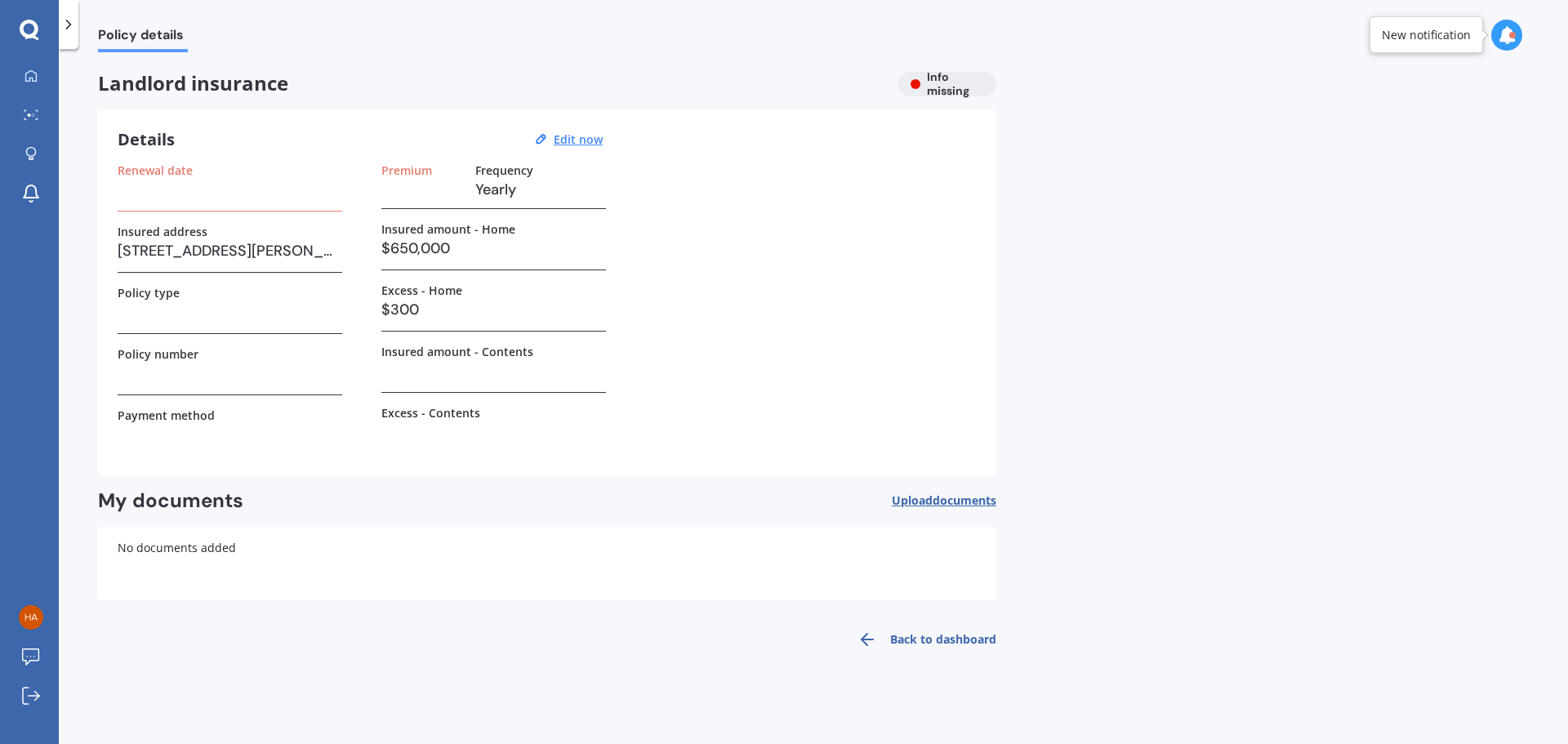
click at [73, 18] on icon at bounding box center [68, 24] width 16 height 16
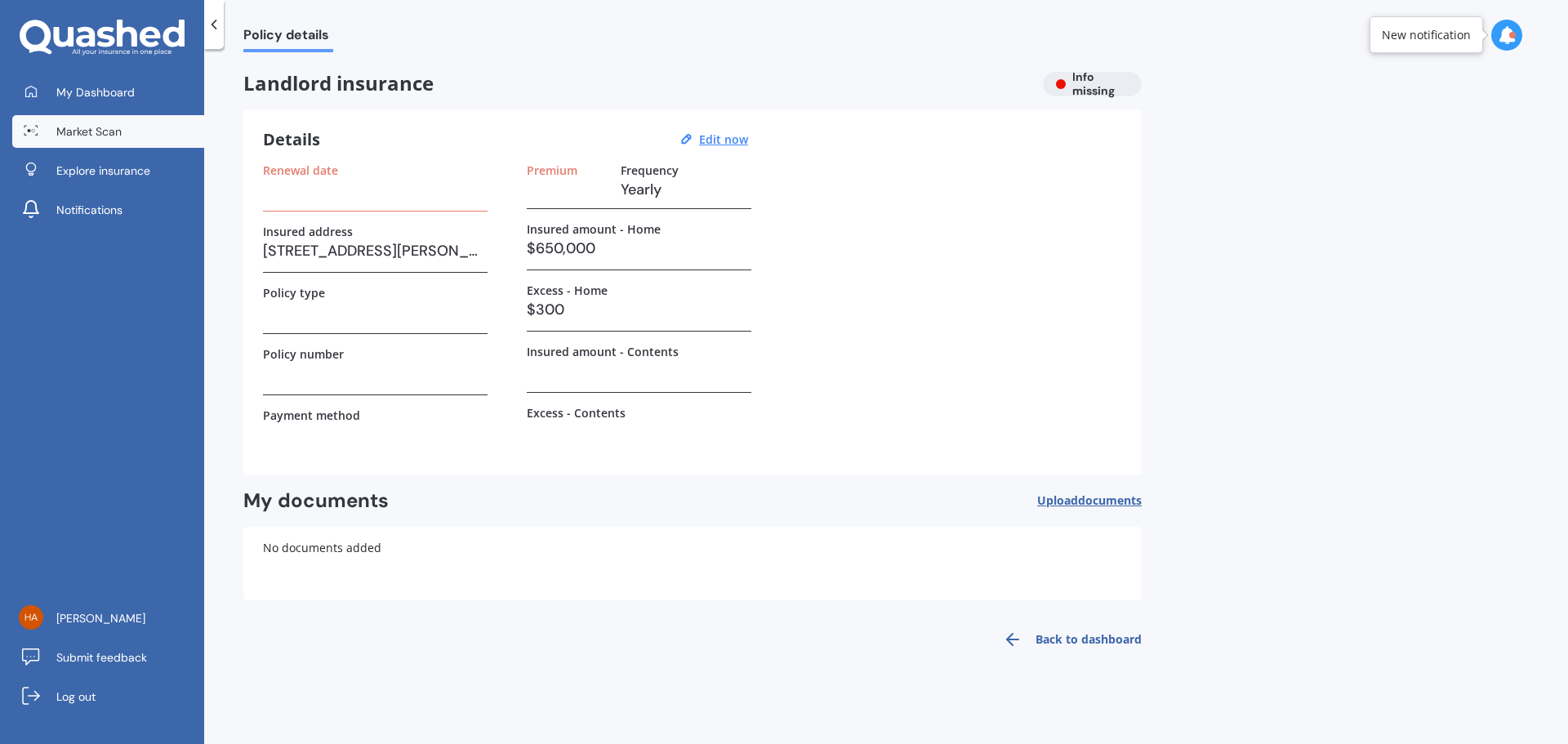
click at [76, 130] on span "Market Scan" at bounding box center [89, 131] width 66 height 16
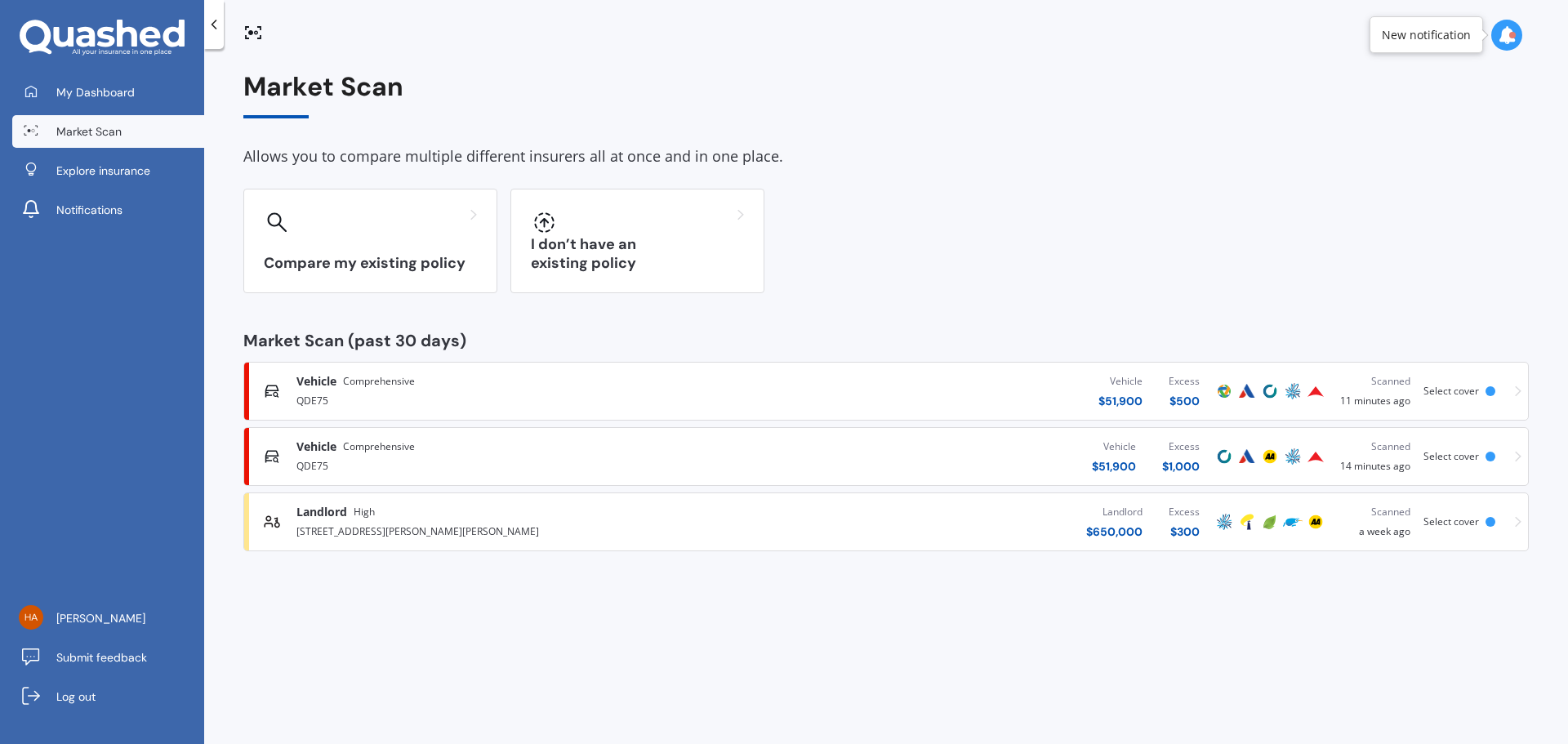
click at [422, 537] on div "413 Don Buck Road, Massey, Auckland 0614" at bounding box center [517, 530] width 442 height 20
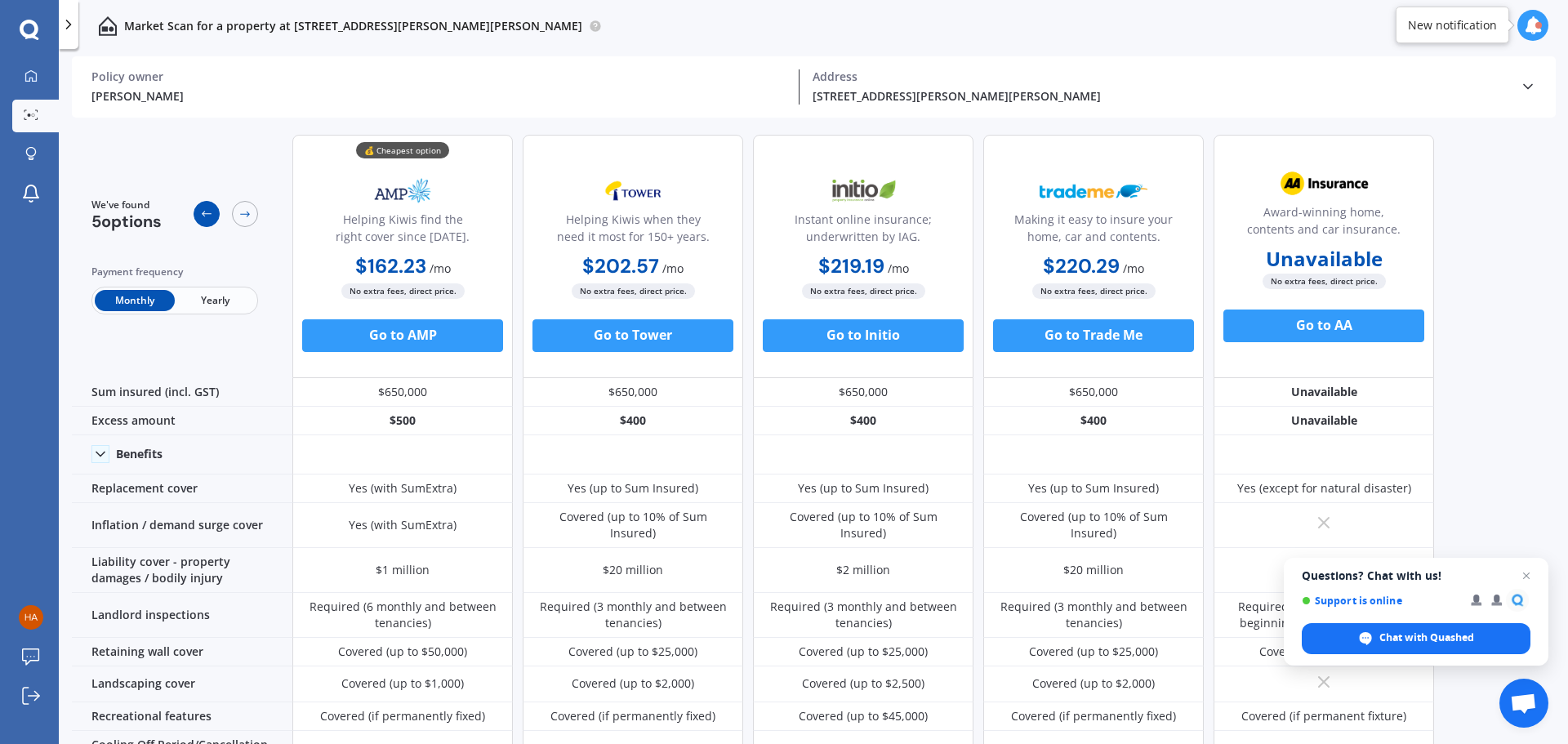
click at [204, 213] on icon at bounding box center [206, 214] width 9 height 6
click at [244, 207] on div at bounding box center [245, 214] width 26 height 26
click at [201, 205] on div at bounding box center [207, 214] width 26 height 26
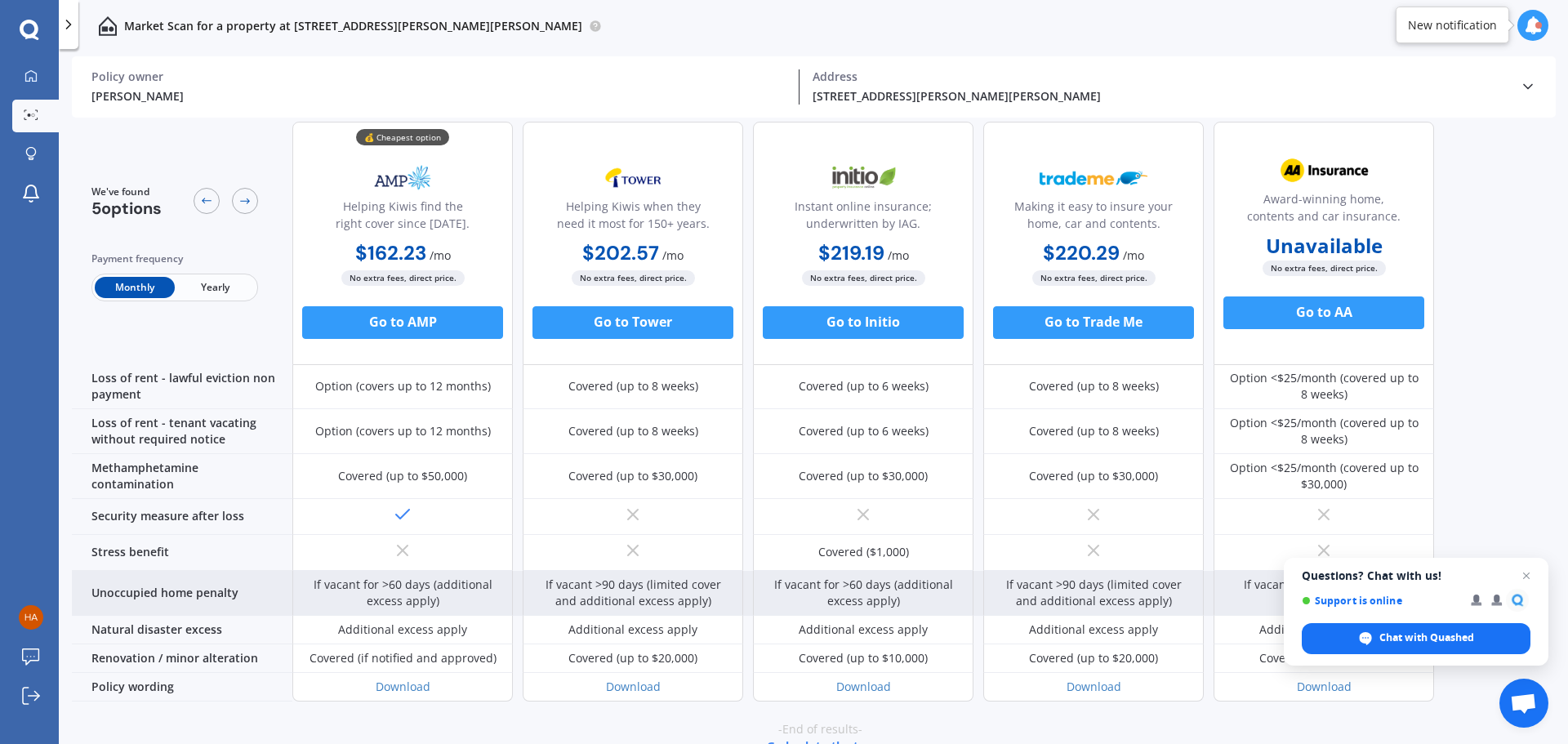
scroll to position [757, 0]
